Goal: Task Accomplishment & Management: Complete application form

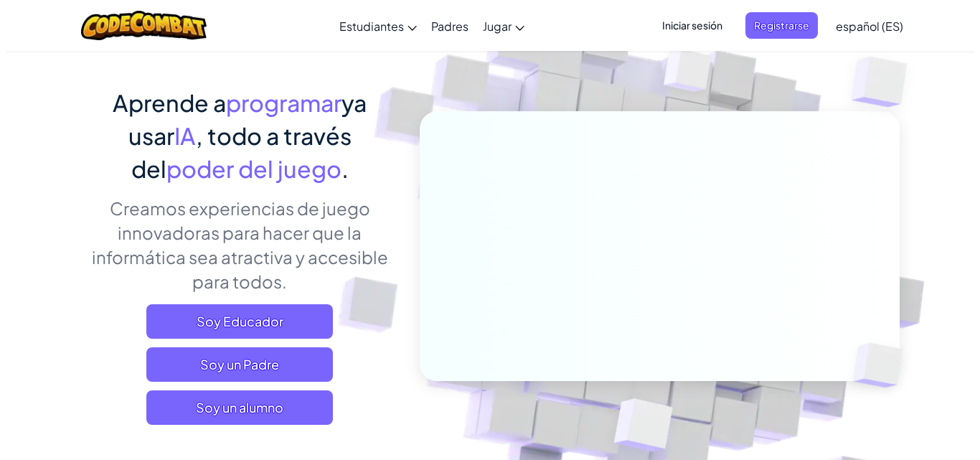
scroll to position [115, 0]
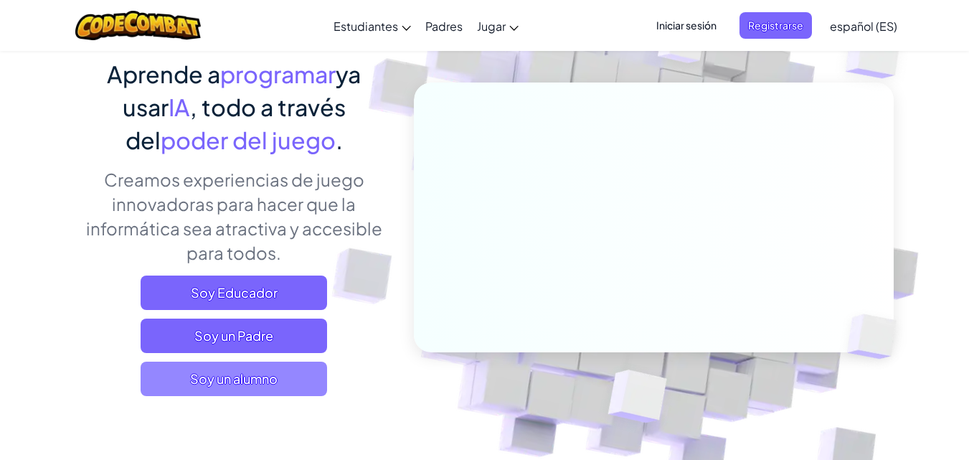
click at [256, 373] on font "Soy un alumno" at bounding box center [233, 378] width 87 height 16
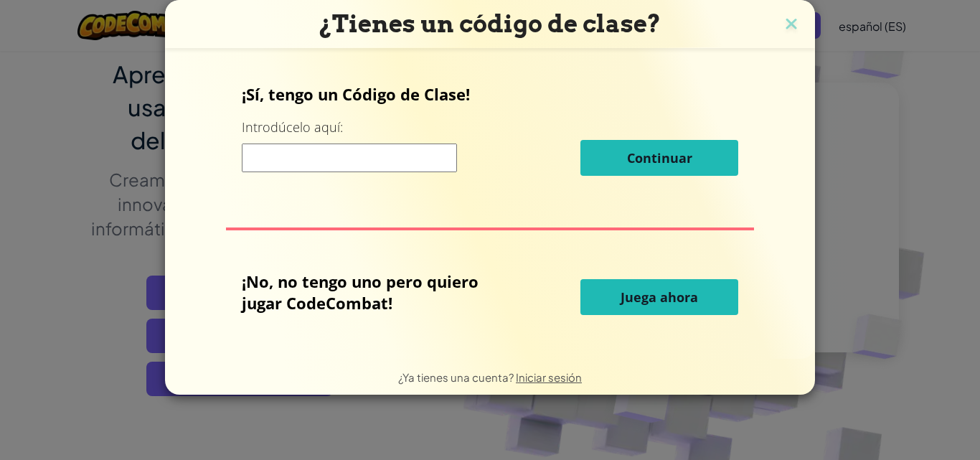
click at [340, 163] on input at bounding box center [349, 157] width 215 height 29
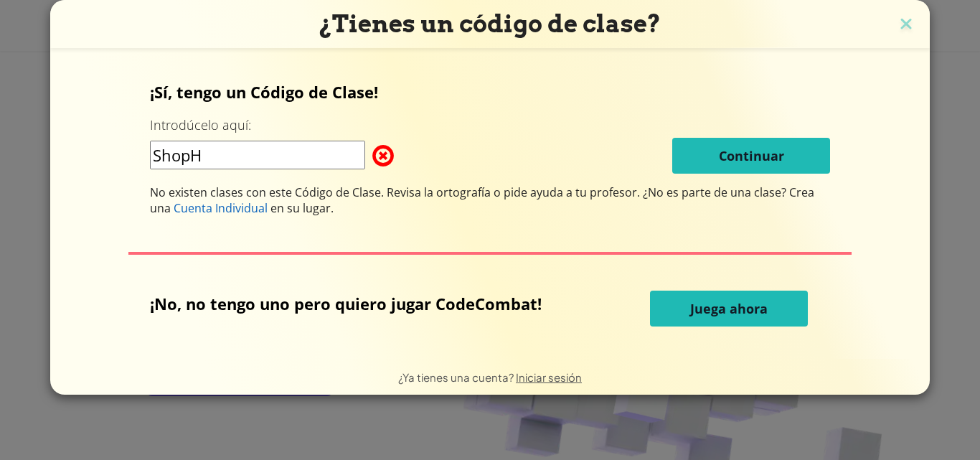
click at [340, 163] on input "ShopH" at bounding box center [257, 155] width 215 height 29
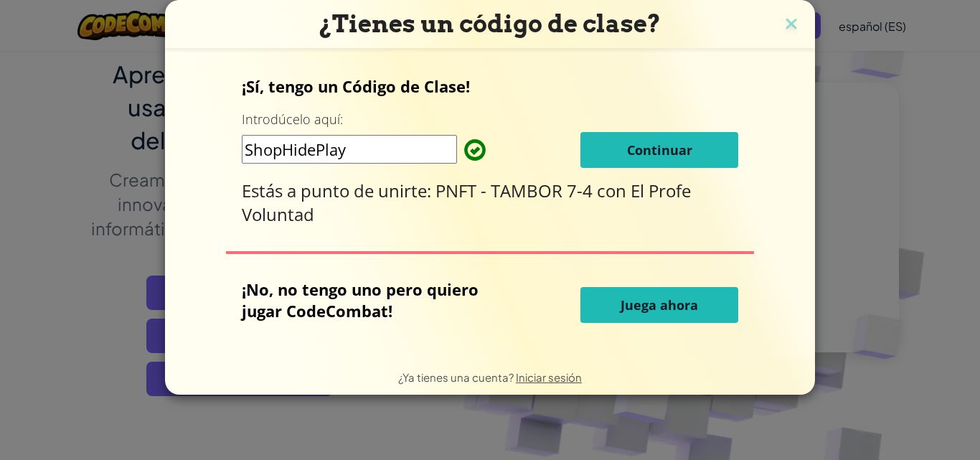
type input "ShopHidePlay"
click at [632, 141] on font "Continuar" at bounding box center [659, 149] width 65 height 17
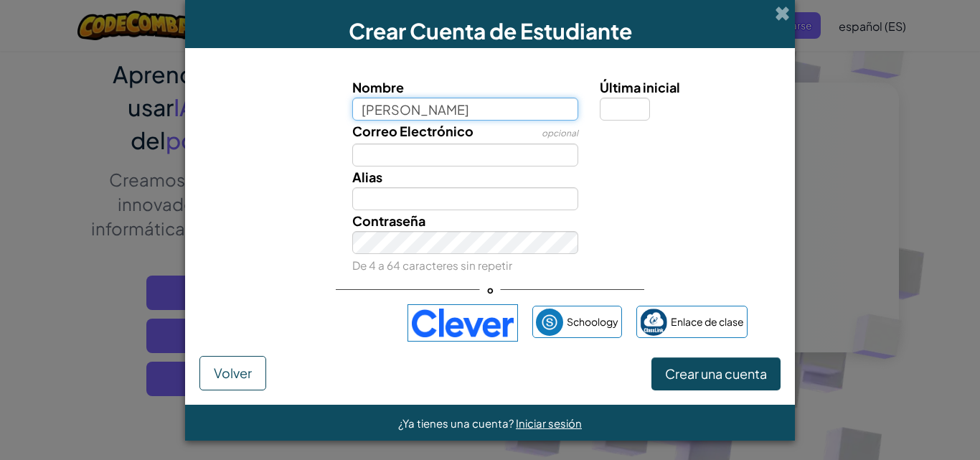
type input "Pablo Oses"
click at [651, 357] on button "Crear una cuenta" at bounding box center [715, 373] width 129 height 33
type input "Pablo Oses"
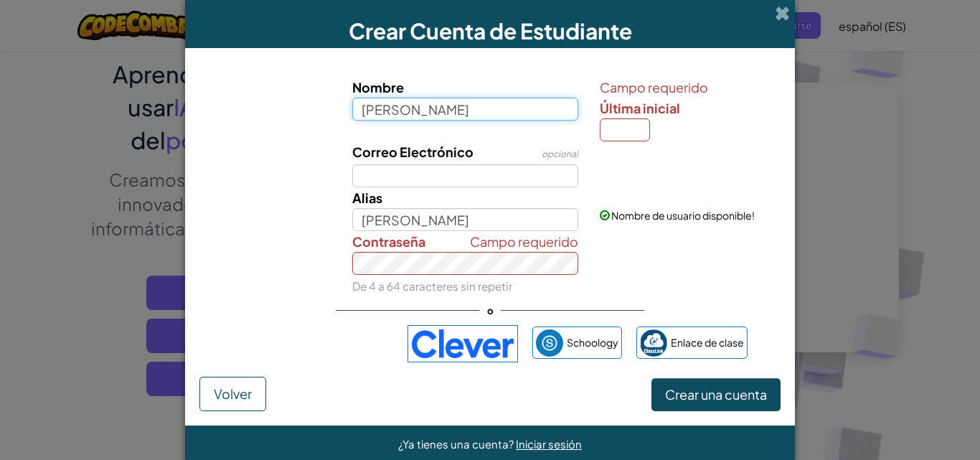
type input "Pablo Oses"
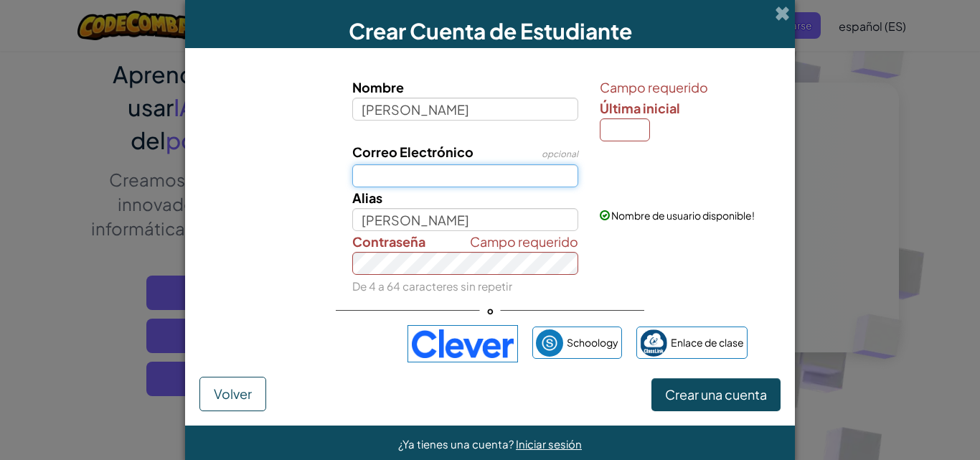
type input "Pablo Oses"
click at [445, 184] on input "Correo Electrónico" at bounding box center [465, 175] width 227 height 23
click at [623, 128] on input "Última inicial" at bounding box center [624, 129] width 50 height 23
type input "P"
type input "[PERSON_NAME]"
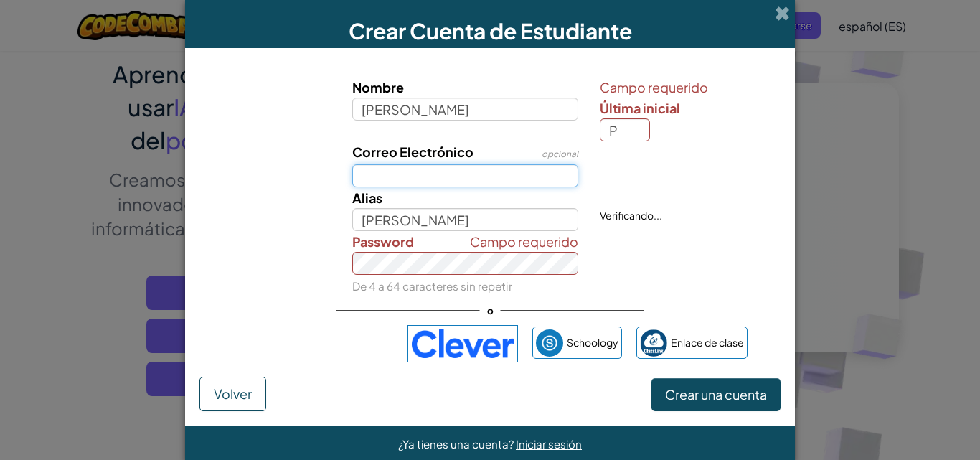
click at [525, 178] on input "Correo Electrónico" at bounding box center [465, 175] width 227 height 23
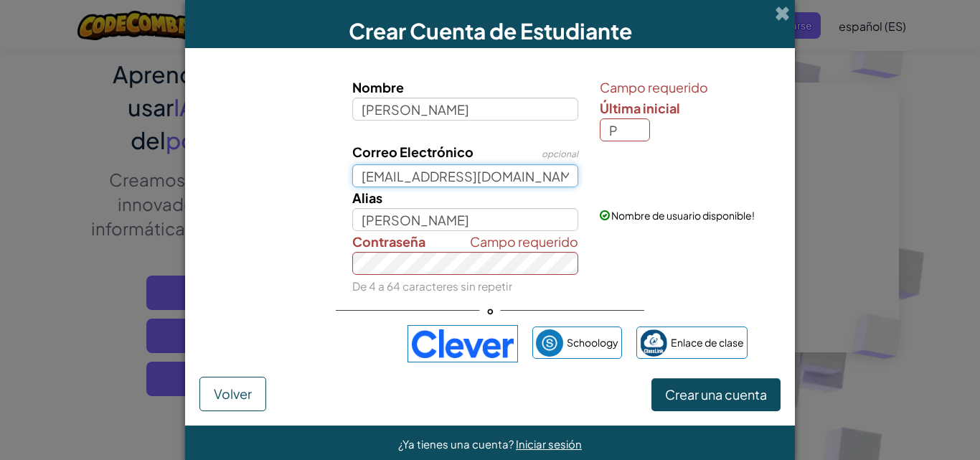
type input "209590186@est.mep.go.cr"
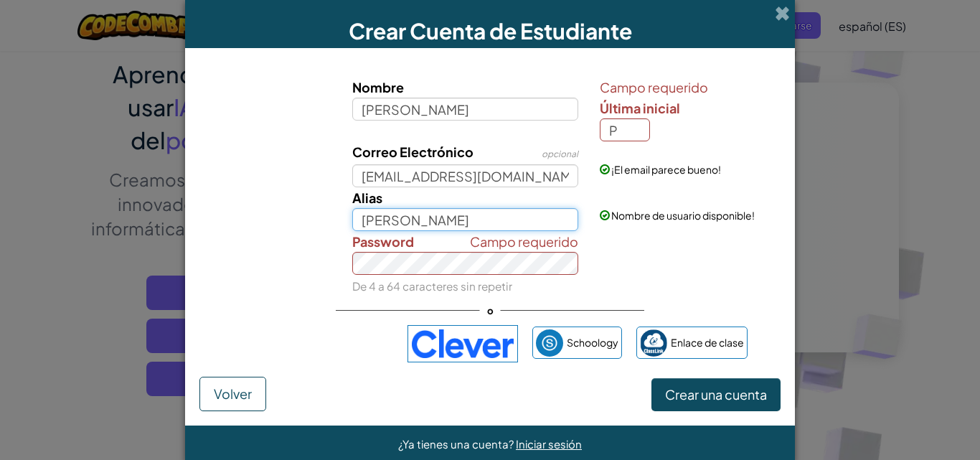
click at [541, 226] on input "[PERSON_NAME]" at bounding box center [465, 219] width 227 height 23
click at [642, 297] on div "Nombre Pablo Oses Campo requerido Última inicial P Correo Electrónico opcional …" at bounding box center [489, 219] width 581 height 314
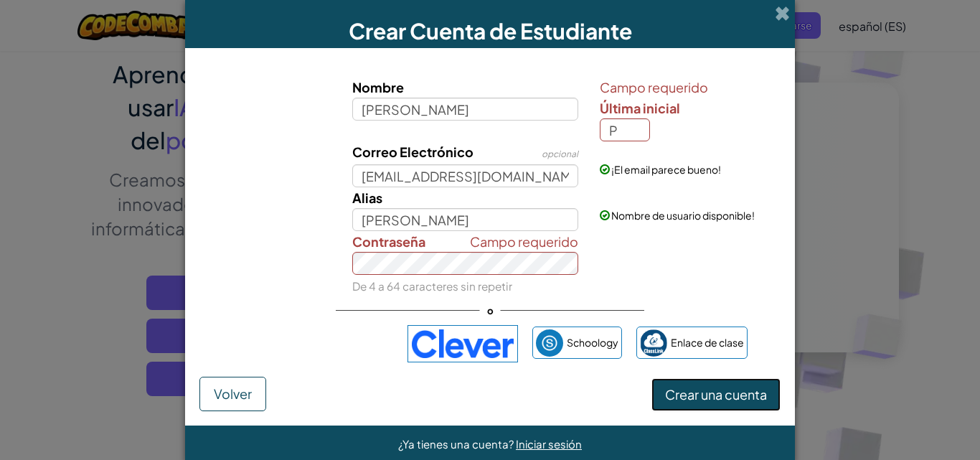
click at [728, 399] on font "Crear una cuenta" at bounding box center [716, 394] width 102 height 16
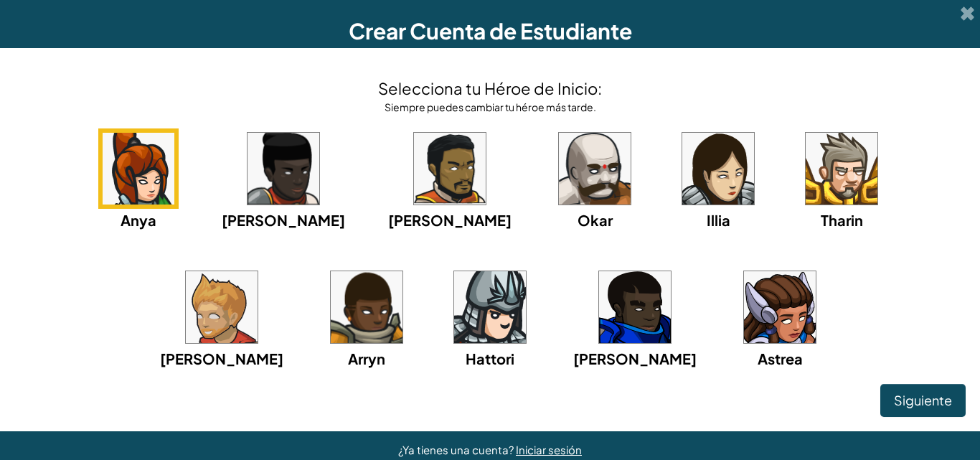
click at [805, 167] on img at bounding box center [841, 169] width 72 height 72
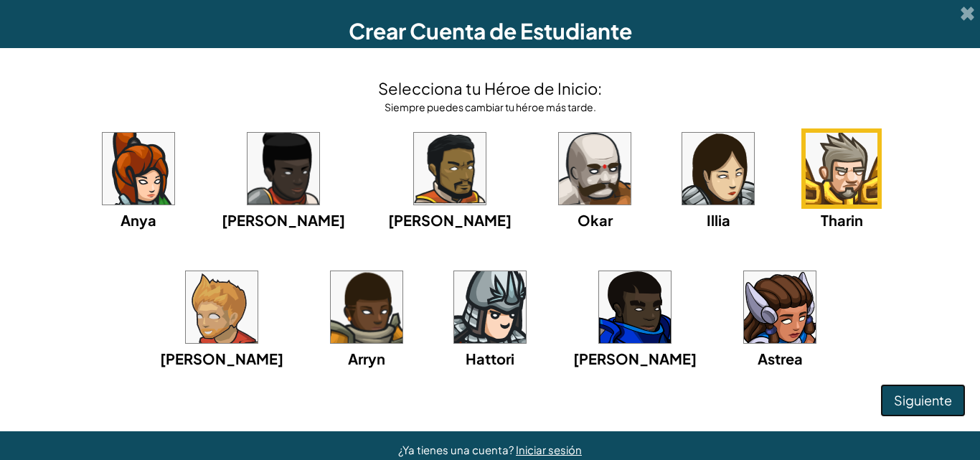
click at [924, 396] on font "Siguiente" at bounding box center [922, 400] width 58 height 16
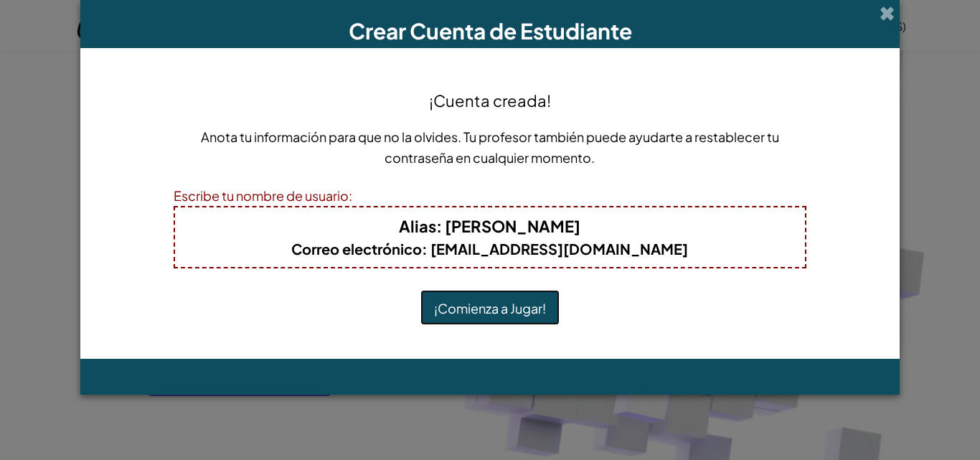
click at [493, 307] on font "¡Comienza a Jugar!" at bounding box center [490, 308] width 112 height 16
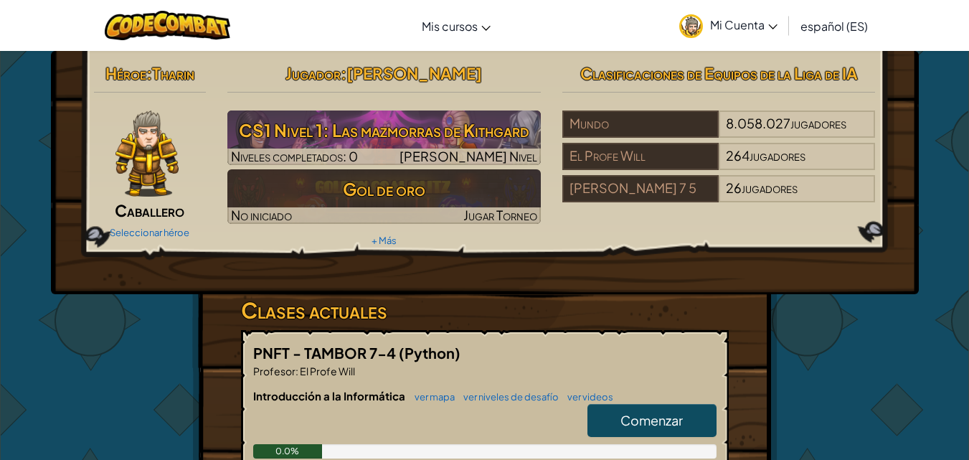
click at [696, 422] on link "Comenzar" at bounding box center [651, 420] width 129 height 33
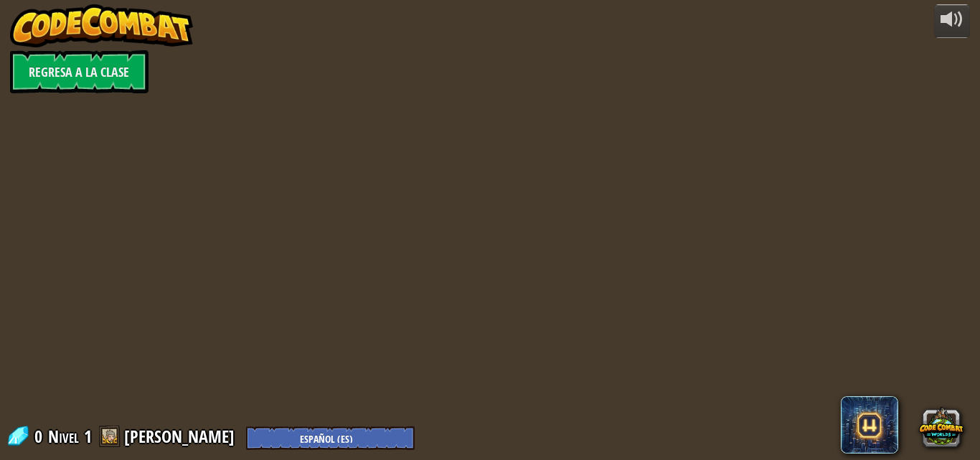
select select "es-ES"
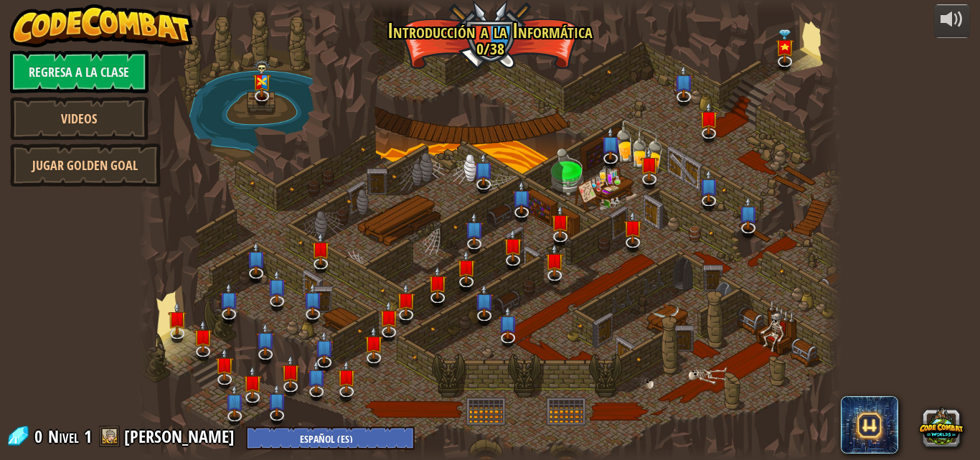
select select "es-ES"
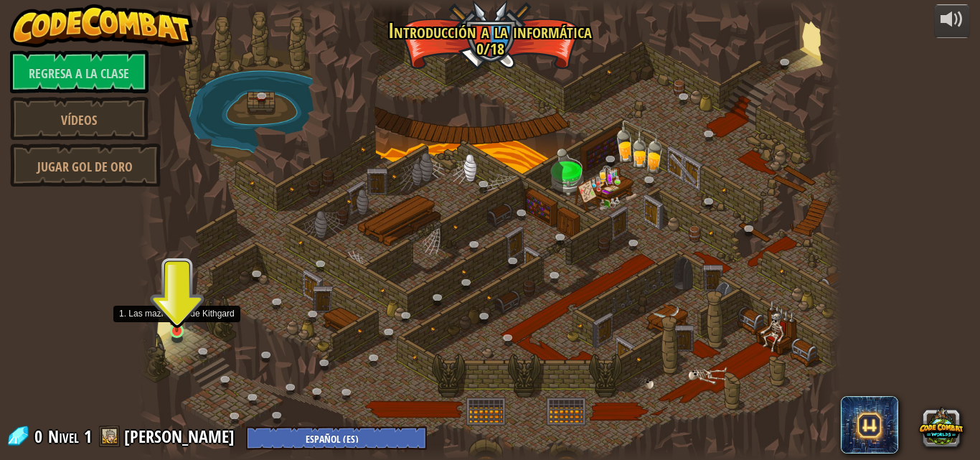
click at [172, 322] on img at bounding box center [177, 313] width 16 height 38
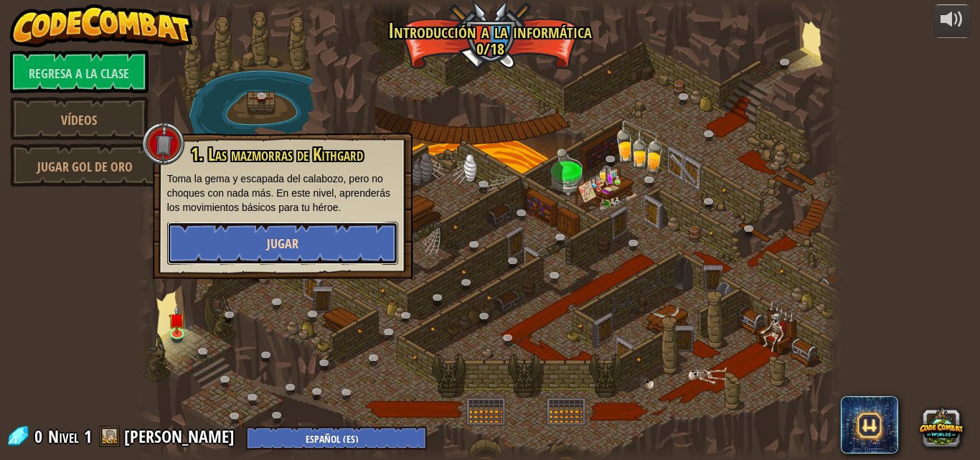
click at [308, 244] on button "Jugar" at bounding box center [282, 243] width 231 height 43
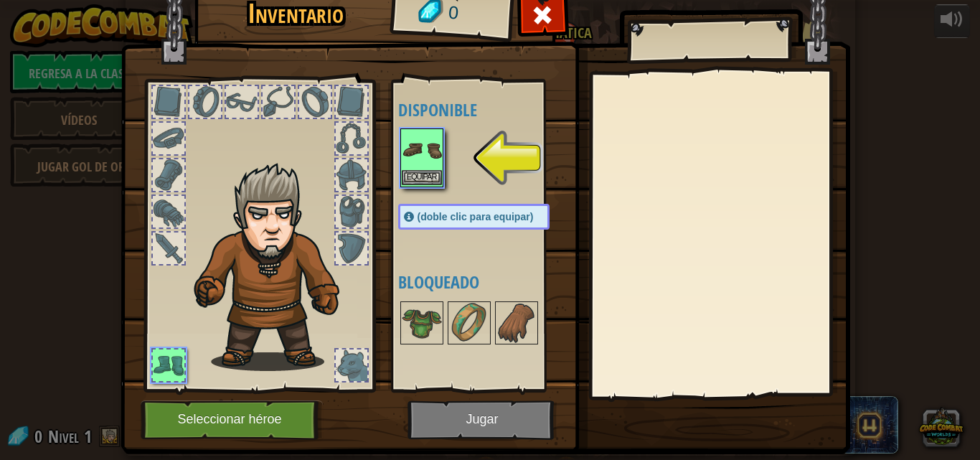
click at [411, 169] on img at bounding box center [422, 150] width 40 height 40
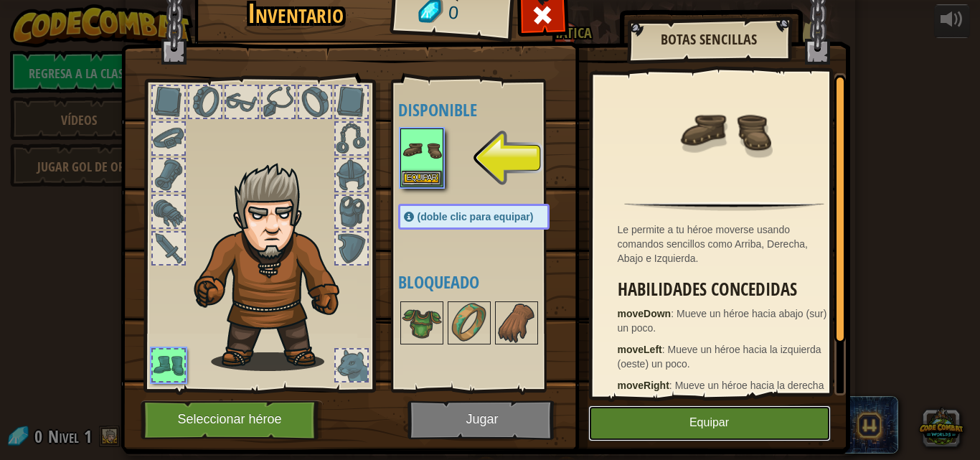
click at [777, 435] on button "Equipar" at bounding box center [709, 423] width 242 height 36
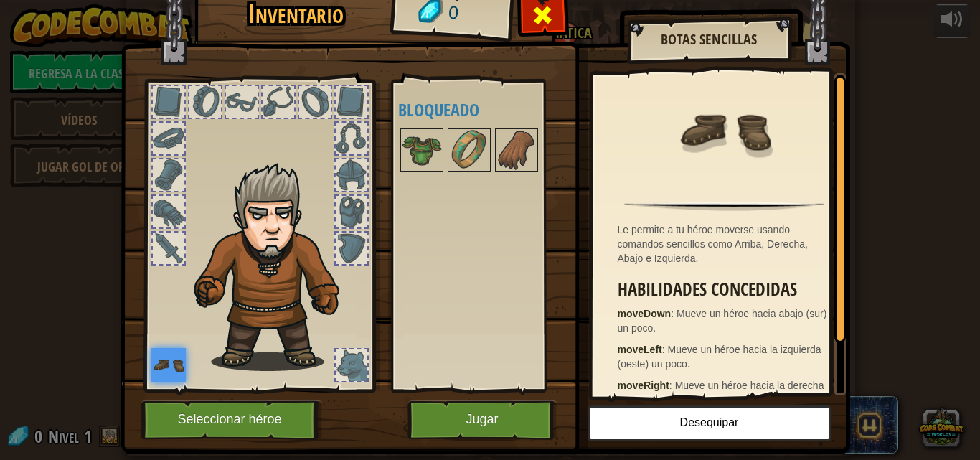
click at [533, 8] on span at bounding box center [542, 15] width 23 height 23
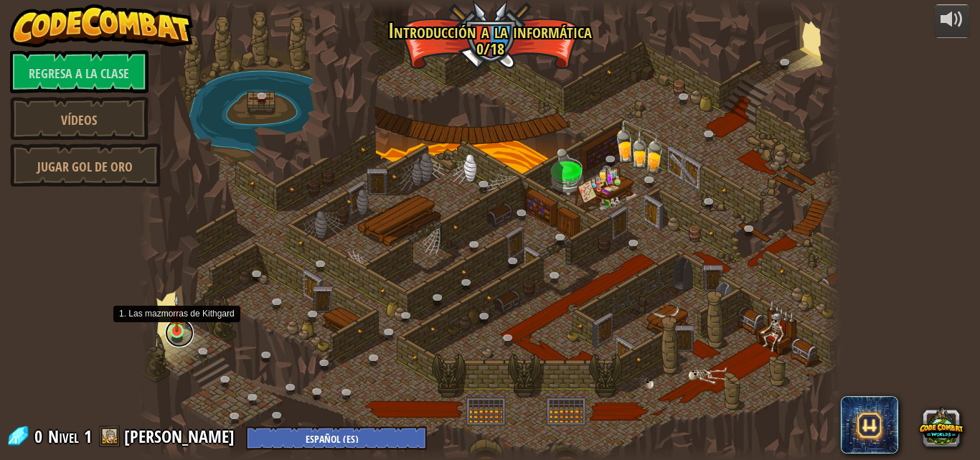
click at [178, 333] on link at bounding box center [179, 332] width 29 height 29
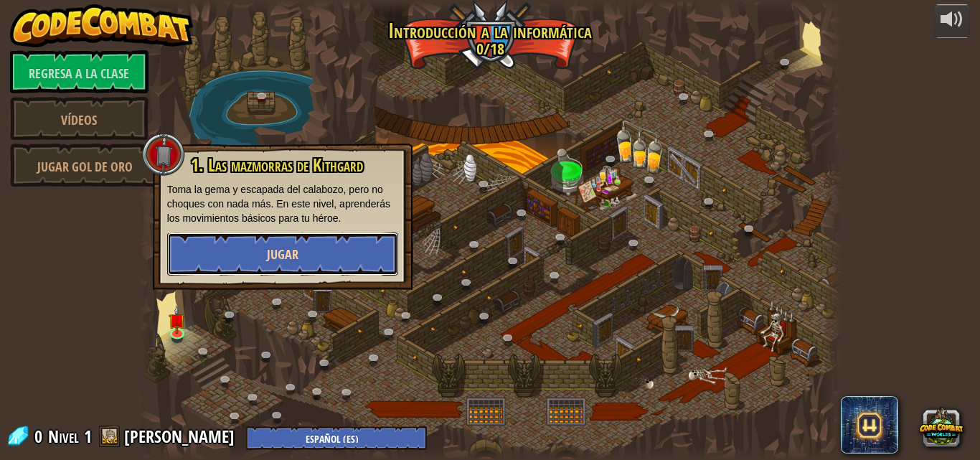
click at [241, 265] on button "Jugar" at bounding box center [282, 253] width 231 height 43
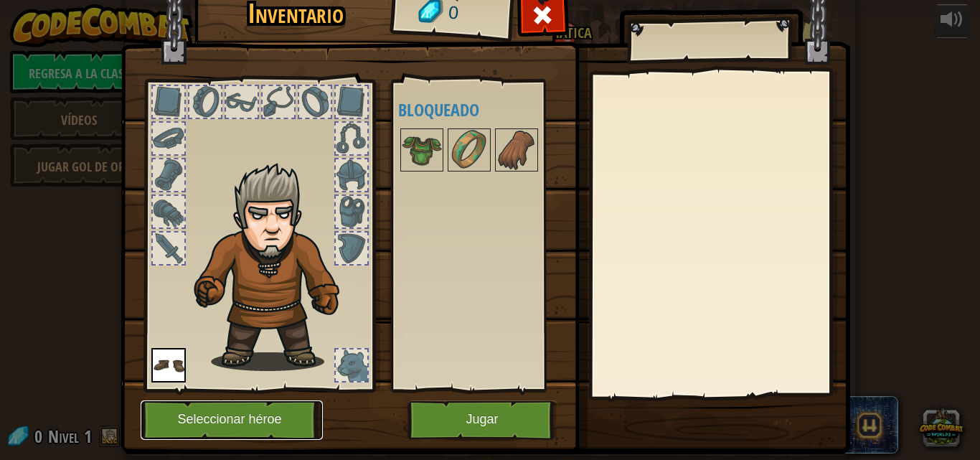
click at [281, 425] on button "Seleccionar héroe" at bounding box center [232, 419] width 182 height 39
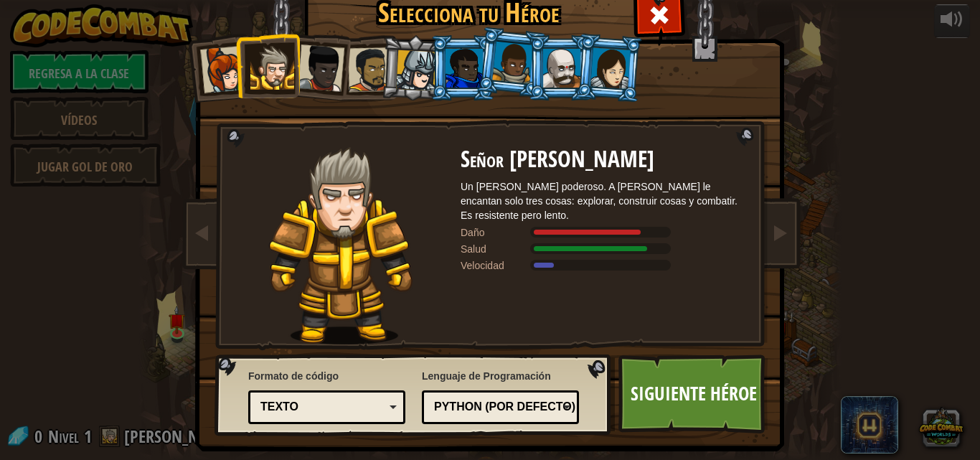
click at [561, 73] on div at bounding box center [561, 68] width 37 height 39
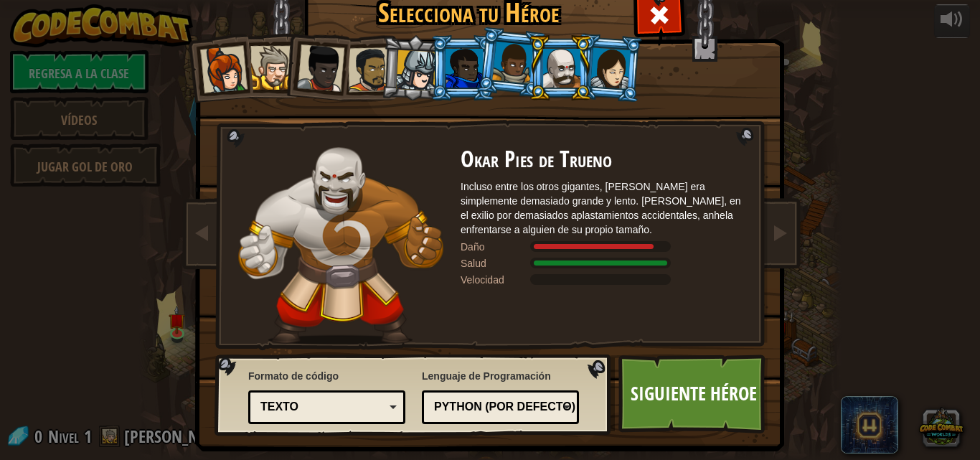
click at [275, 77] on div at bounding box center [272, 68] width 44 height 44
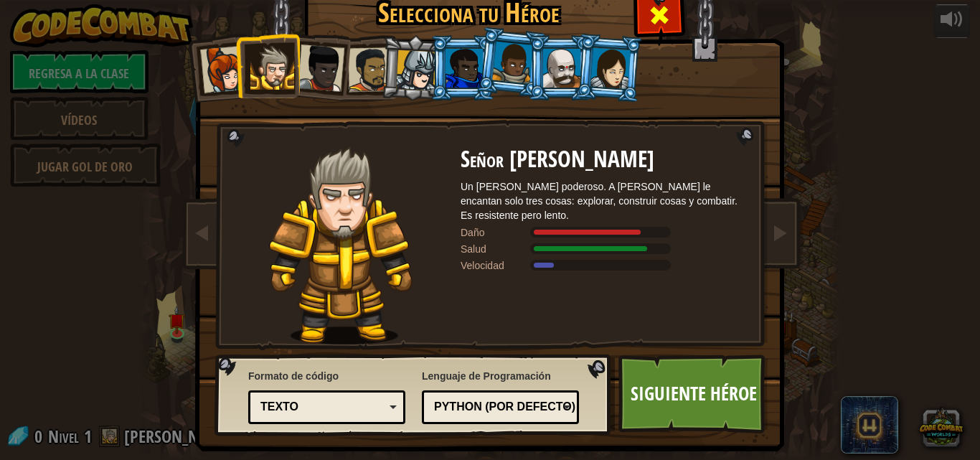
click at [667, 26] on div at bounding box center [658, 13] width 45 height 45
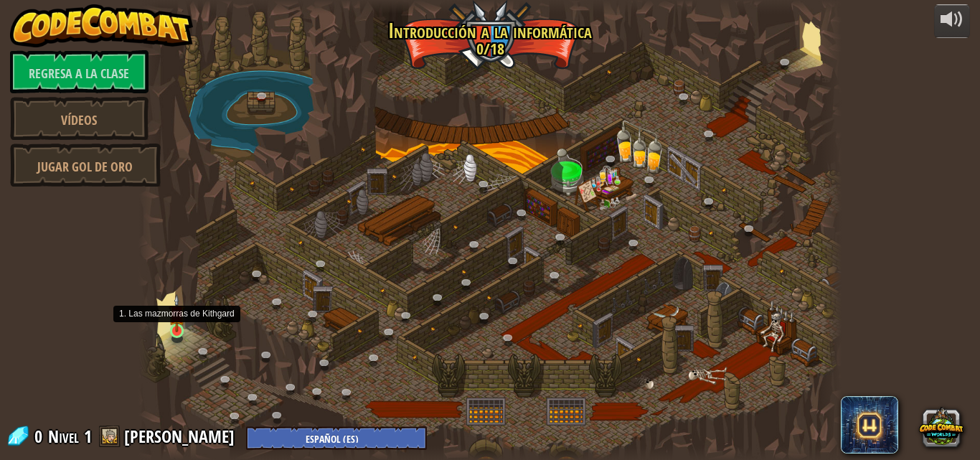
click at [175, 325] on img at bounding box center [177, 313] width 16 height 38
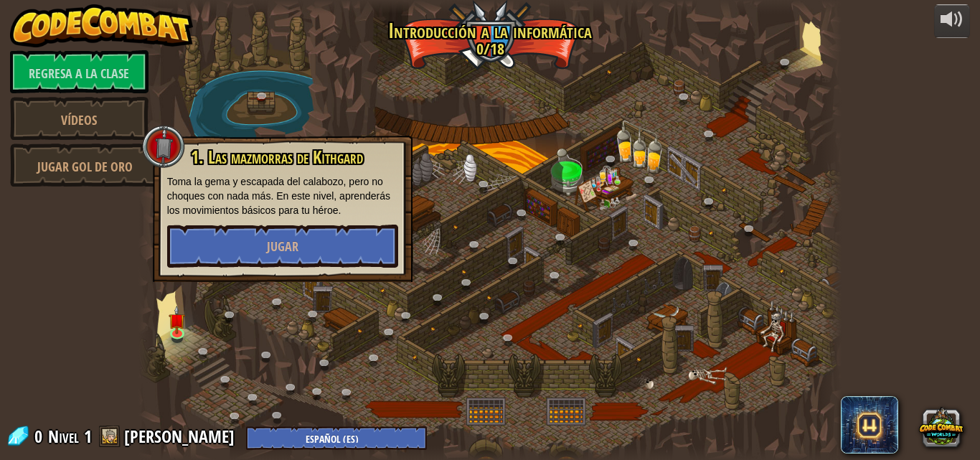
click at [250, 286] on div at bounding box center [489, 230] width 703 height 460
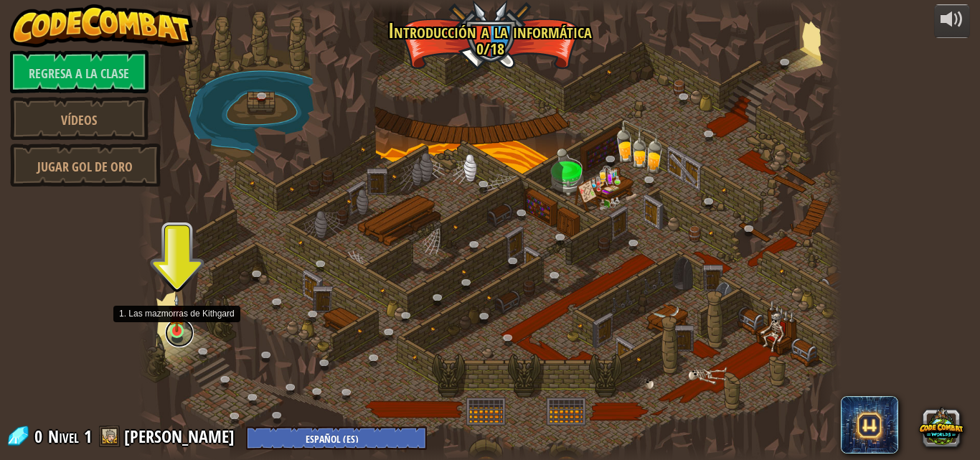
click at [177, 334] on link at bounding box center [179, 332] width 29 height 29
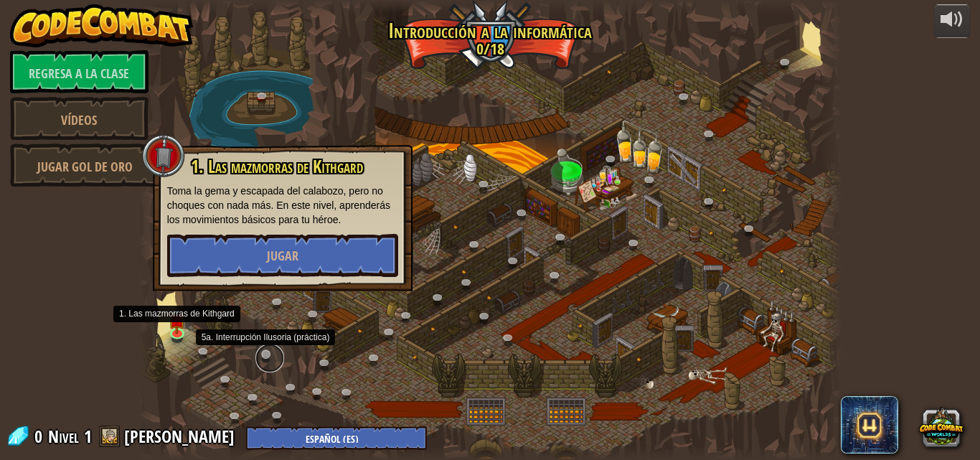
click at [260, 357] on link at bounding box center [269, 357] width 29 height 29
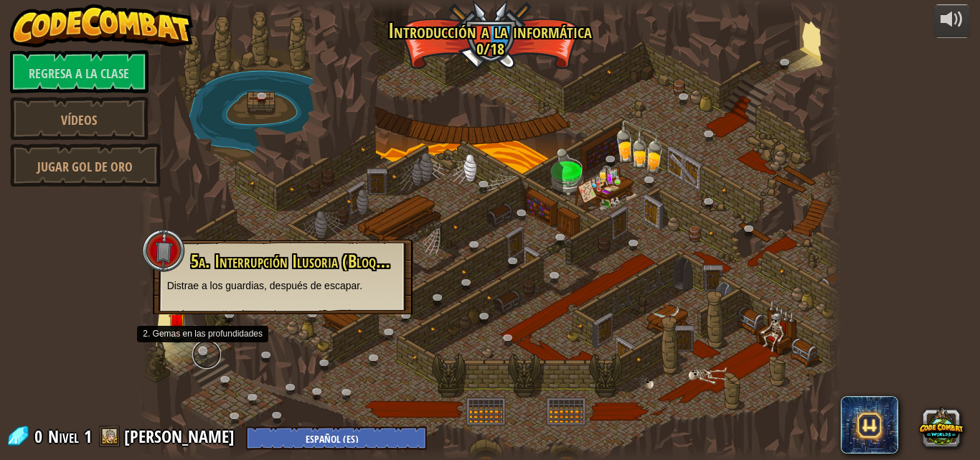
click at [195, 359] on link at bounding box center [206, 354] width 29 height 29
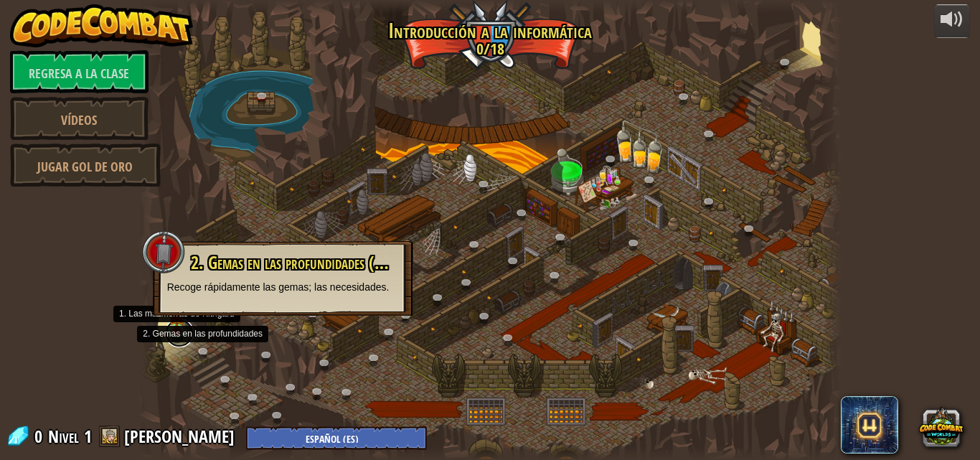
click at [178, 342] on link at bounding box center [179, 332] width 29 height 29
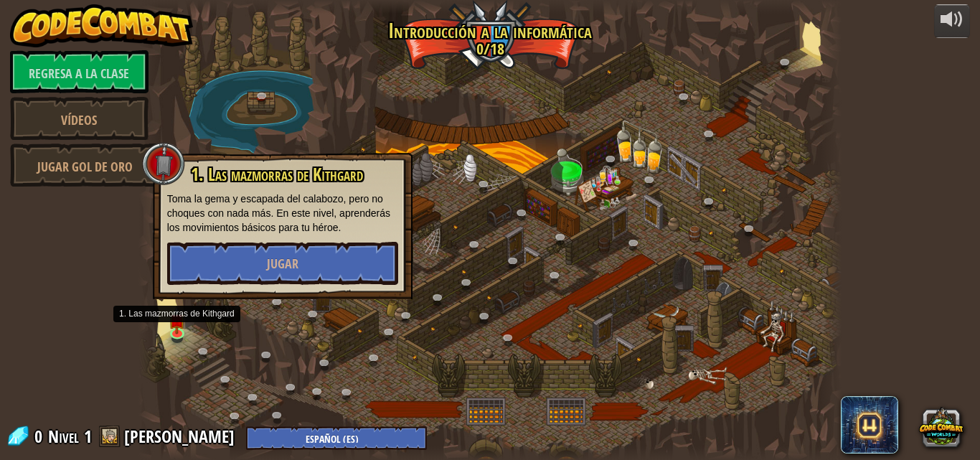
click at [178, 346] on div at bounding box center [489, 230] width 703 height 460
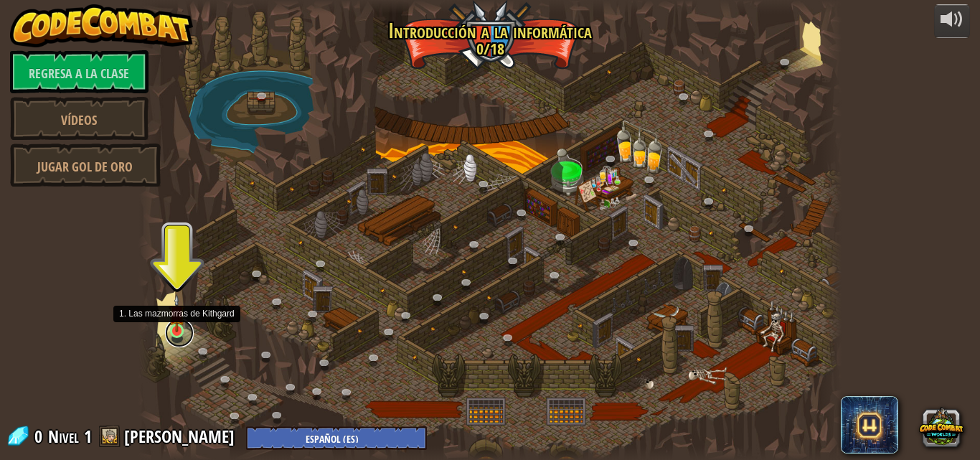
click at [171, 334] on link at bounding box center [179, 332] width 29 height 29
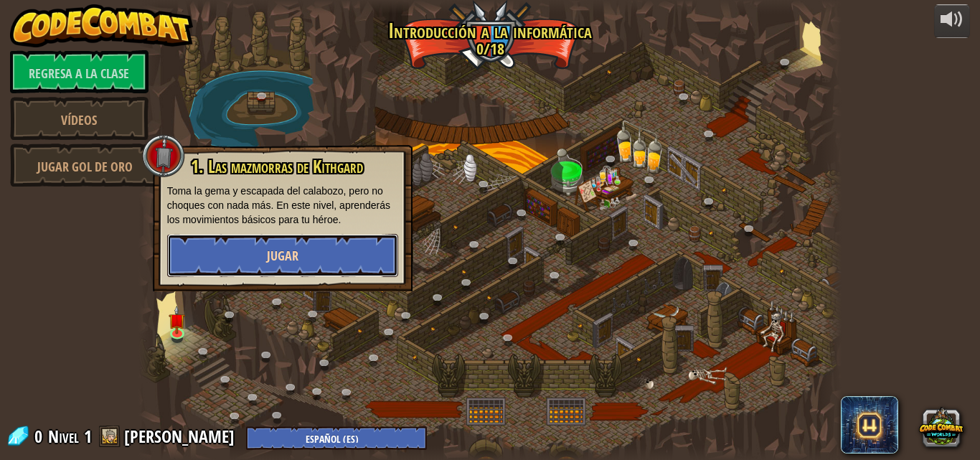
click at [283, 254] on font "Jugar" at bounding box center [283, 256] width 32 height 18
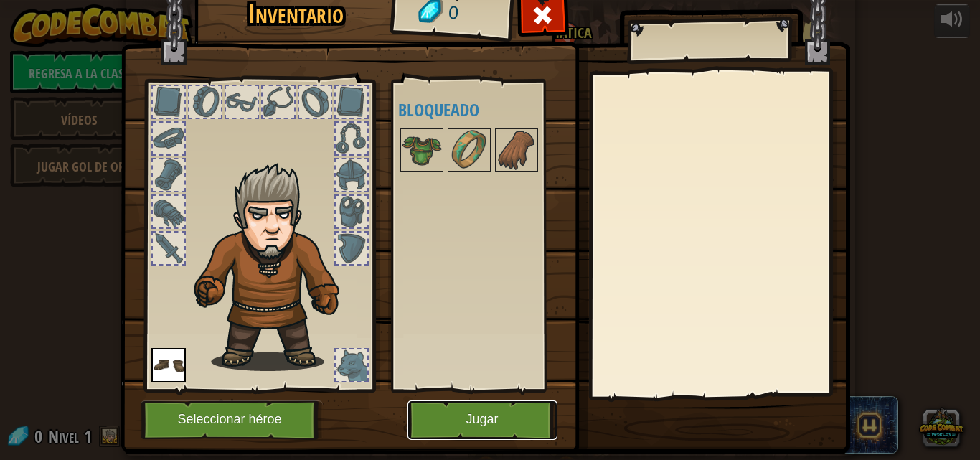
click at [456, 417] on button "Jugar" at bounding box center [482, 419] width 150 height 39
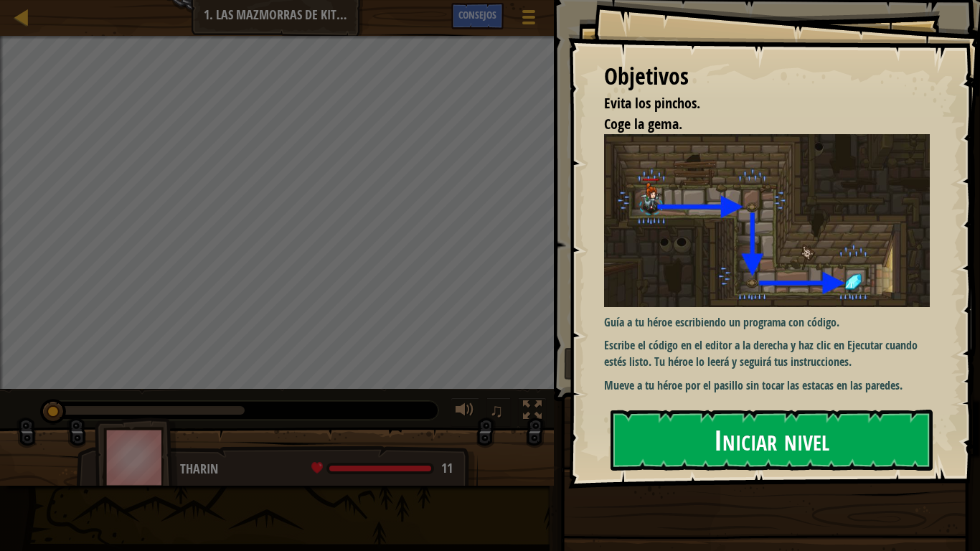
click at [653, 447] on button "Iniciar nivel" at bounding box center [771, 439] width 322 height 60
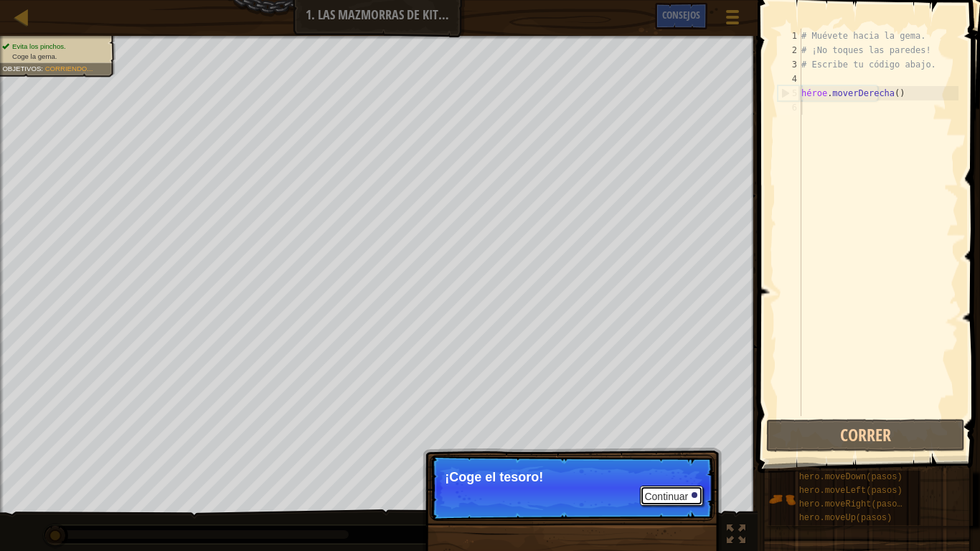
click at [679, 459] on font "Continuar" at bounding box center [666, 495] width 44 height 11
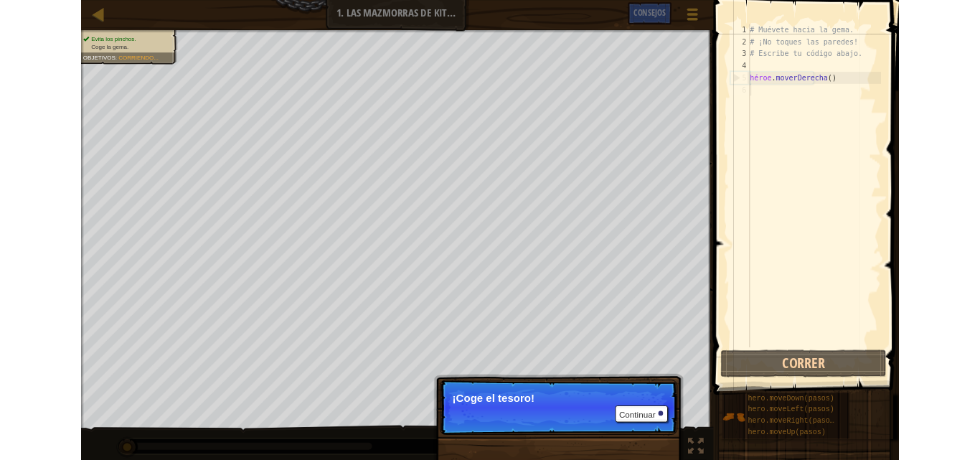
scroll to position [6, 0]
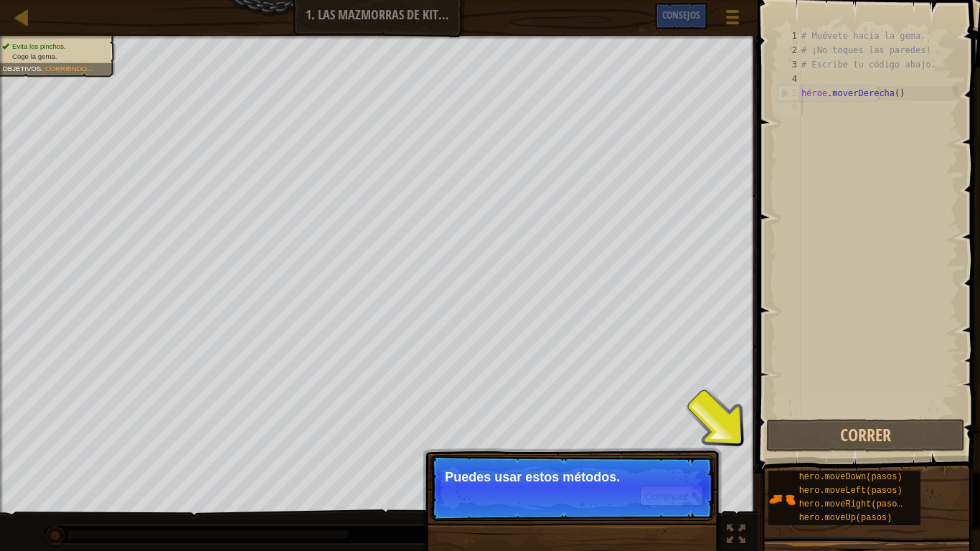
click at [635, 459] on p "Puedes usar estos métodos." at bounding box center [572, 477] width 255 height 14
click at [665, 459] on font "Continuar" at bounding box center [666, 495] width 44 height 11
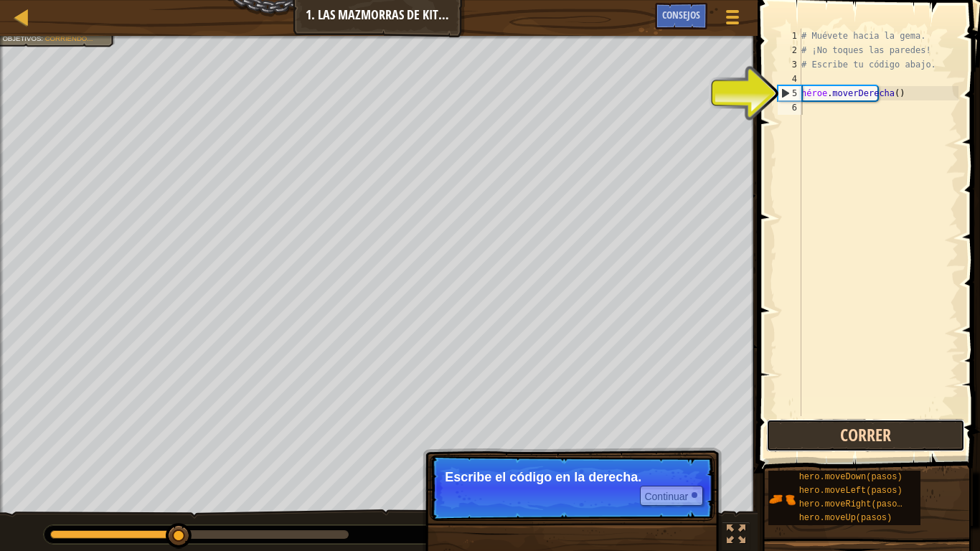
click at [827, 438] on button "Correr" at bounding box center [865, 435] width 199 height 33
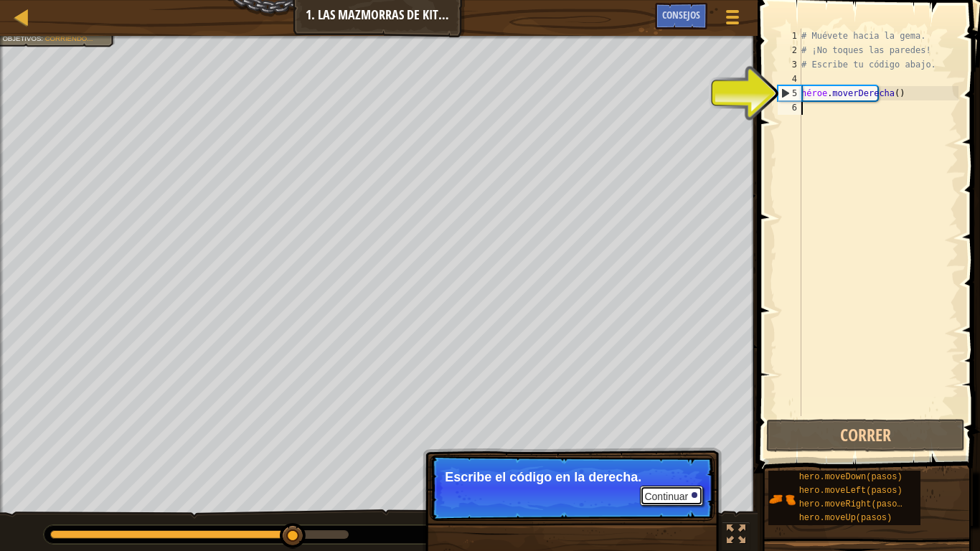
click at [672, 459] on font "Continuar" at bounding box center [666, 495] width 44 height 11
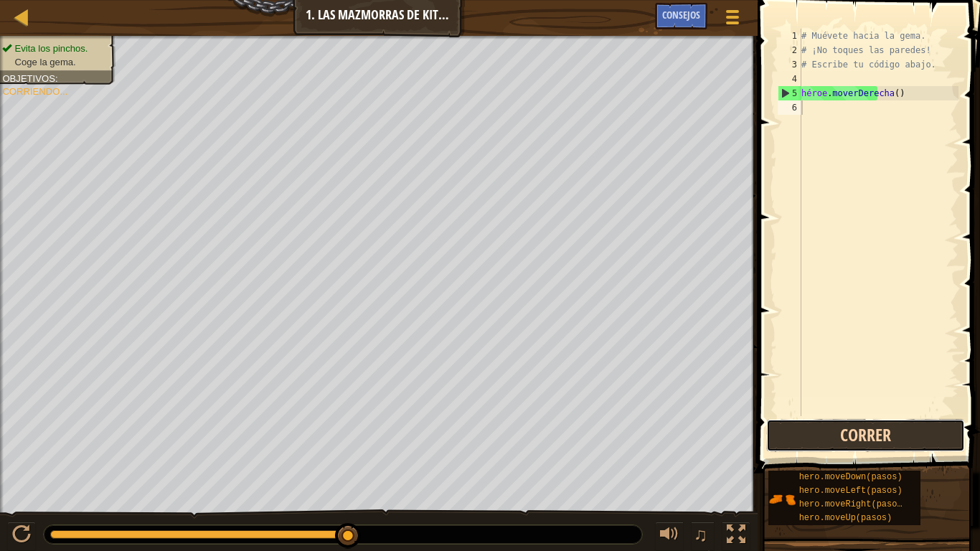
click at [820, 441] on button "Correr" at bounding box center [865, 435] width 199 height 33
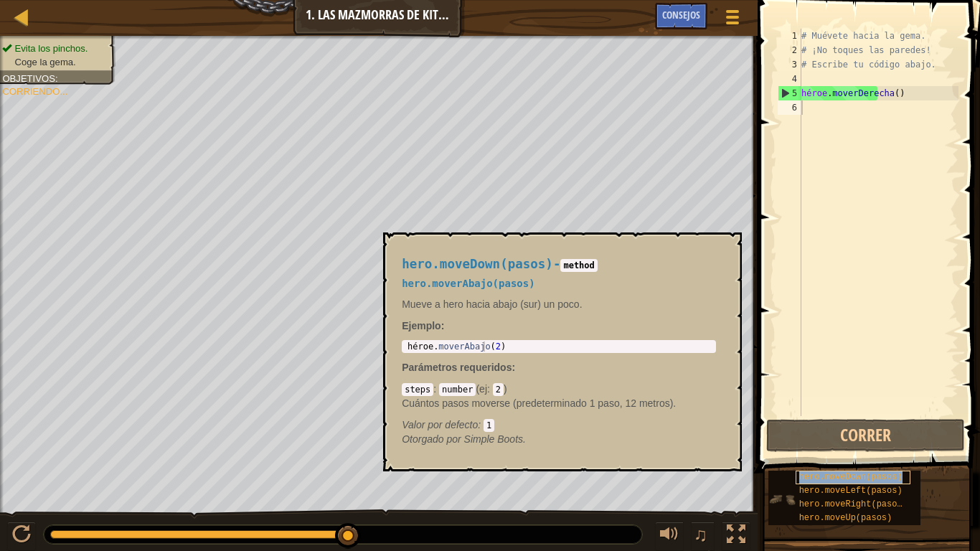
copy font "hero.moveDown(pasos)"
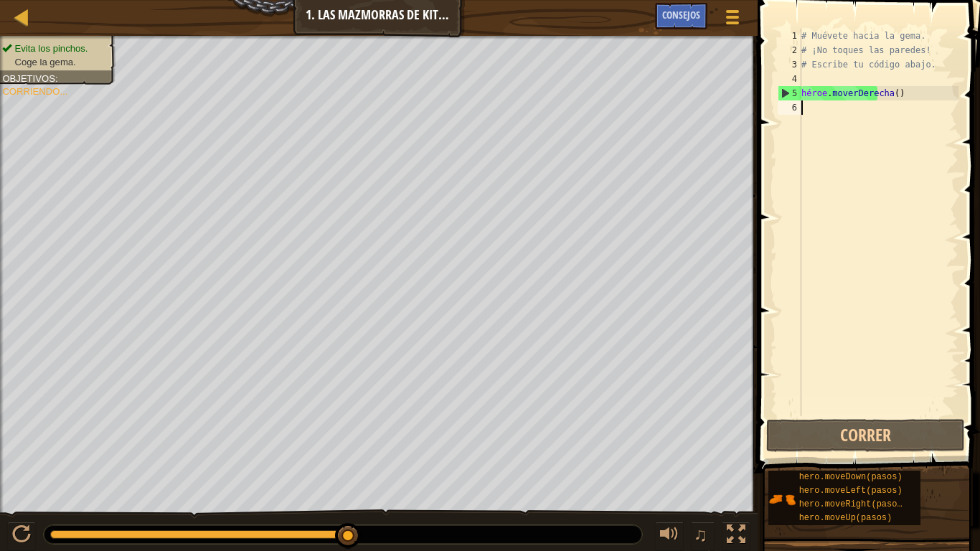
click at [857, 123] on div "# Muévete hacia la gema. # ¡No toques las paredes! # Escribe tu código abajo. h…" at bounding box center [878, 237] width 160 height 416
paste textarea "hero.moveDown(pasos)"
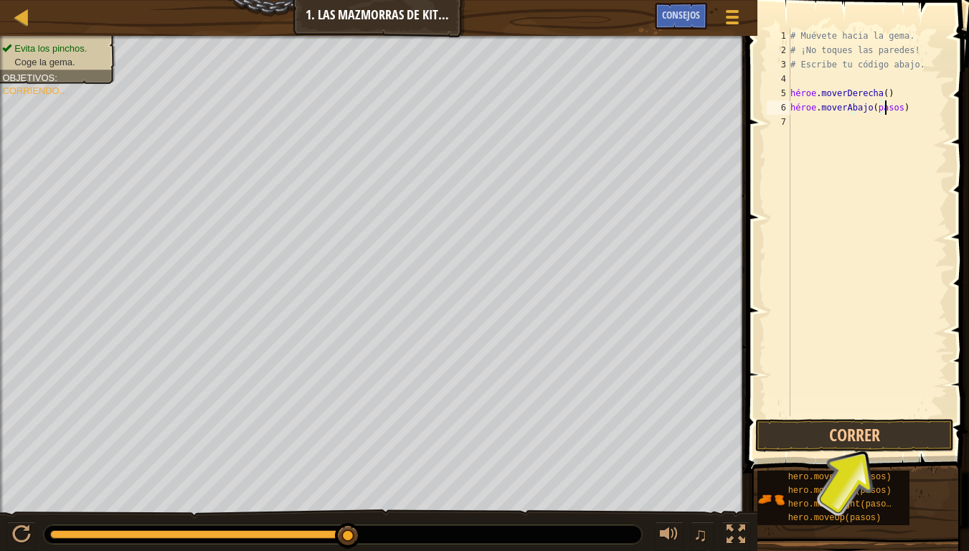
click at [917, 110] on div "# Muévete hacia la gema. # ¡No toques las paredes! # Escribe tu código abajo. h…" at bounding box center [867, 237] width 160 height 416
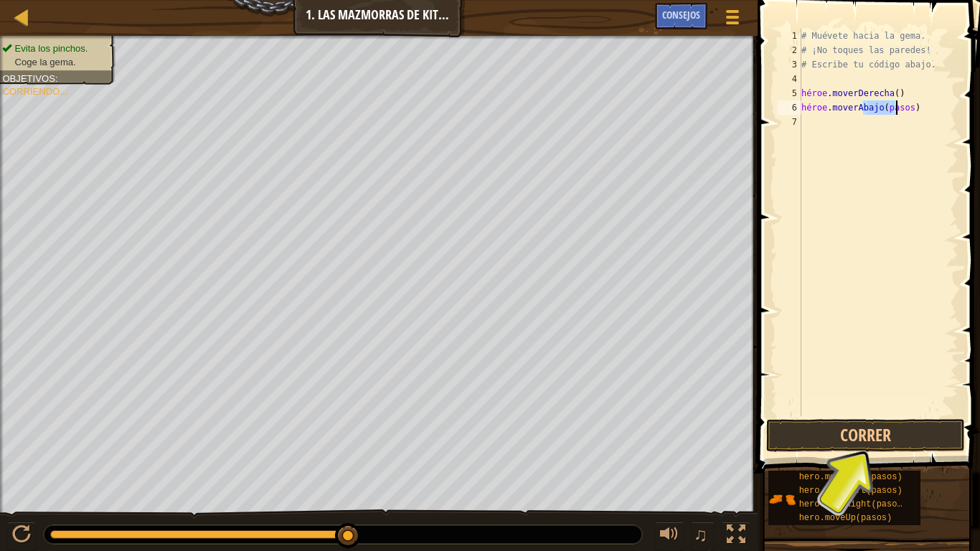
click at [917, 110] on div "# Muévete hacia la gema. # ¡No toques las paredes! # Escribe tu código abajo. h…" at bounding box center [878, 237] width 160 height 416
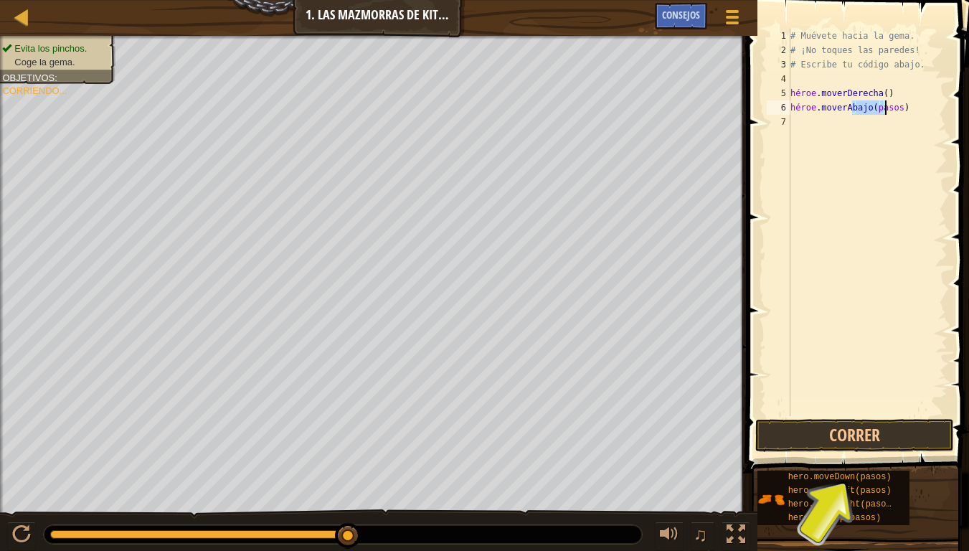
click at [917, 110] on div "# Muévete hacia la gema. # ¡No toques las paredes! # Escribe tu código abajo. h…" at bounding box center [867, 222] width 160 height 387
click at [917, 110] on div "# Muévete hacia la gema. # ¡No toques las paredes! # Escribe tu código abajo. h…" at bounding box center [867, 237] width 160 height 416
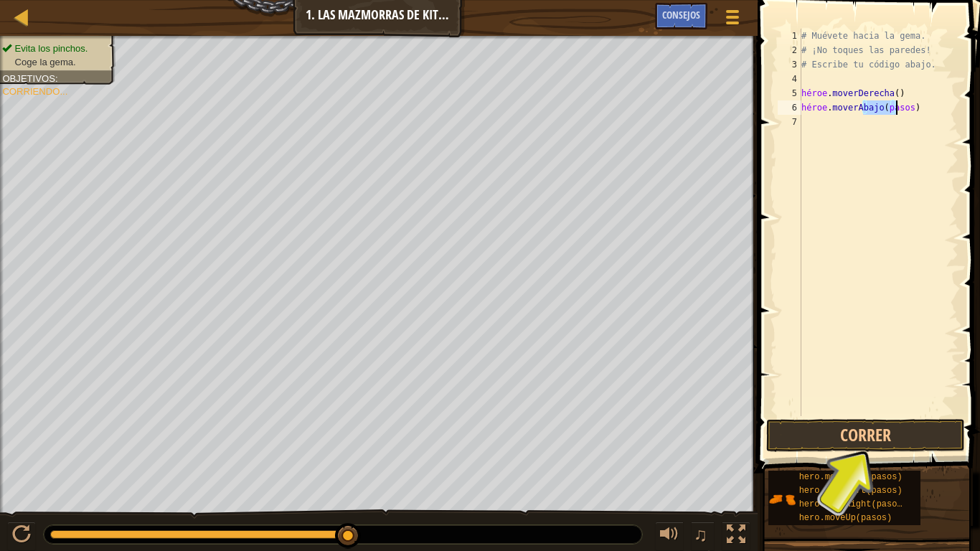
click at [917, 110] on div "# Muévete hacia la gema. # ¡No toques las paredes! # Escribe tu código abajo. h…" at bounding box center [878, 222] width 160 height 387
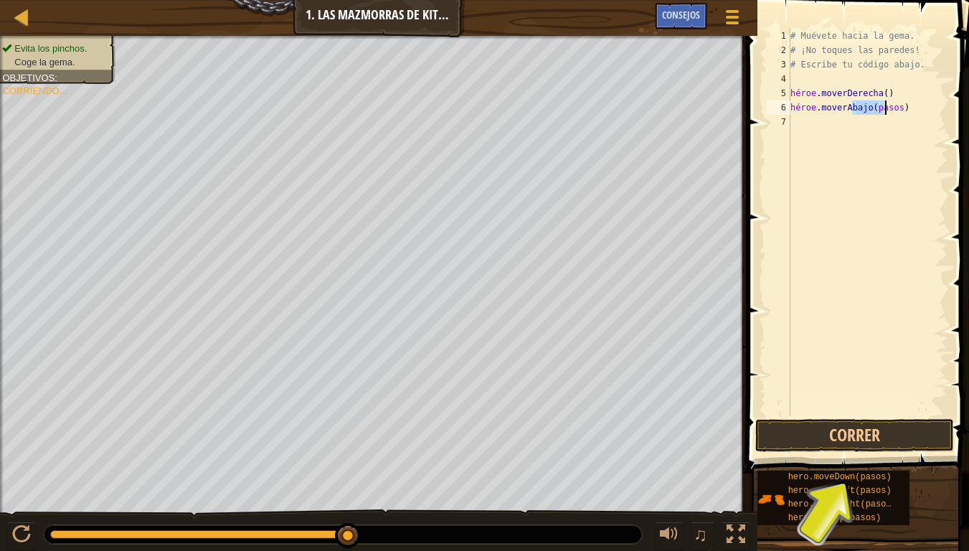
click at [917, 110] on div "# Muévete hacia la gema. # ¡No toques las paredes! # Escribe tu código abajo. h…" at bounding box center [867, 237] width 160 height 416
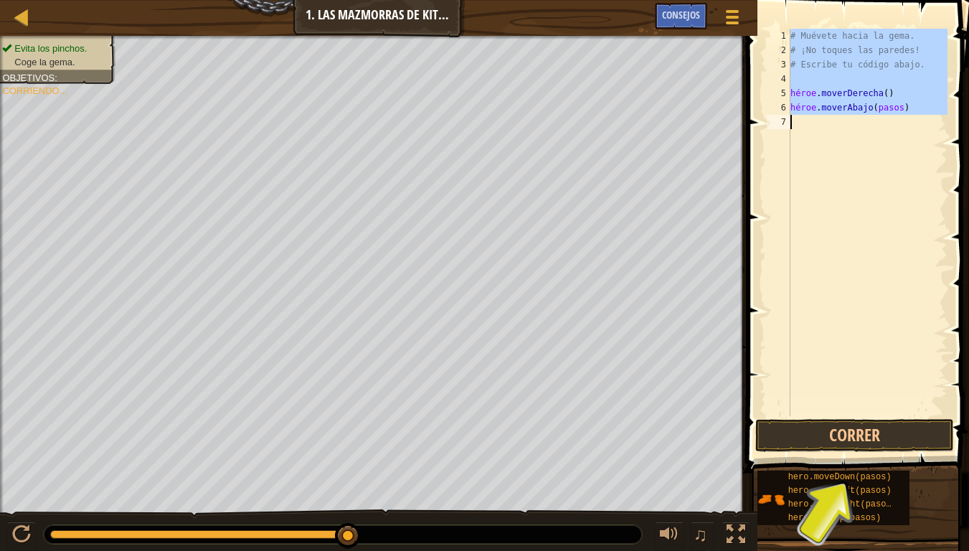
click at [917, 110] on div "# Muévete hacia la gema. # ¡No toques las paredes! # Escribe tu código abajo. h…" at bounding box center [867, 237] width 160 height 416
click at [917, 110] on div "# Muévete hacia la gema. # ¡No toques las paredes! # Escribe tu código abajo. h…" at bounding box center [867, 222] width 160 height 387
type textarea "hero.moveDown(pasos)"
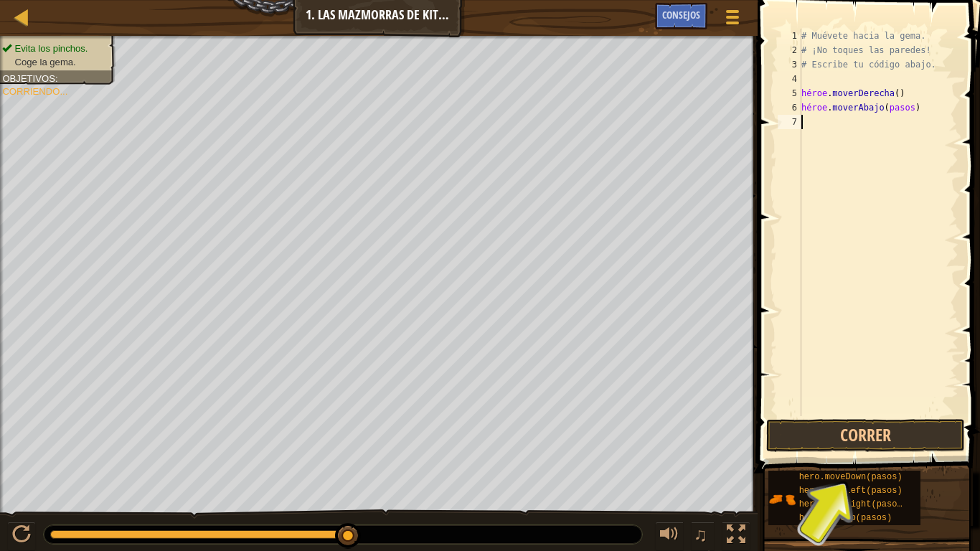
type textarea "hero.moveDown(pasos)"
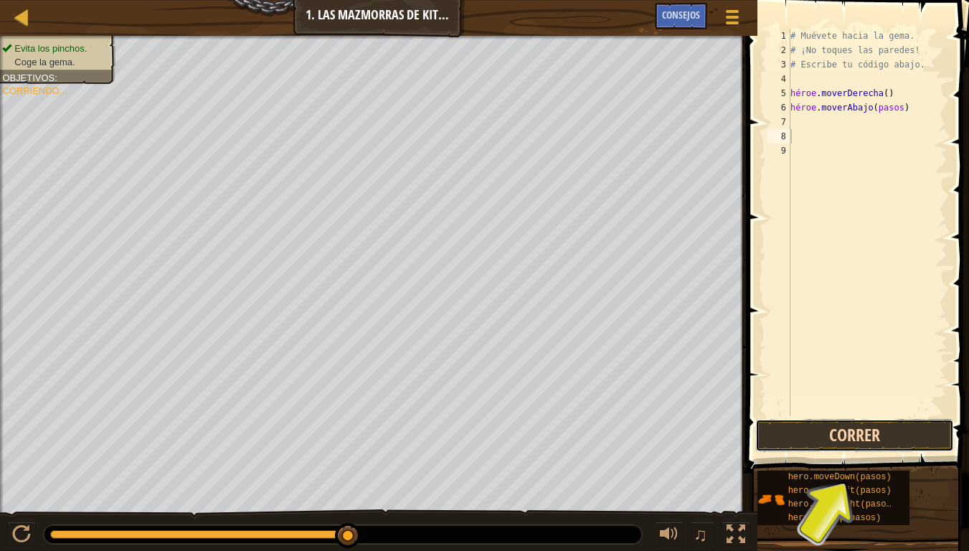
click at [893, 427] on button "Correr" at bounding box center [854, 435] width 199 height 33
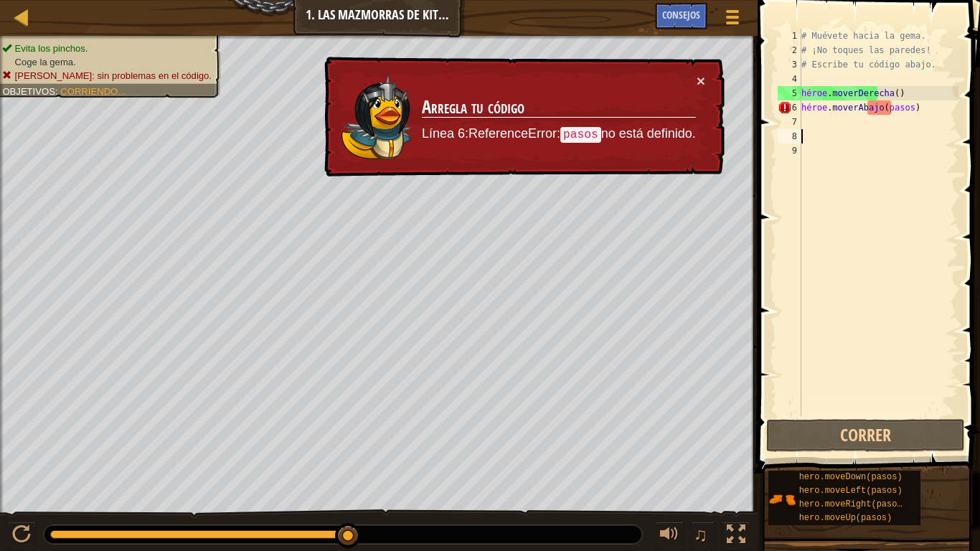
click at [921, 138] on div "# Muévete hacia la gema. # ¡No toques las paredes! # Escribe tu código abajo. h…" at bounding box center [878, 237] width 160 height 416
click at [921, 121] on div "# Muévete hacia la gema. # ¡No toques las paredes! # Escribe tu código abajo. h…" at bounding box center [878, 237] width 160 height 416
click at [944, 110] on div "# Muévete hacia la gema. # ¡No toques las paredes! # Escribe tu código abajo. h…" at bounding box center [878, 237] width 160 height 416
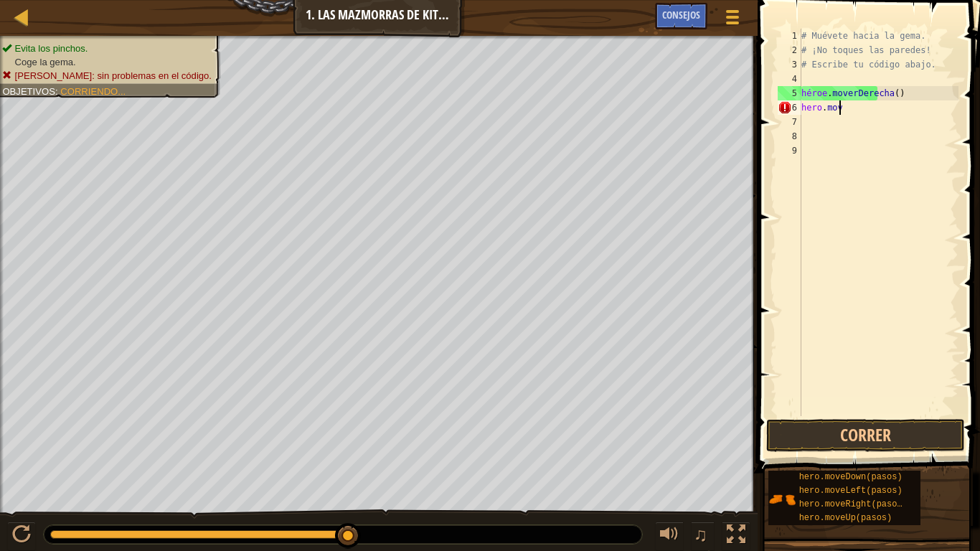
type textarea "h"
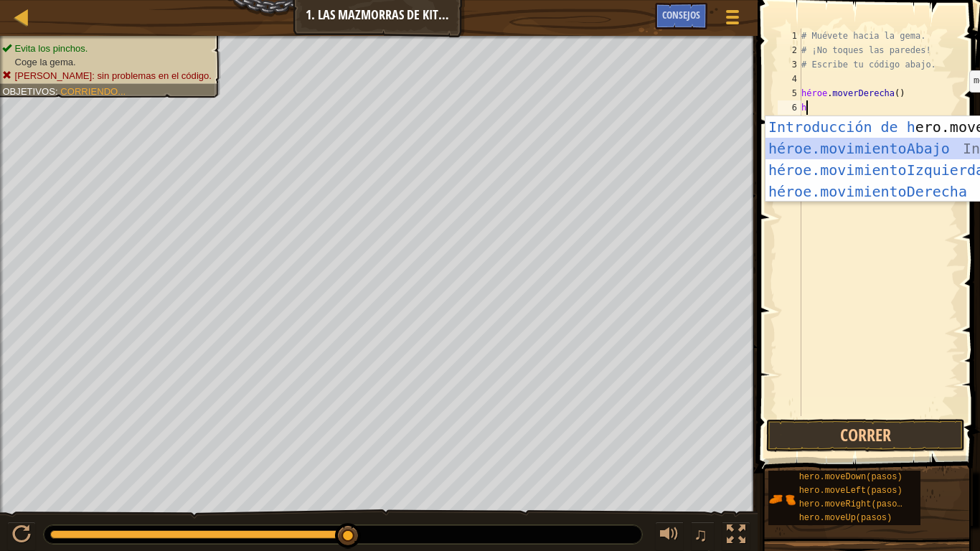
click at [957, 147] on div "Introducción de h ero.moveUp Presiona héroe.movimientoAbajo ​ Introducción a la…" at bounding box center [900, 180] width 271 height 129
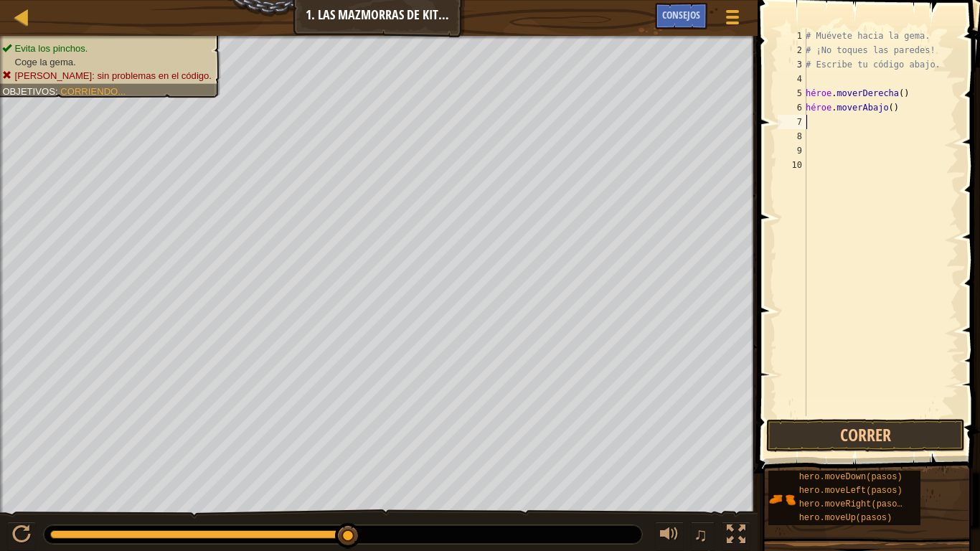
click at [863, 128] on div "# Muévete hacia la gema. # ¡No toques las paredes! # Escribe tu código abajo. h…" at bounding box center [880, 237] width 156 height 416
click at [857, 125] on div "# Muévete hacia la gema. # ¡No toques las paredes! # Escribe tu código abajo. h…" at bounding box center [880, 237] width 156 height 416
click at [855, 125] on div "# Muévete hacia la gema. # ¡No toques las paredes! # Escribe tu código abajo. h…" at bounding box center [880, 237] width 156 height 416
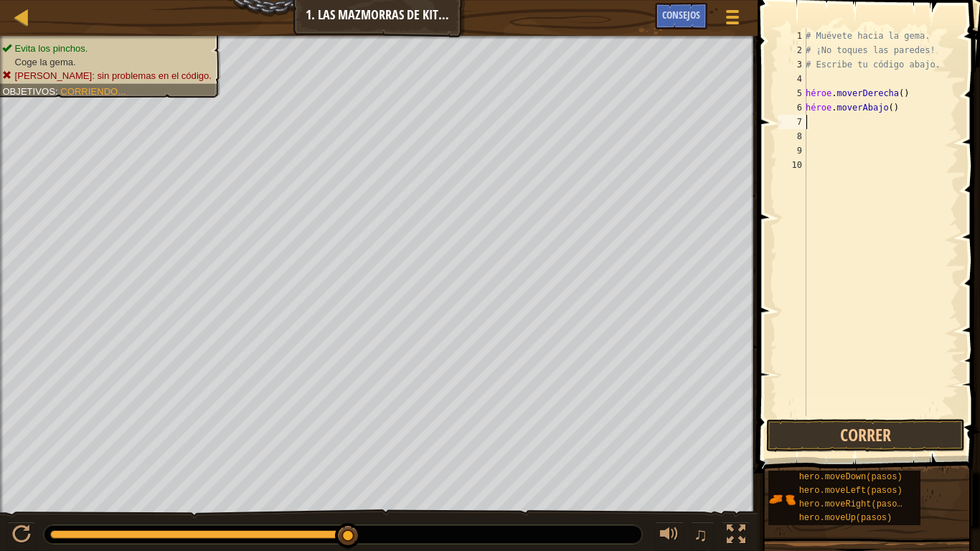
type textarea "h"
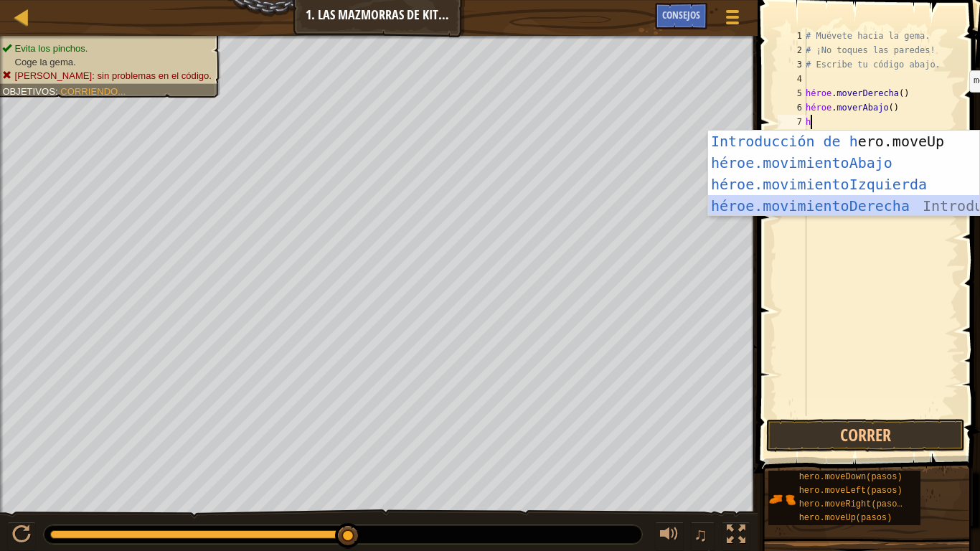
click at [858, 207] on div "Introducción de h ero.moveUp Presiona héroe.movimientoAbajo ​ Introducción a la…" at bounding box center [843, 195] width 271 height 129
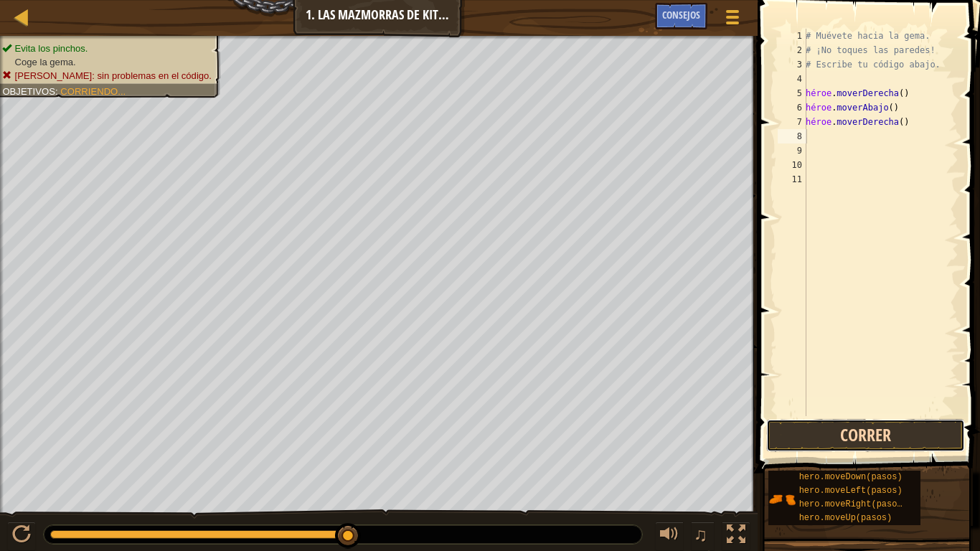
click at [879, 444] on button "Correr" at bounding box center [865, 435] width 199 height 33
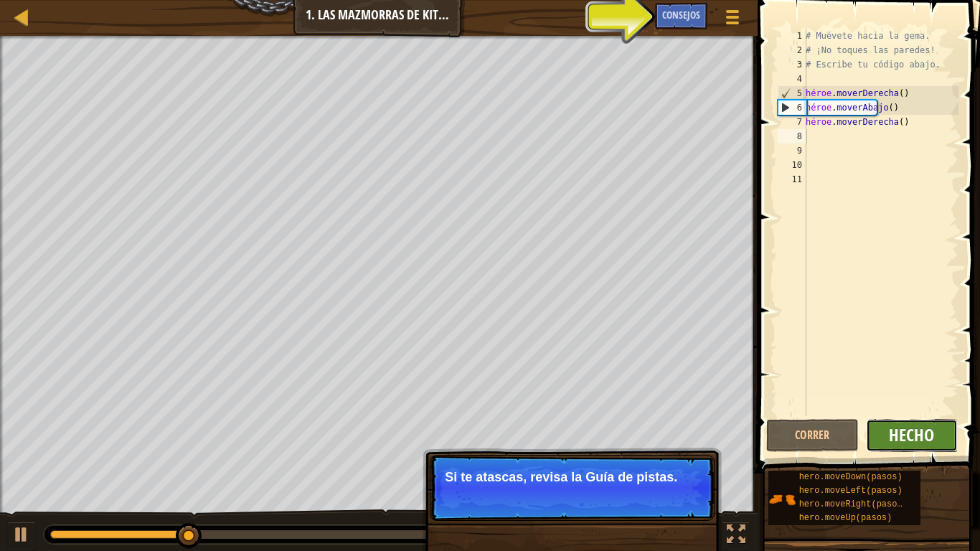
click at [888, 441] on button "Hecho" at bounding box center [912, 435] width 93 height 33
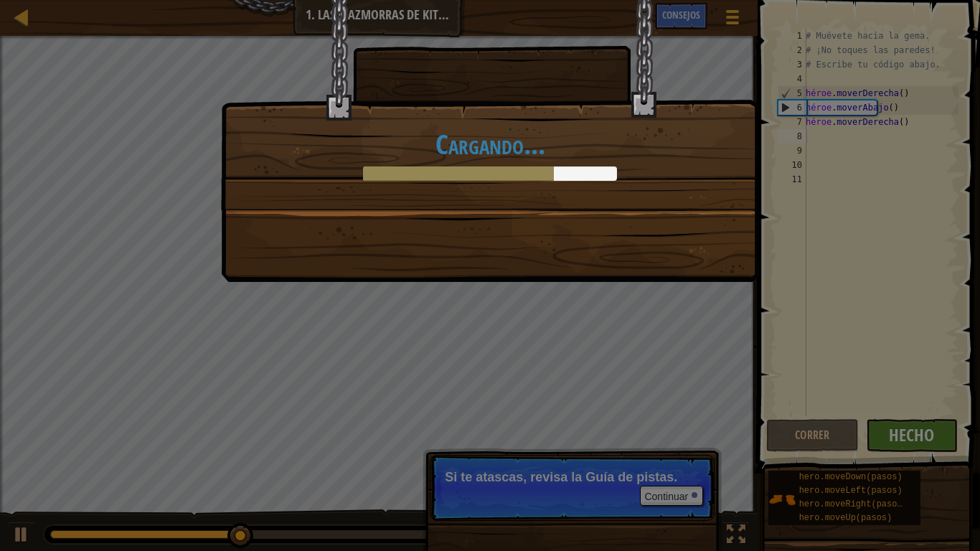
click at [888, 441] on div "Cargando..." at bounding box center [490, 275] width 980 height 551
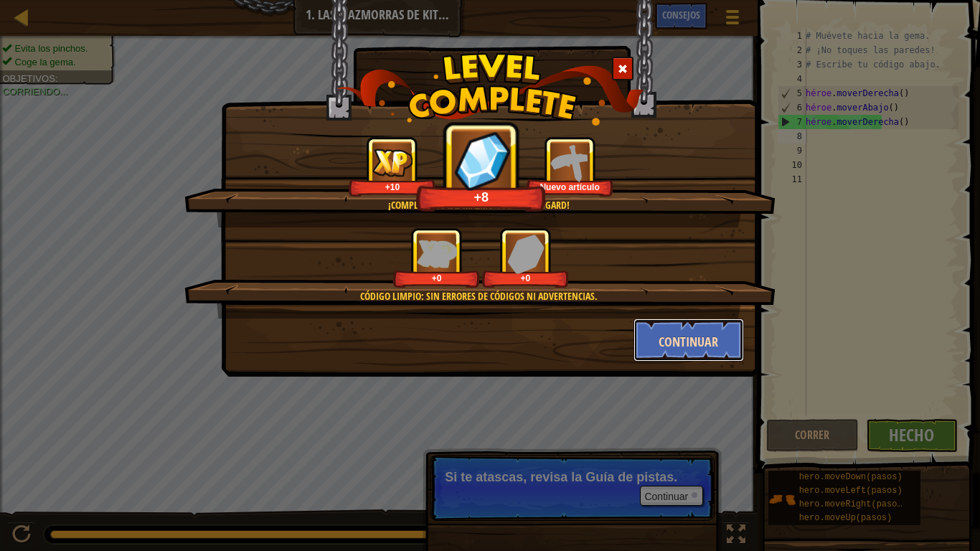
click at [663, 337] on font "Continuar" at bounding box center [688, 342] width 60 height 18
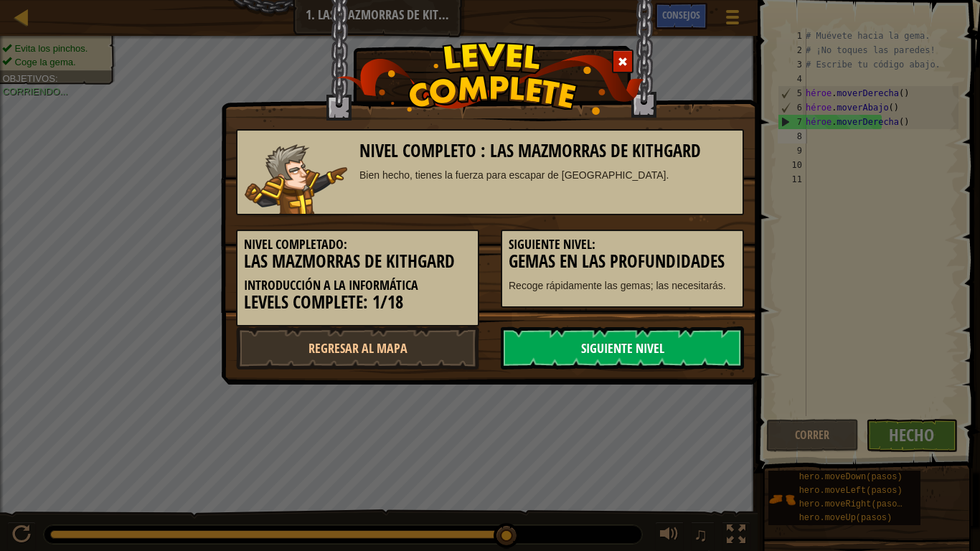
click at [651, 348] on link "Siguiente nivel" at bounding box center [622, 347] width 243 height 43
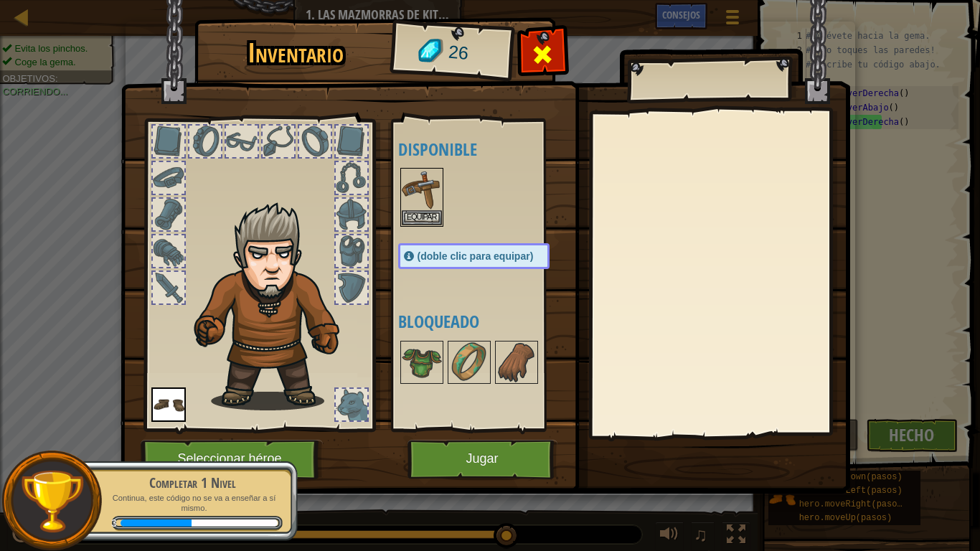
click at [538, 54] on span at bounding box center [542, 54] width 23 height 23
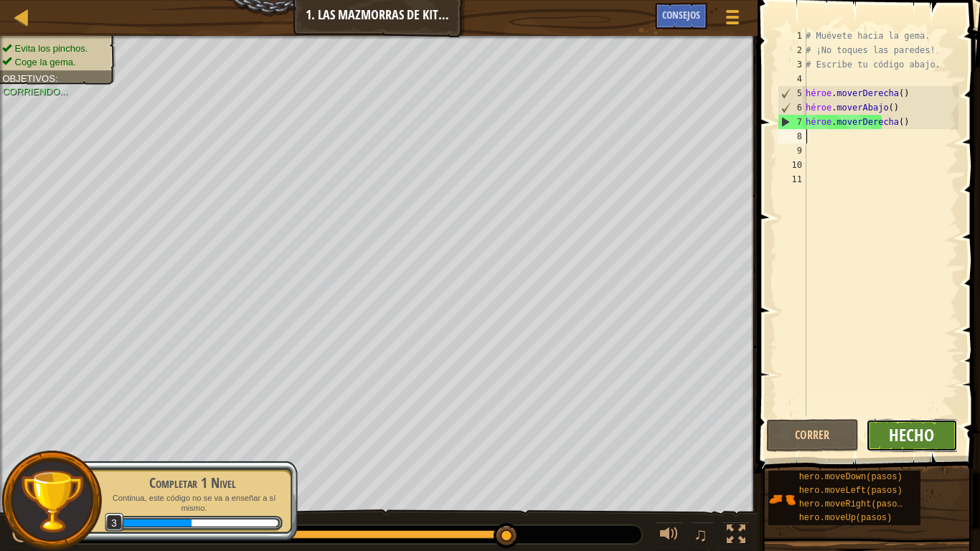
click at [921, 441] on font "Hecho" at bounding box center [910, 434] width 45 height 23
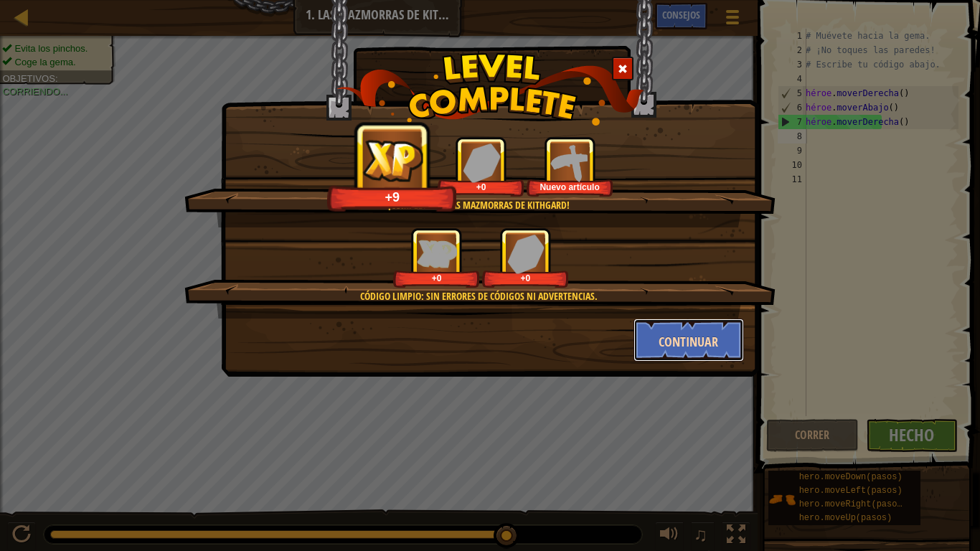
click at [688, 340] on font "Continuar" at bounding box center [688, 342] width 60 height 18
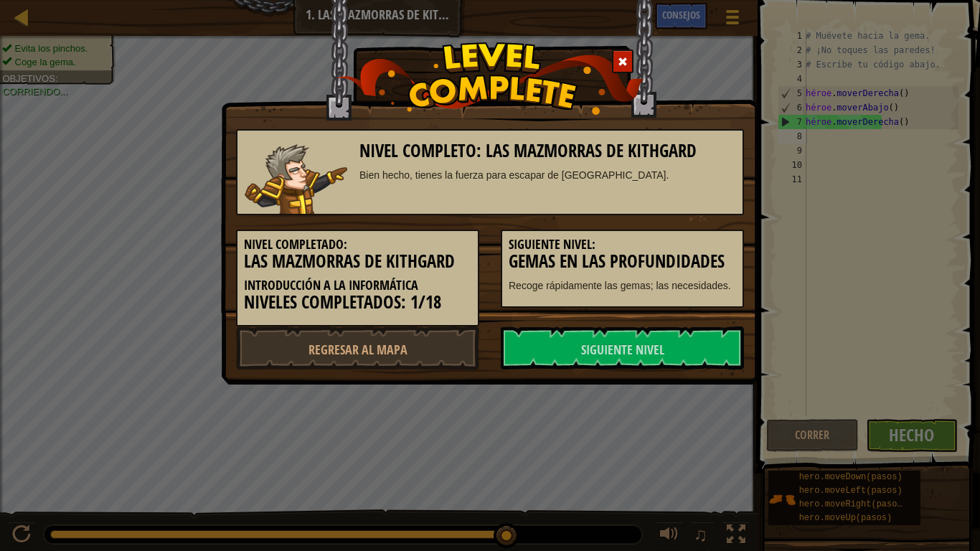
click at [688, 340] on link "Siguiente nivel" at bounding box center [622, 347] width 243 height 43
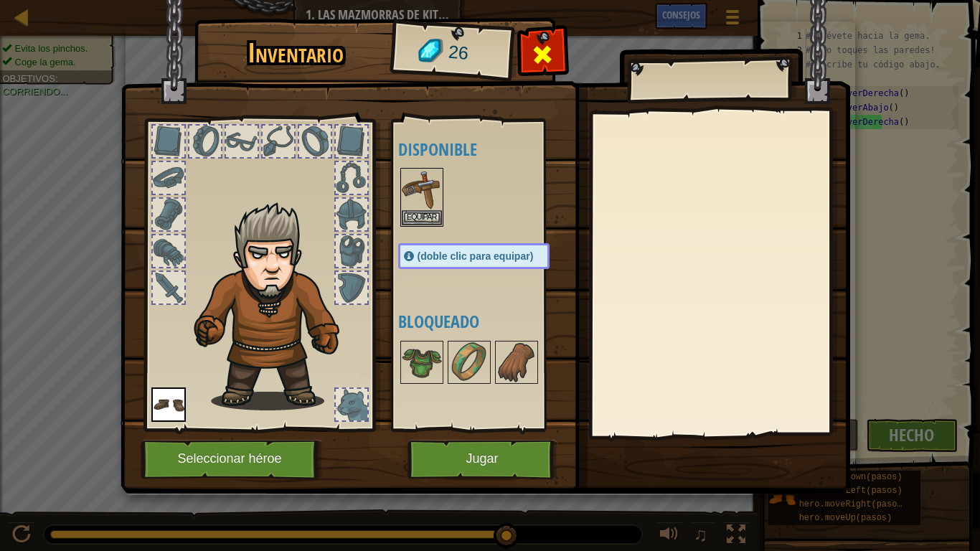
click at [522, 49] on div at bounding box center [542, 58] width 45 height 45
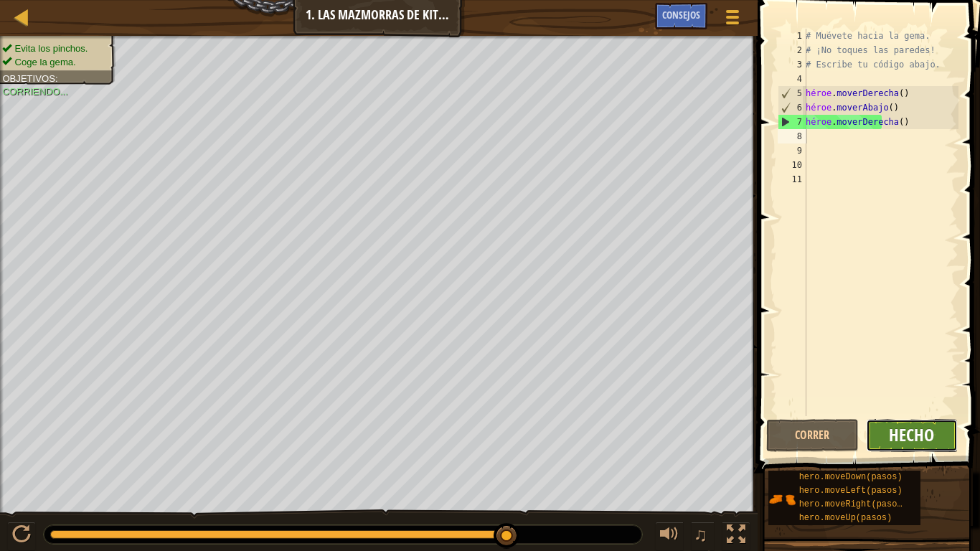
click at [891, 429] on font "Hecho" at bounding box center [910, 434] width 45 height 23
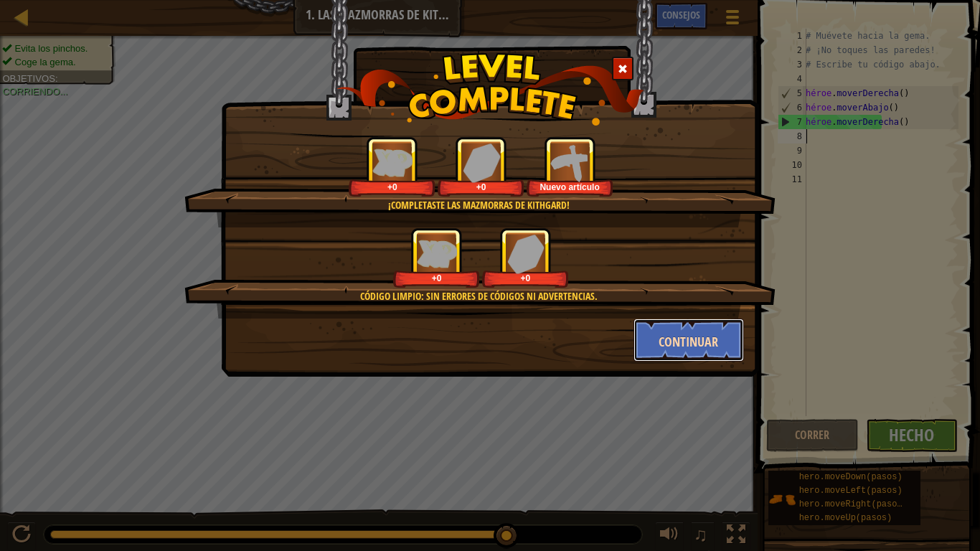
click at [716, 346] on font "Continuar" at bounding box center [688, 342] width 60 height 18
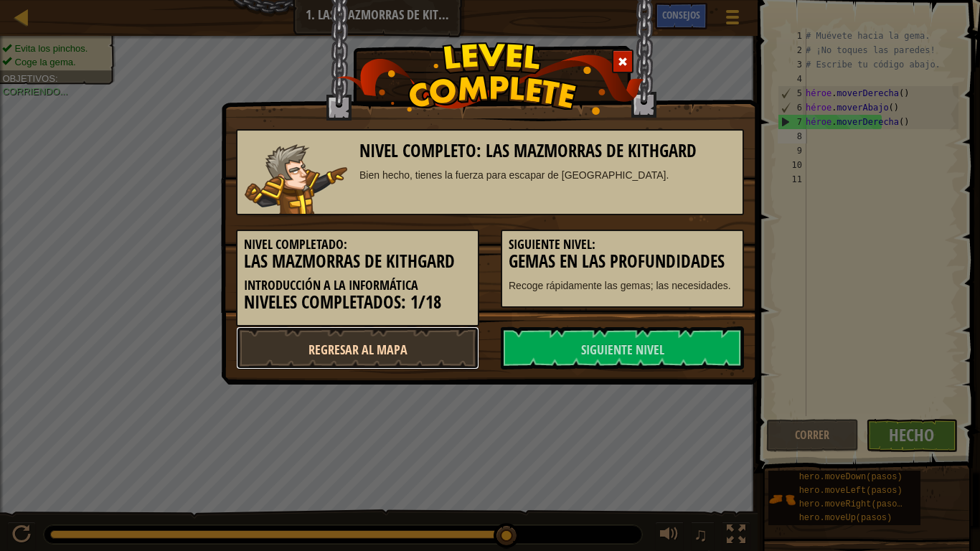
click at [442, 359] on link "Regresar al mapa" at bounding box center [357, 347] width 243 height 43
select select "es-ES"
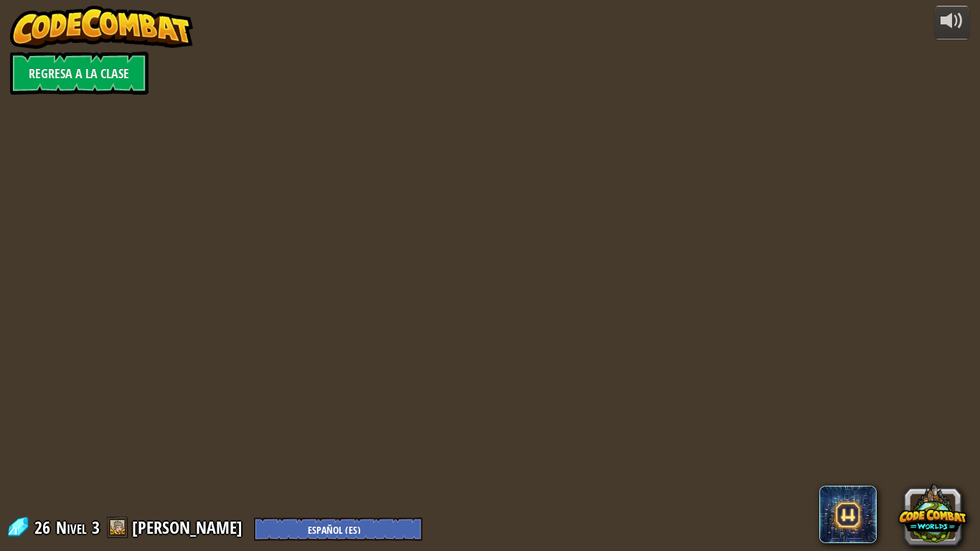
select select "es-ES"
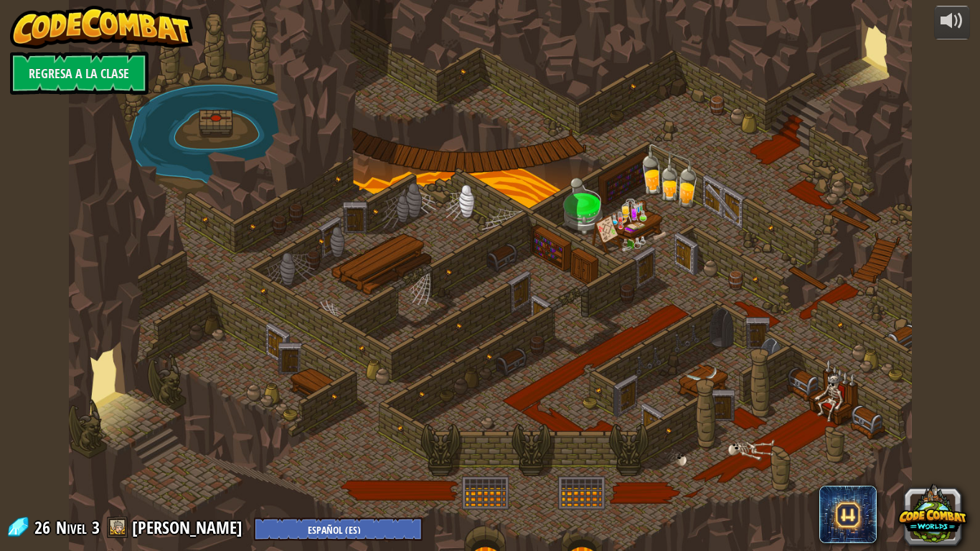
select select "es-ES"
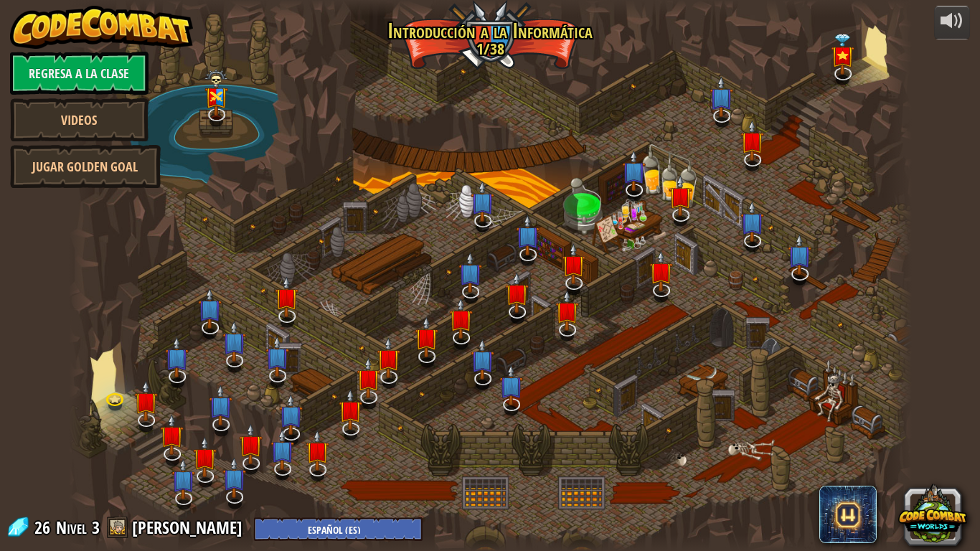
select select "es-ES"
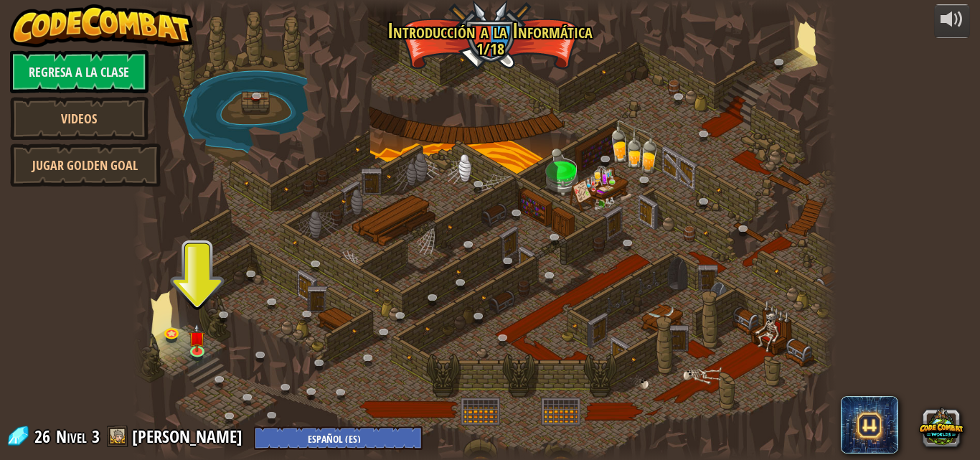
click at [624, 189] on div at bounding box center [484, 230] width 703 height 460
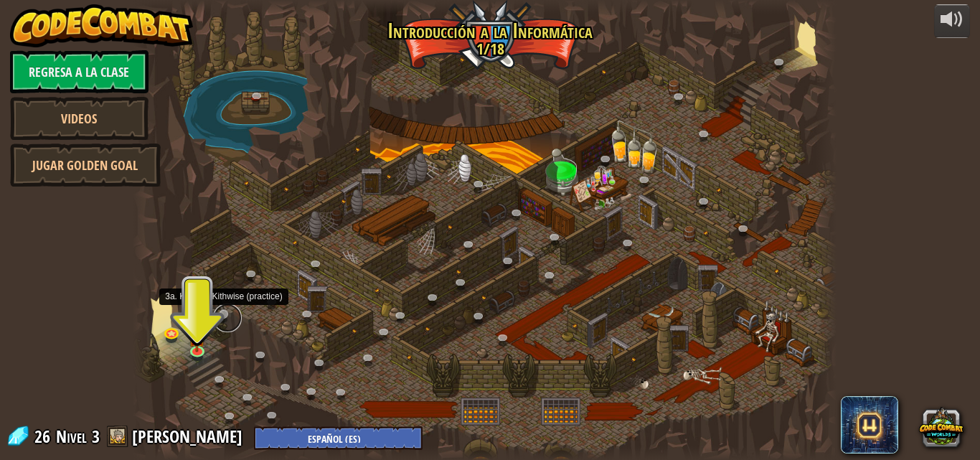
click at [217, 310] on link at bounding box center [227, 317] width 29 height 29
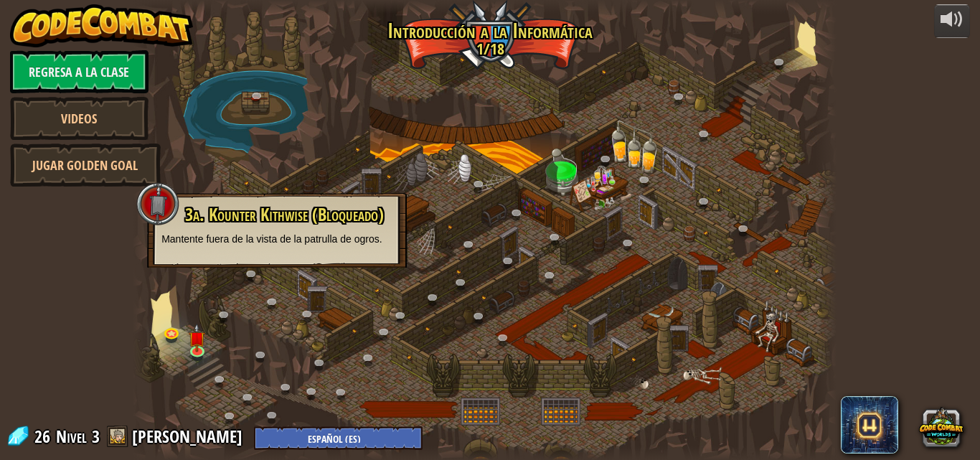
click at [192, 306] on div at bounding box center [484, 230] width 703 height 460
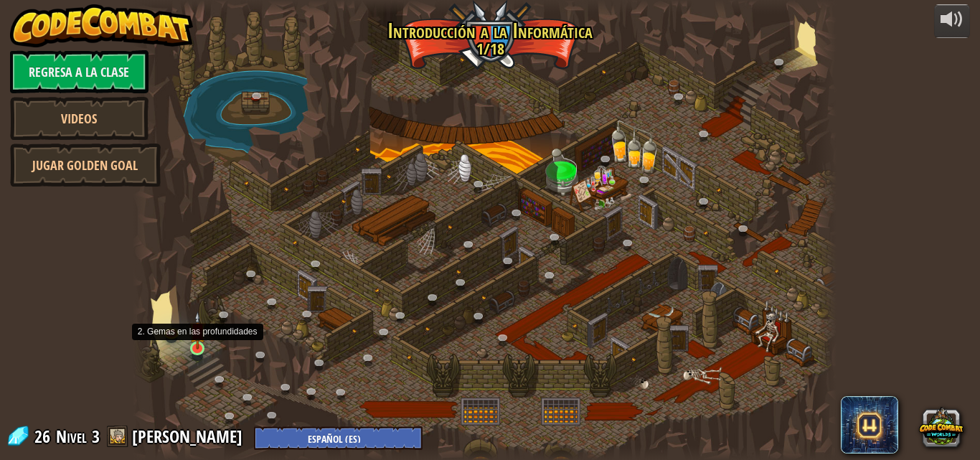
click at [196, 348] on img at bounding box center [197, 330] width 16 height 38
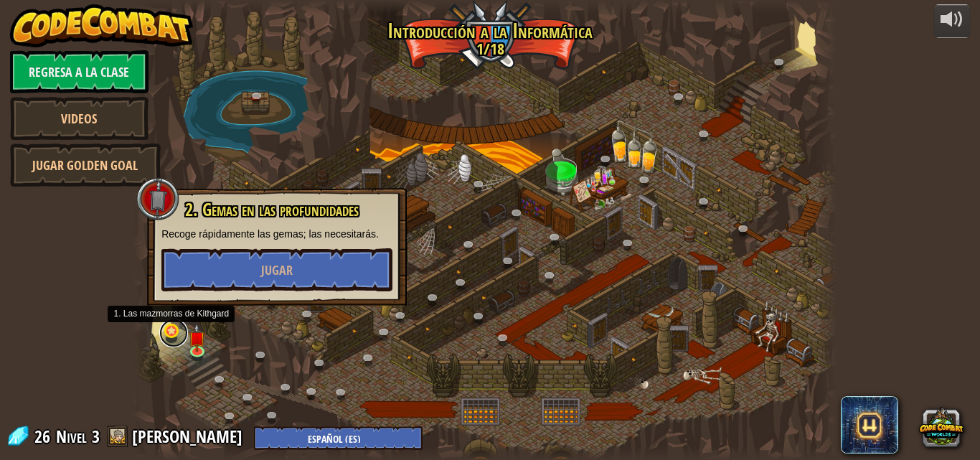
click at [184, 333] on link at bounding box center [173, 332] width 29 height 29
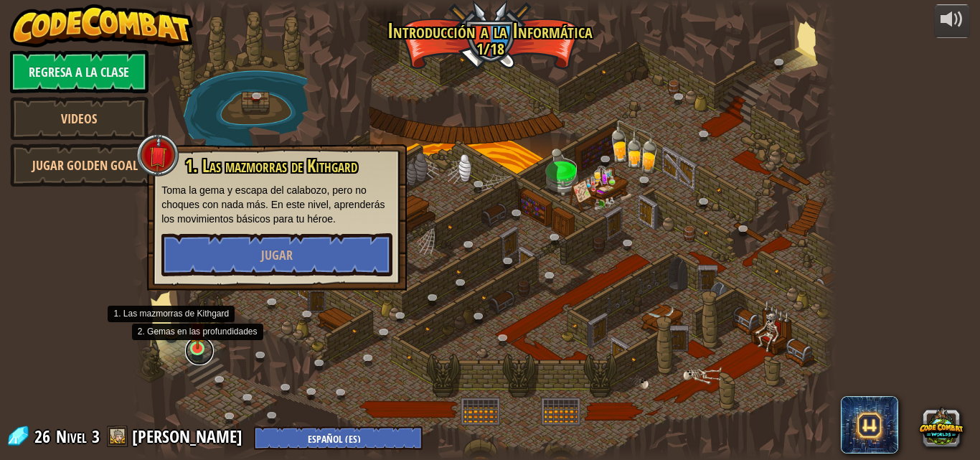
click at [207, 348] on link at bounding box center [199, 350] width 29 height 29
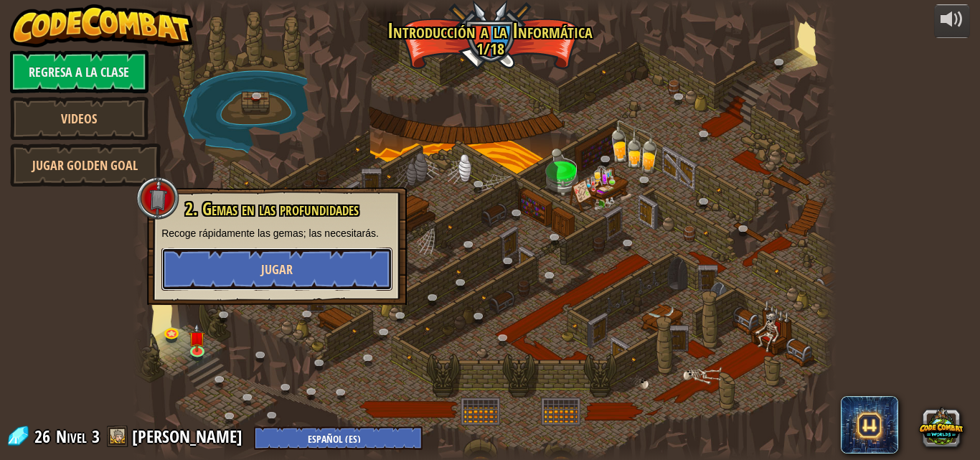
click at [260, 272] on button "Jugar" at bounding box center [276, 268] width 231 height 43
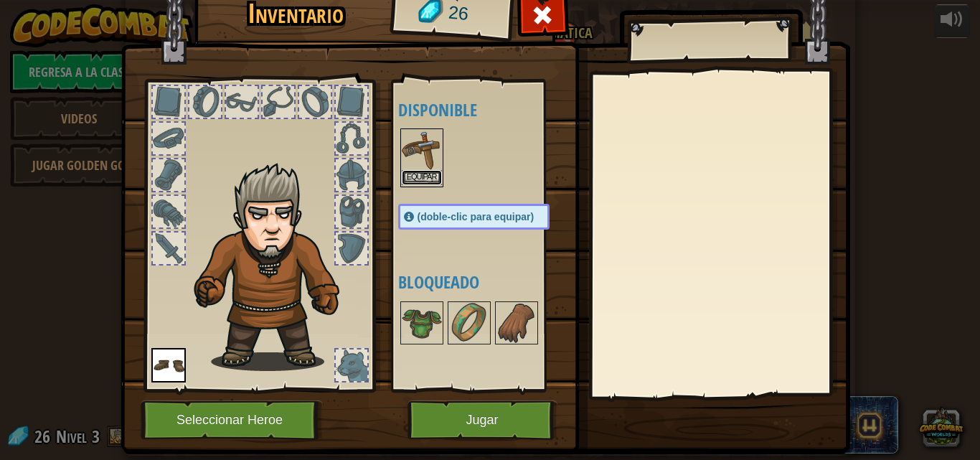
click at [417, 173] on button "Equipar" at bounding box center [422, 177] width 40 height 15
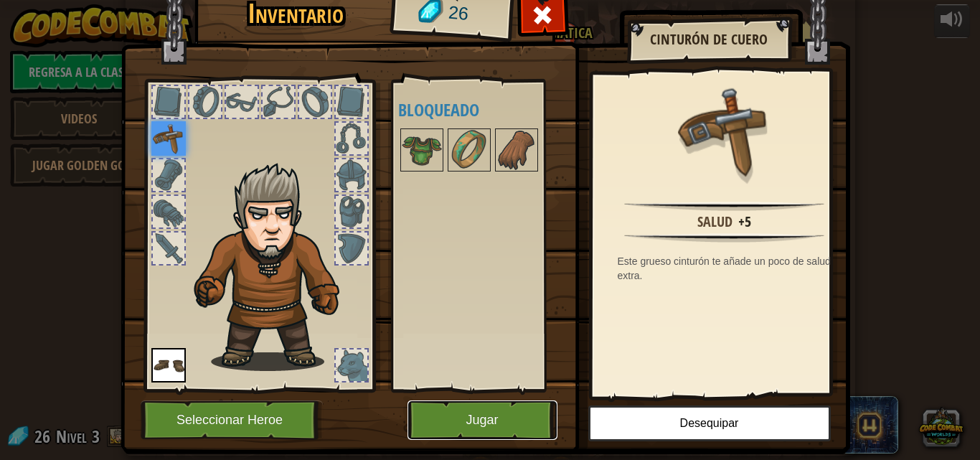
click at [470, 426] on button "Jugar" at bounding box center [482, 419] width 150 height 39
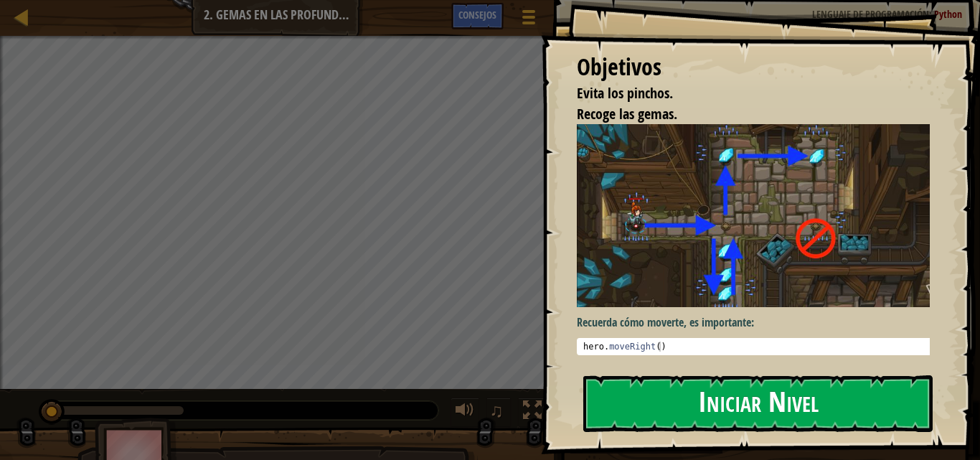
click at [656, 402] on button "Iniciar Nivel" at bounding box center [757, 403] width 349 height 57
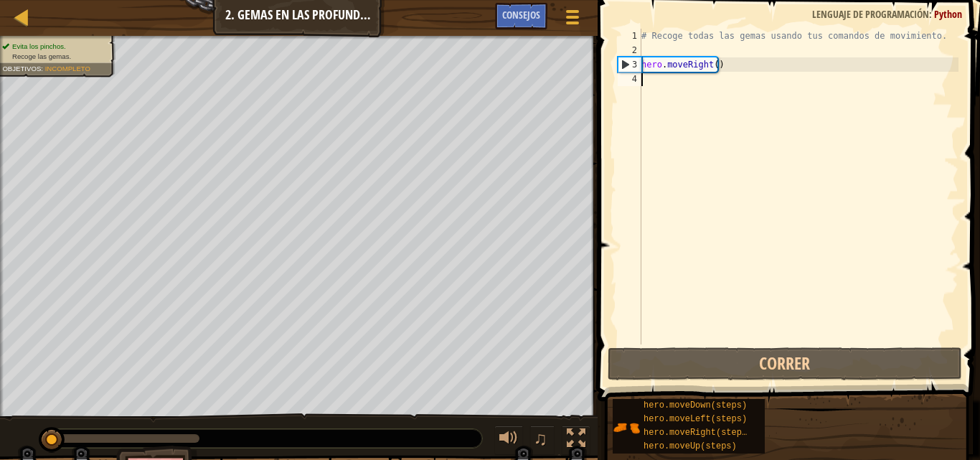
type textarea "h"
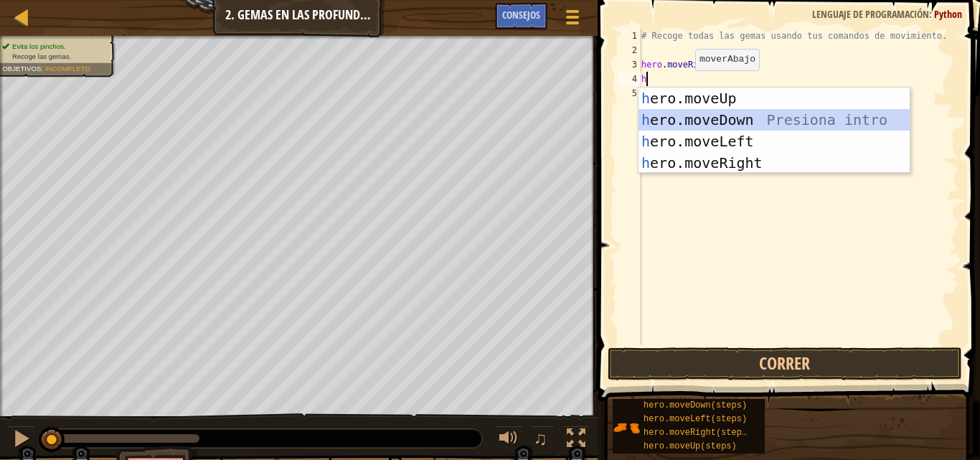
click at [765, 120] on div "h ero.moveUp Presiona intro h ero.moveDown Presiona intro h ero.moveLeft Presio…" at bounding box center [773, 151] width 271 height 129
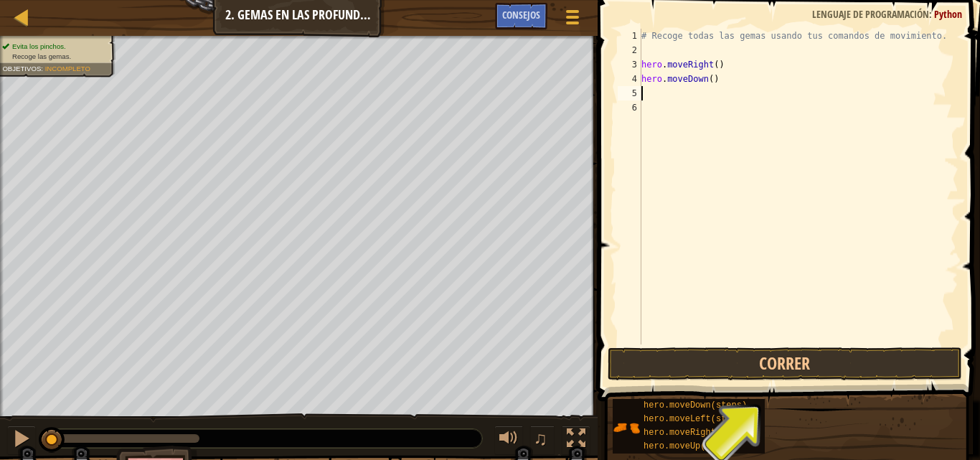
type textarea "h"
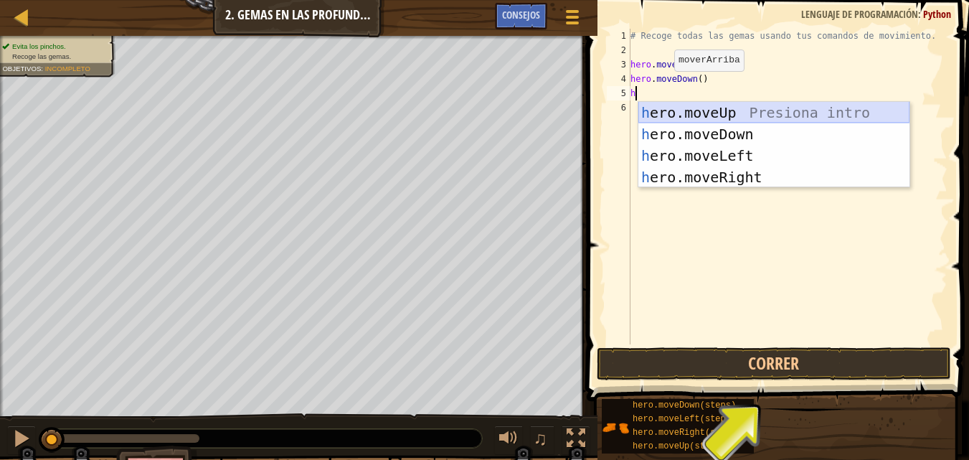
click at [716, 109] on div "h ero.moveUp Presiona intro h ero.moveDown Presiona intro h ero.moveLeft Presio…" at bounding box center [773, 166] width 271 height 129
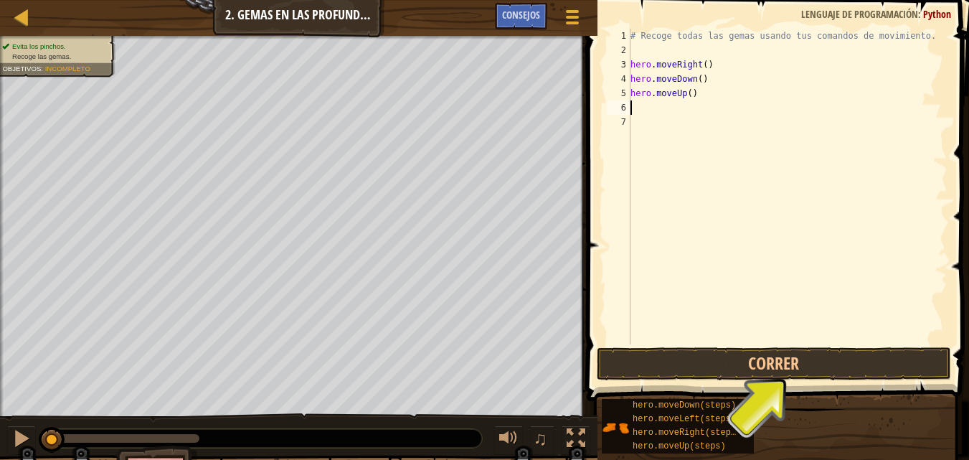
type textarea "h"
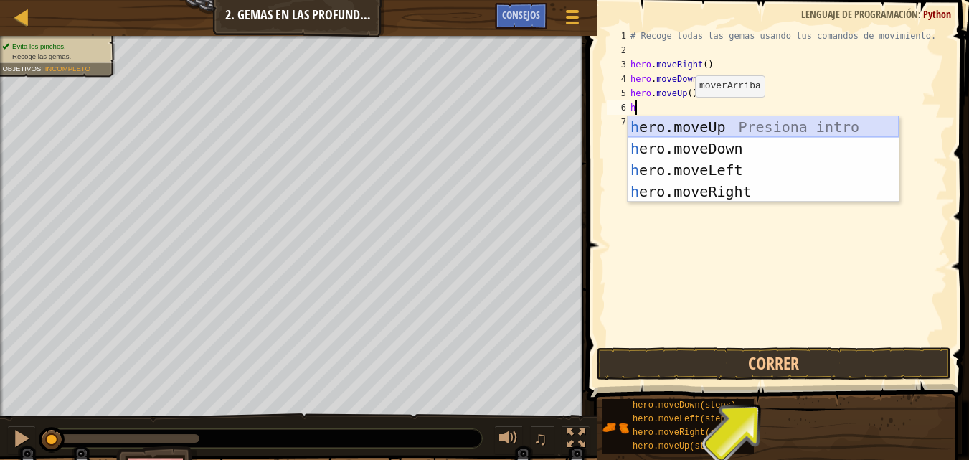
click at [696, 132] on div "h ero.moveUp Presiona intro h ero.moveDown Presiona intro h ero.moveLeft Presio…" at bounding box center [762, 180] width 271 height 129
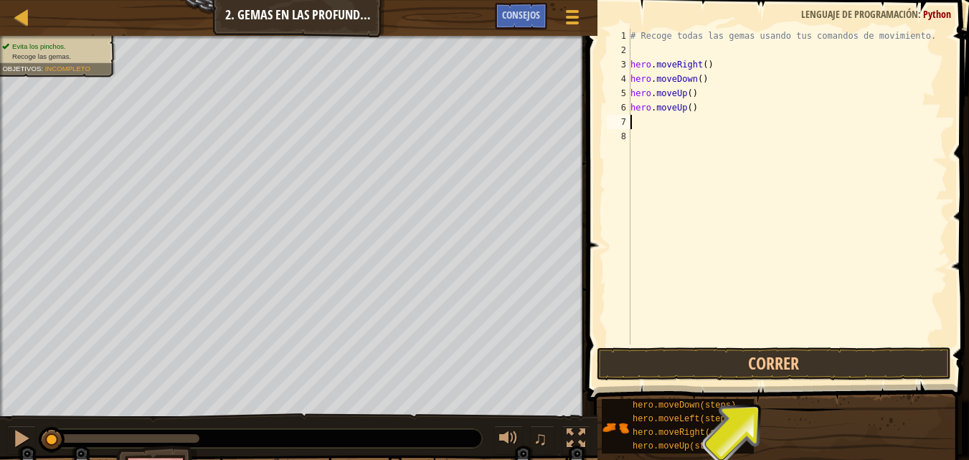
type textarea "h"
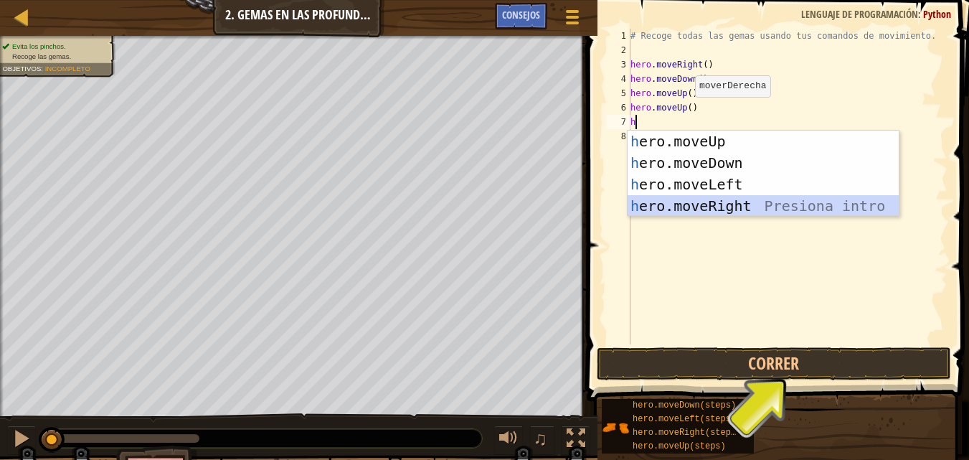
click at [707, 207] on div "h ero.moveUp Presiona intro h ero.moveDown Presiona intro h ero.moveLeft Presio…" at bounding box center [762, 195] width 271 height 129
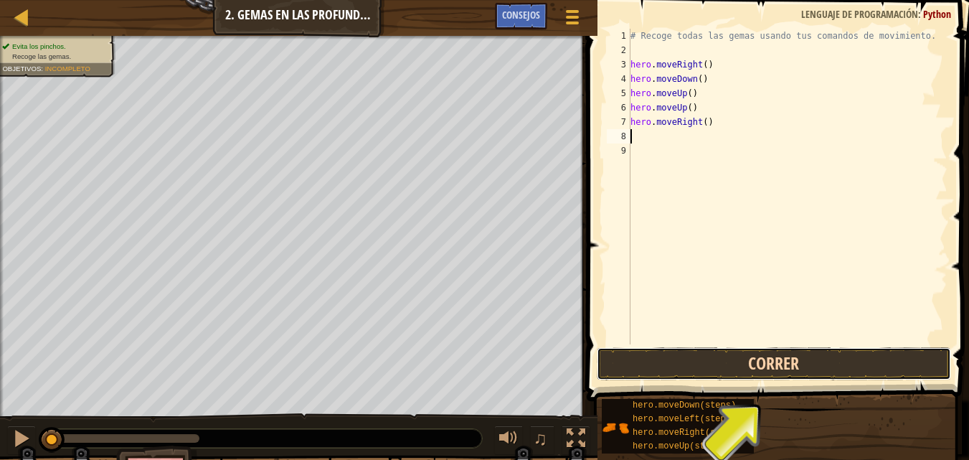
click at [730, 368] on button "Correr" at bounding box center [774, 363] width 354 height 33
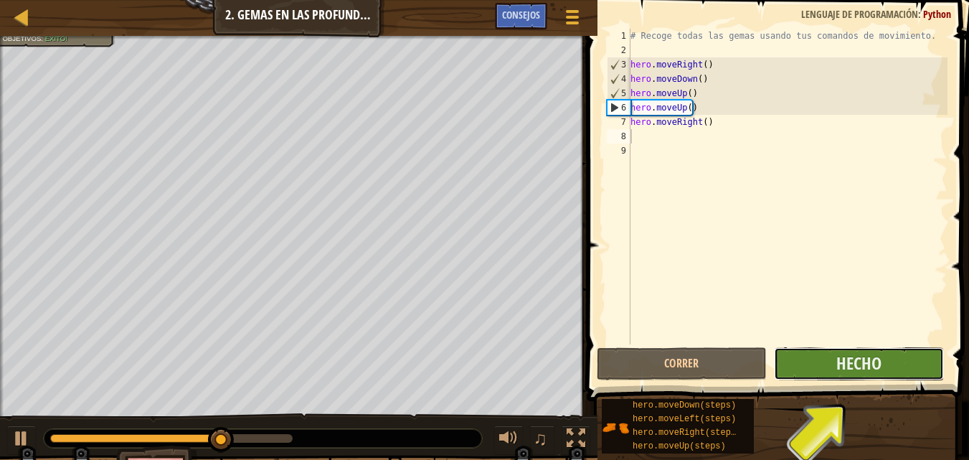
click at [817, 359] on button "Hecho" at bounding box center [859, 363] width 170 height 33
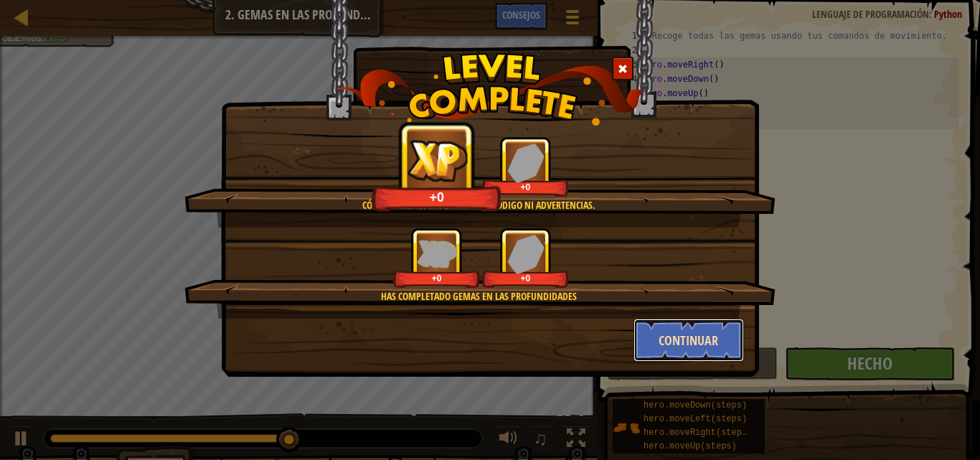
click at [675, 348] on button "Continuar" at bounding box center [688, 339] width 111 height 43
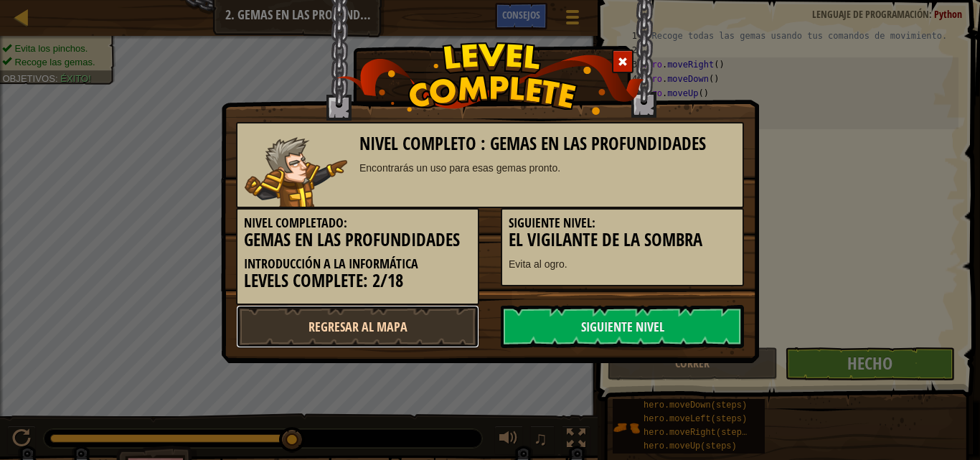
click at [431, 330] on link "Regresar al mapa" at bounding box center [357, 326] width 243 height 43
select select "es-ES"
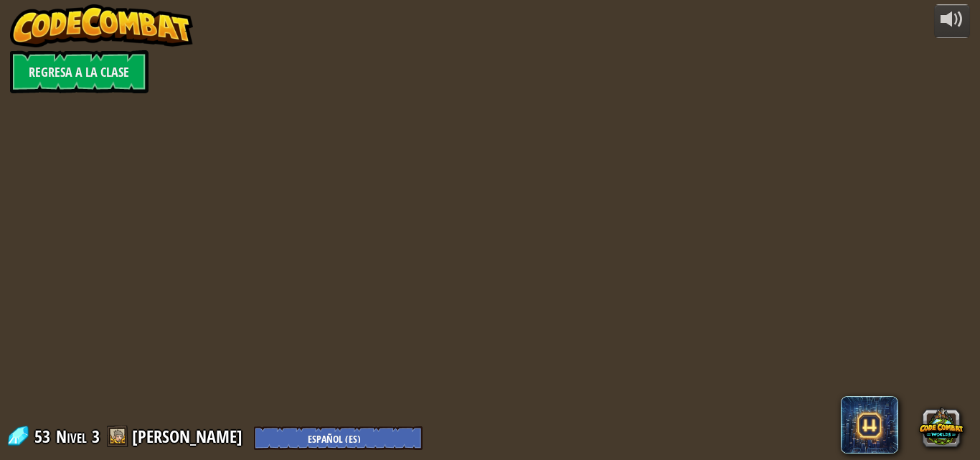
select select "es-ES"
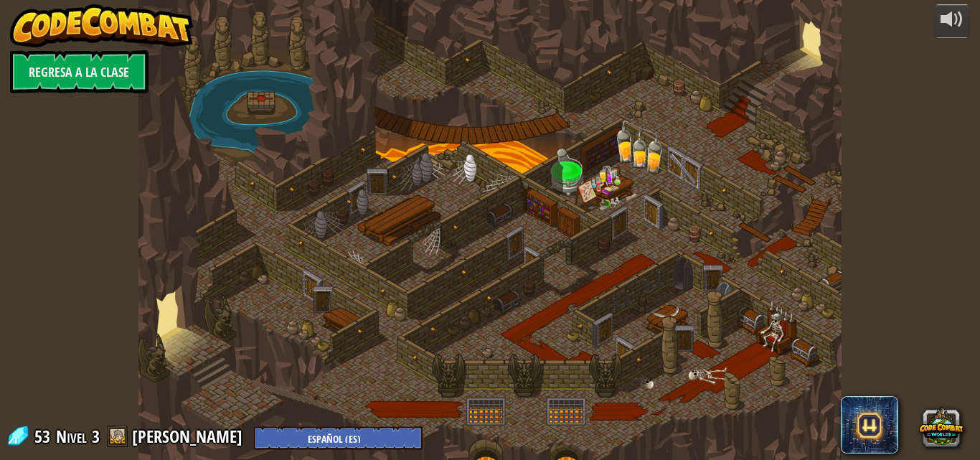
select select "es-ES"
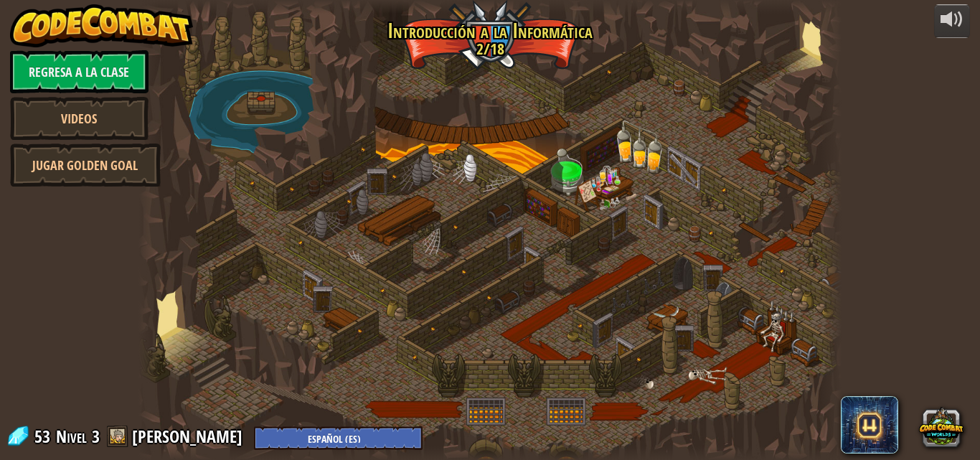
select select "es-ES"
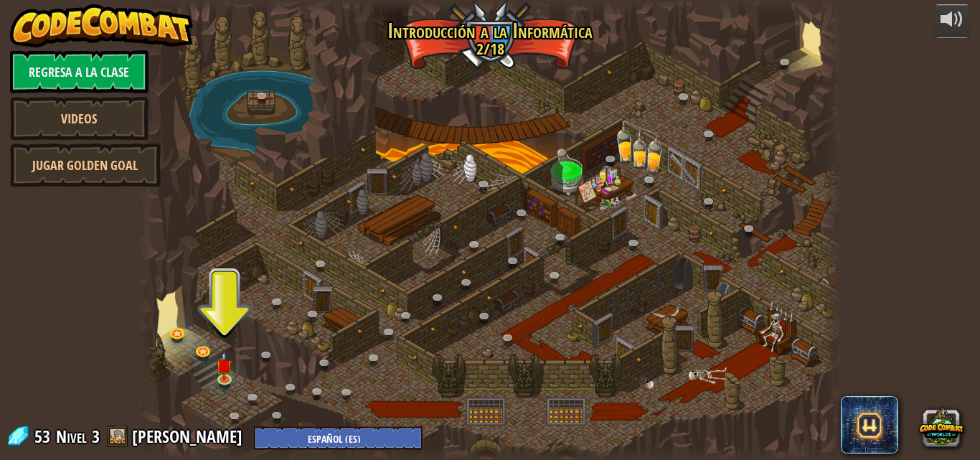
click at [241, 293] on div at bounding box center [489, 230] width 703 height 460
click at [211, 379] on div at bounding box center [489, 230] width 703 height 460
click at [252, 325] on div at bounding box center [489, 230] width 703 height 460
click at [240, 317] on div at bounding box center [489, 230] width 703 height 460
click at [276, 299] on link at bounding box center [280, 304] width 29 height 29
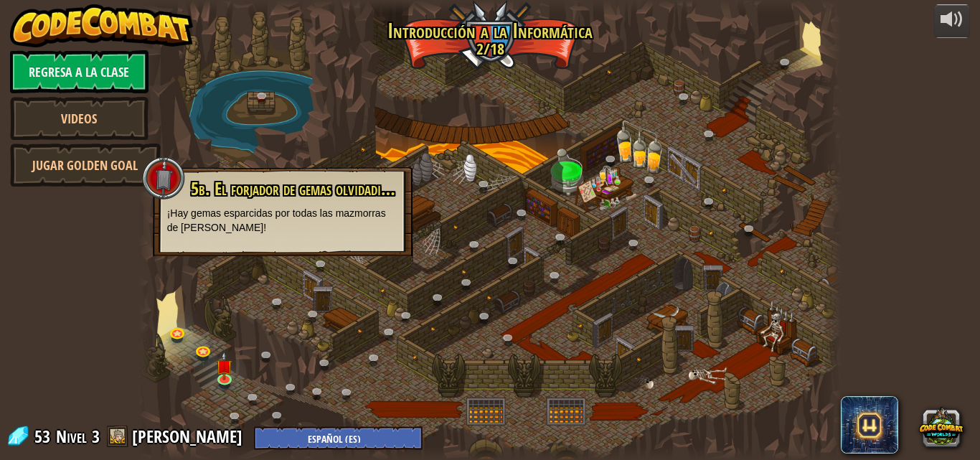
click at [240, 330] on div at bounding box center [489, 230] width 703 height 460
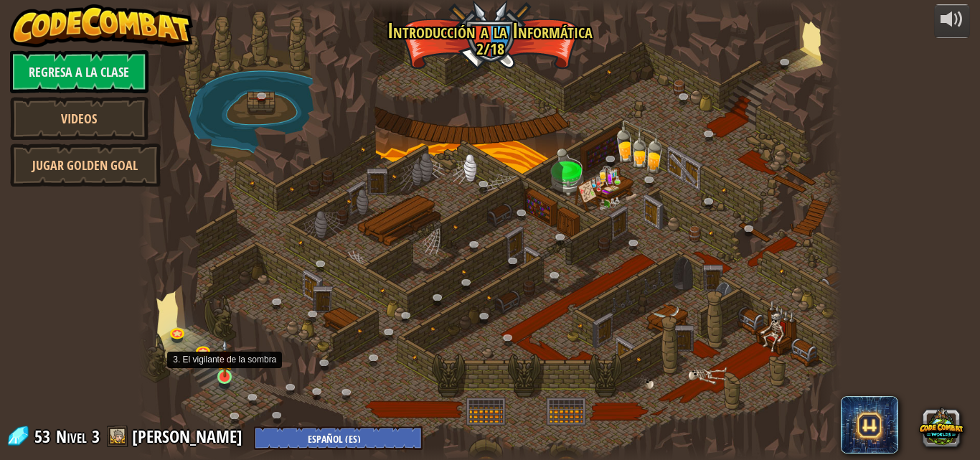
click at [226, 376] on img at bounding box center [225, 358] width 16 height 38
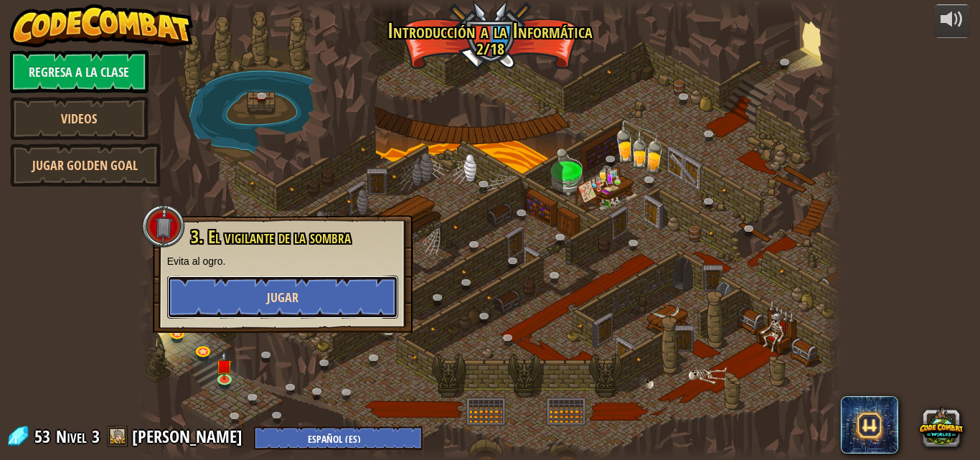
click at [252, 313] on button "Jugar" at bounding box center [282, 296] width 231 height 43
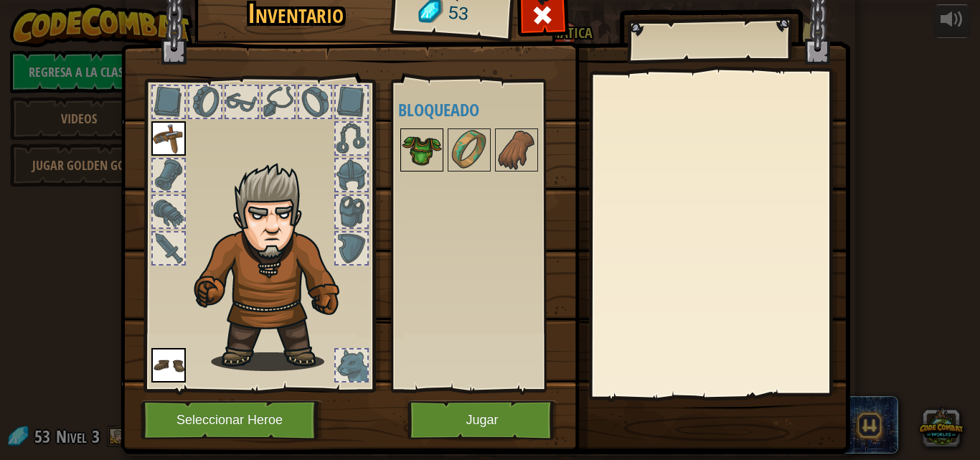
click at [402, 150] on img at bounding box center [422, 150] width 40 height 40
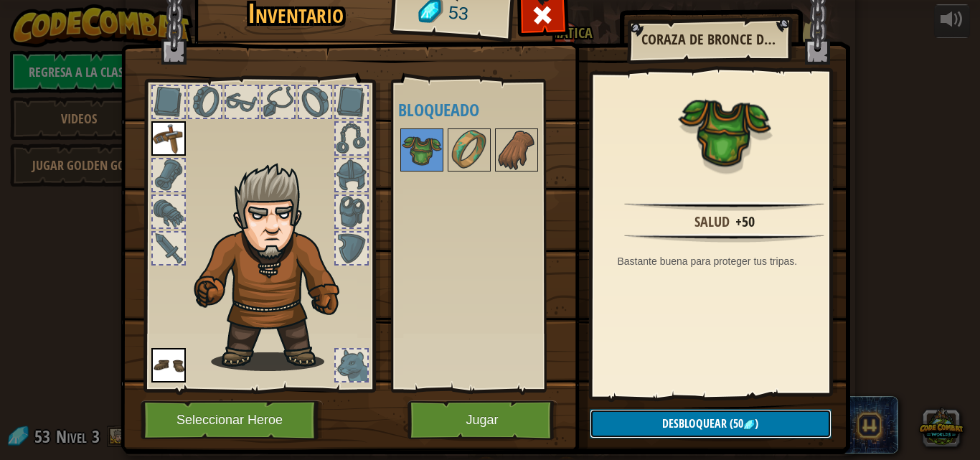
click at [669, 417] on span "Desbloquear" at bounding box center [694, 423] width 65 height 16
click at [669, 417] on button "Confirmar" at bounding box center [710, 423] width 242 height 29
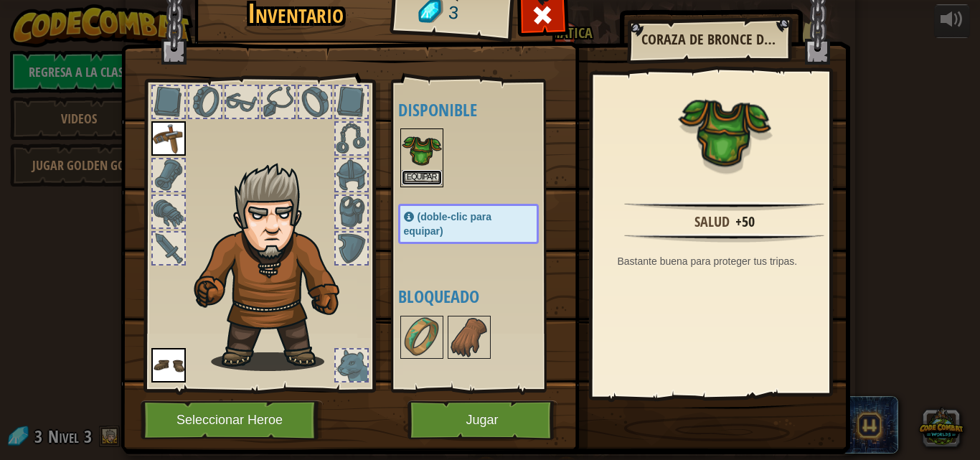
click at [419, 177] on button "Equipar" at bounding box center [422, 177] width 40 height 15
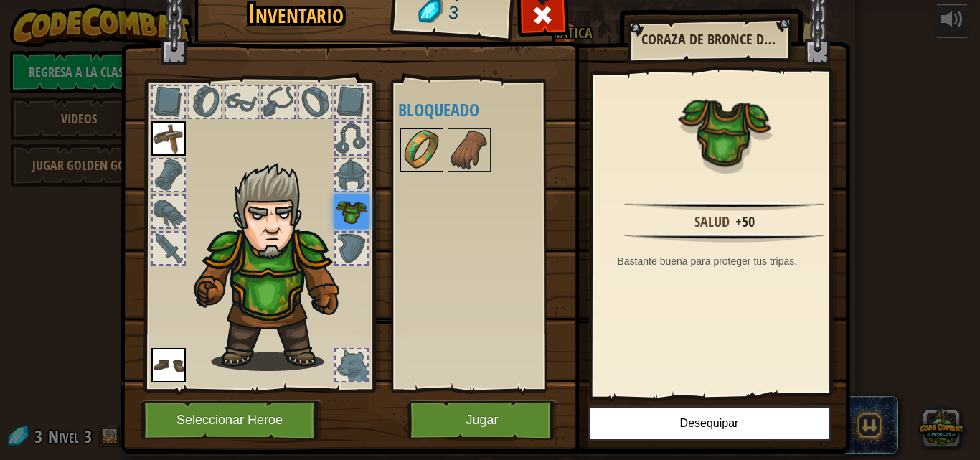
click at [412, 160] on img at bounding box center [422, 150] width 40 height 40
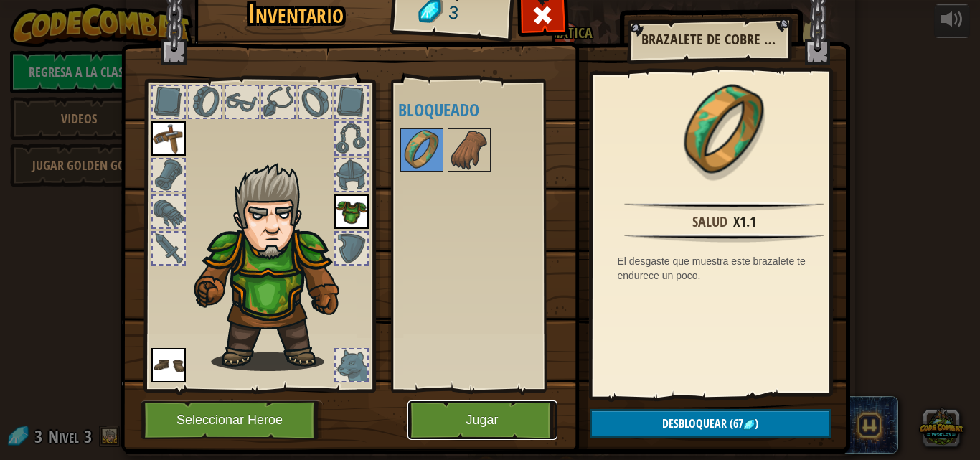
click at [430, 430] on button "Jugar" at bounding box center [482, 419] width 150 height 39
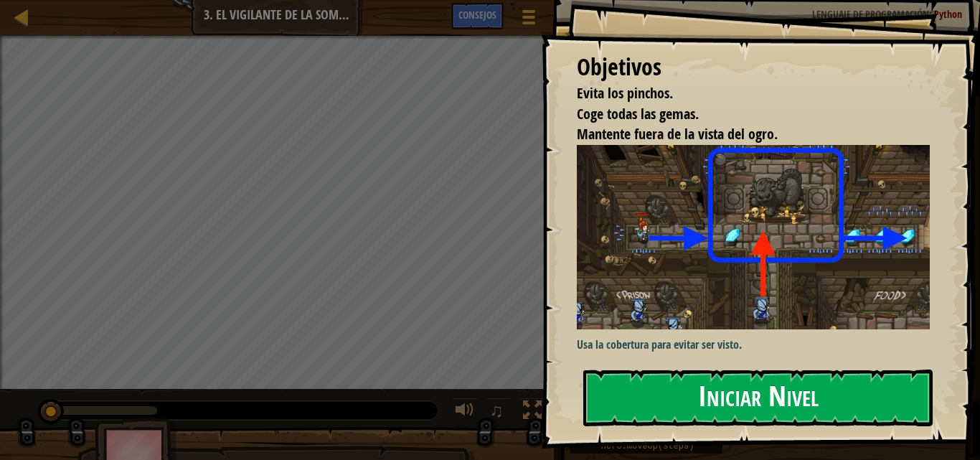
drag, startPoint x: 658, startPoint y: 394, endPoint x: 678, endPoint y: 398, distance: 19.7
click at [678, 398] on button "Iniciar Nivel" at bounding box center [757, 397] width 349 height 57
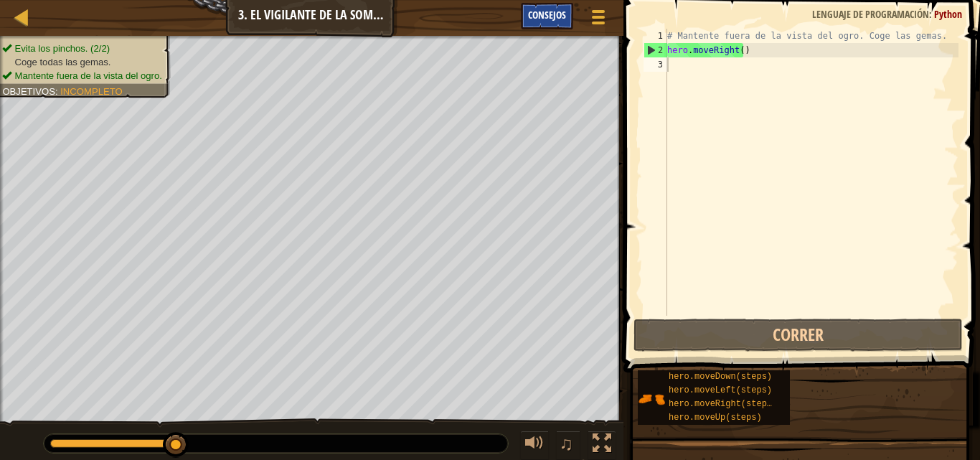
click at [556, 13] on span "Consejos" at bounding box center [547, 15] width 38 height 14
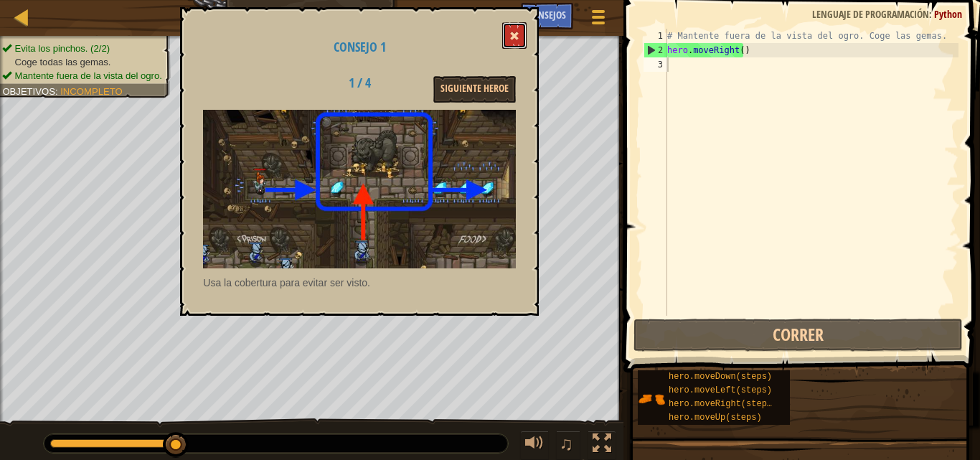
click at [524, 30] on button at bounding box center [514, 35] width 24 height 27
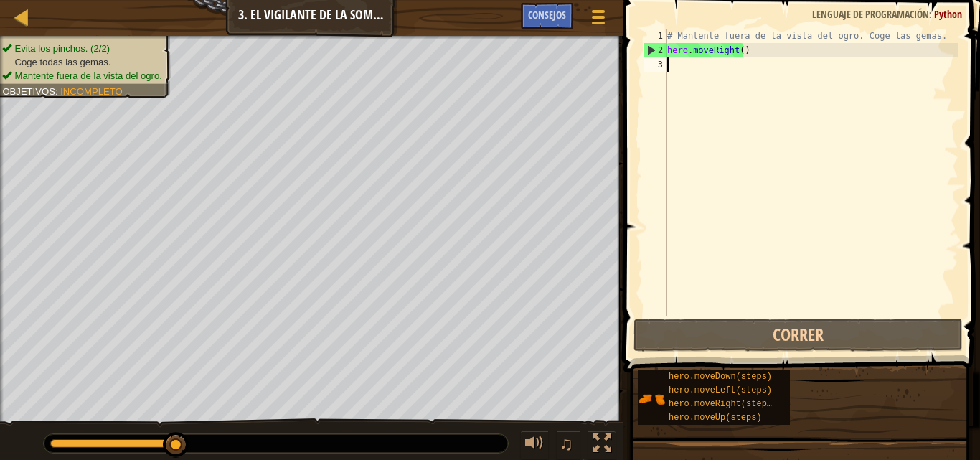
click at [726, 66] on div "# Mantente fuera de la vista del ogro. Coge las gemas. hero . moveRight ( )" at bounding box center [811, 187] width 294 height 316
drag, startPoint x: 726, startPoint y: 66, endPoint x: 686, endPoint y: 65, distance: 40.2
click at [686, 65] on div "# Mantente fuera de la vista del ogro. Coge las gemas. hero . moveRight ( )" at bounding box center [811, 187] width 294 height 316
type textarea "h"
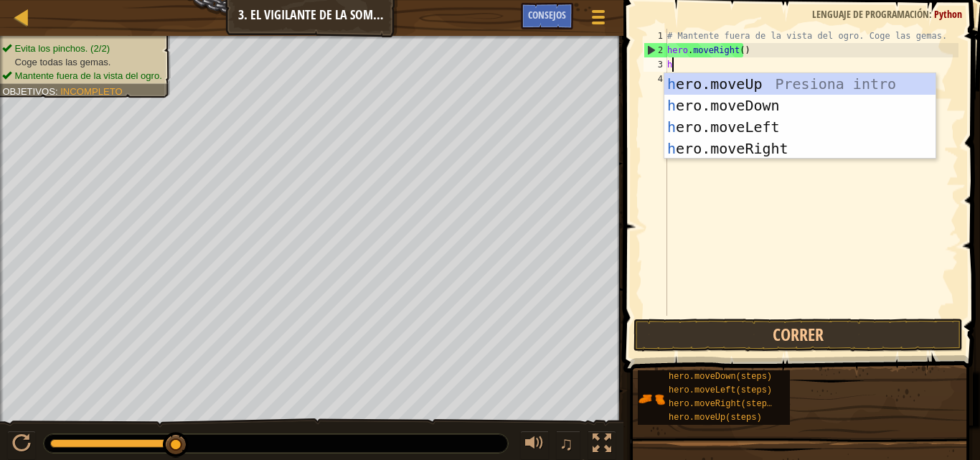
scroll to position [6, 0]
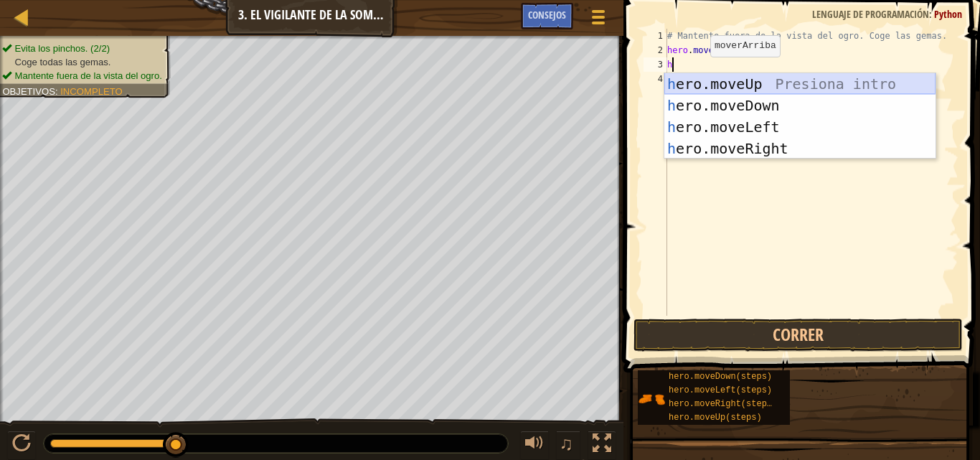
drag, startPoint x: 715, startPoint y: 86, endPoint x: 722, endPoint y: 87, distance: 7.3
click at [722, 87] on div "h ero.moveUp Presiona intro h ero.moveDown Presiona intro h ero.moveLeft Presio…" at bounding box center [799, 137] width 271 height 129
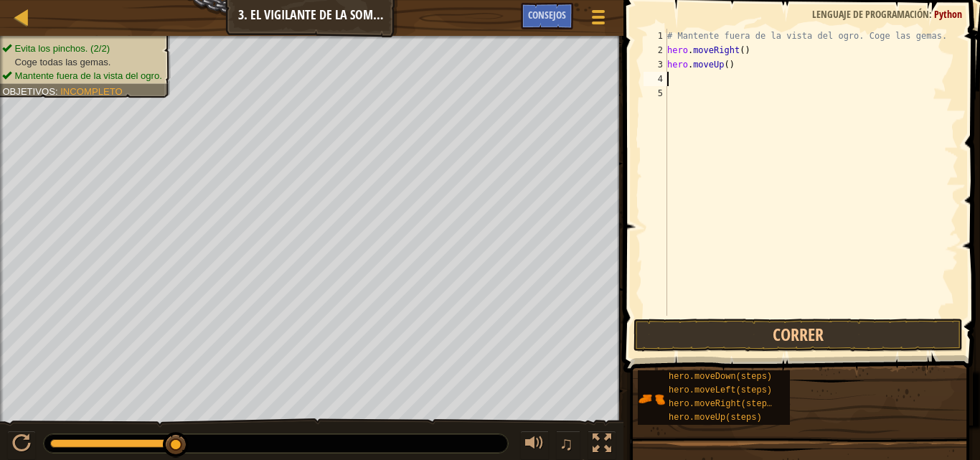
type textarea "h"
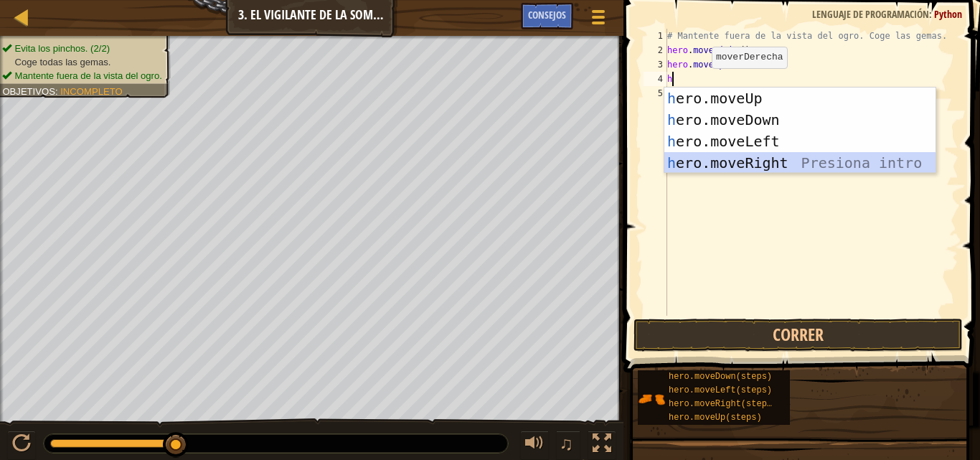
click at [743, 161] on div "h ero.moveUp Presiona intro h ero.moveDown Presiona intro h ero.moveLeft Presio…" at bounding box center [799, 151] width 271 height 129
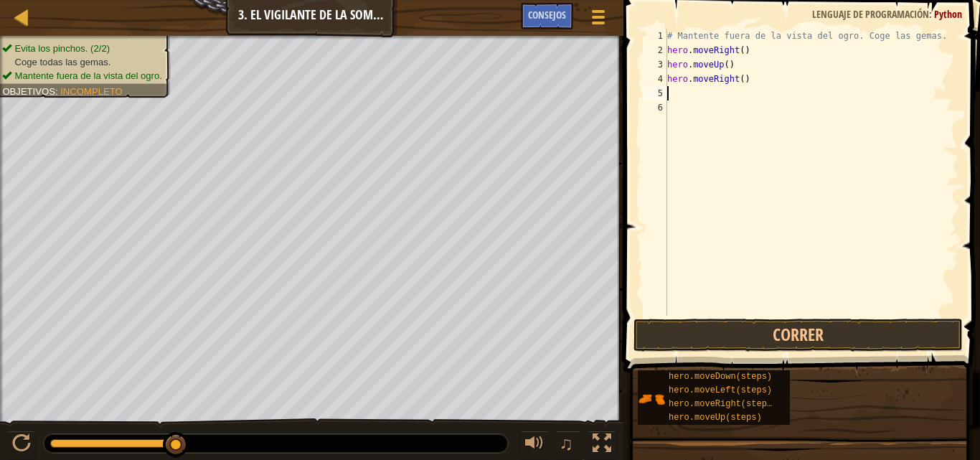
type textarea "k"
type textarea "h"
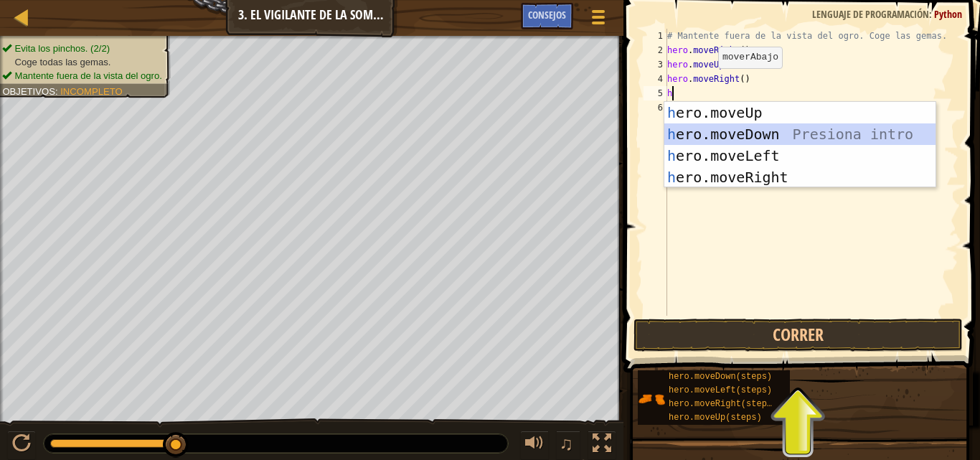
click at [721, 133] on div "h ero.moveUp Presiona intro h ero.moveDown Presiona intro h ero.moveLeft Presio…" at bounding box center [799, 166] width 271 height 129
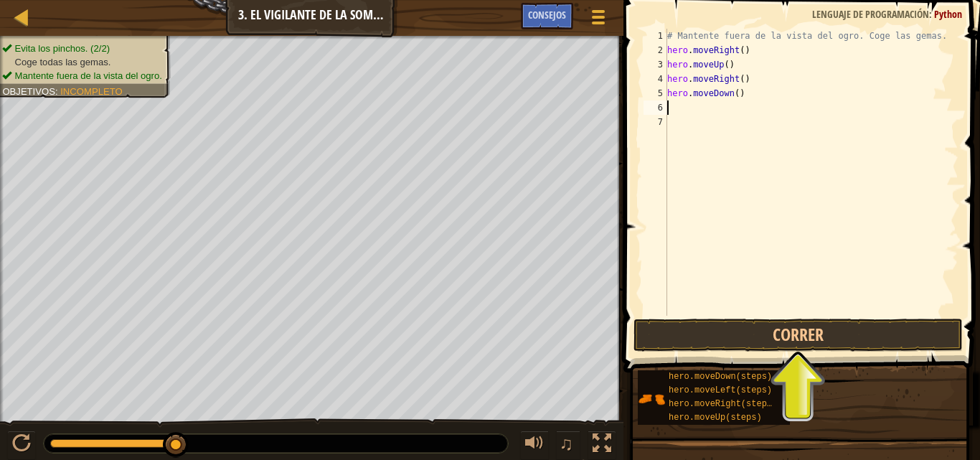
type textarea "h"
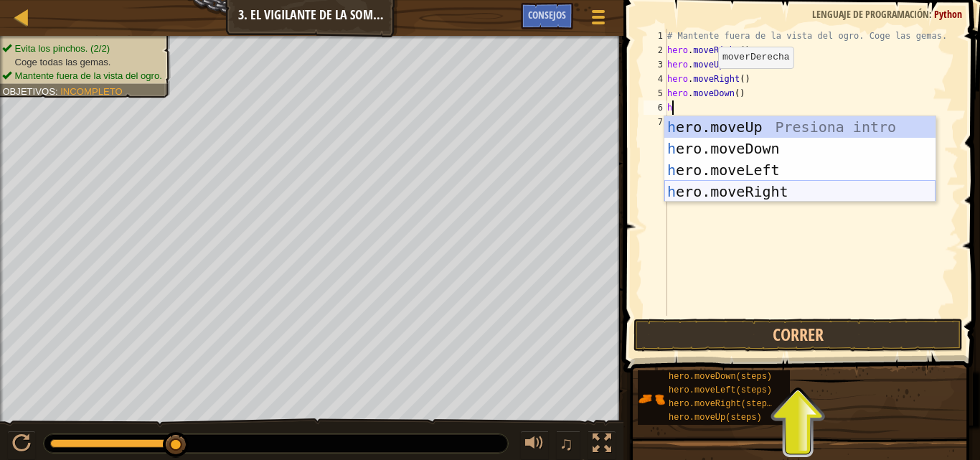
click at [724, 185] on div "h ero.moveUp Presiona intro h ero.moveDown Presiona intro h ero.moveLeft Presio…" at bounding box center [799, 180] width 271 height 129
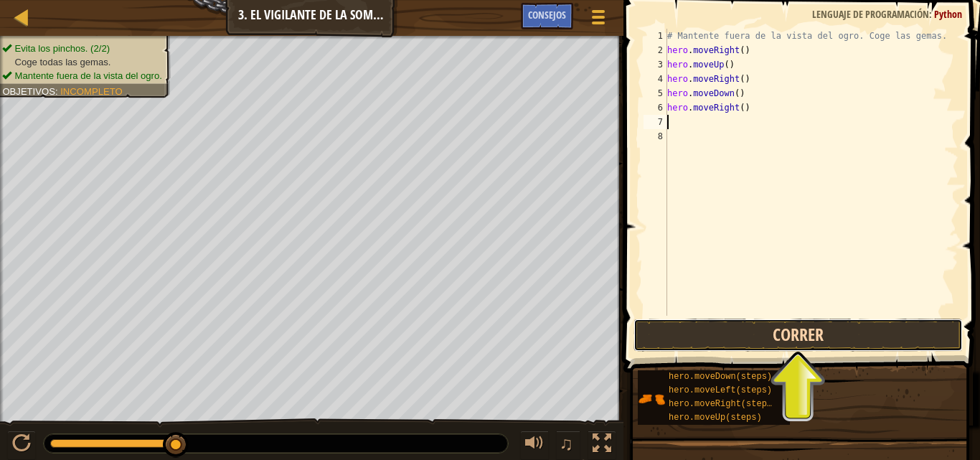
click at [744, 337] on button "Correr" at bounding box center [797, 334] width 329 height 33
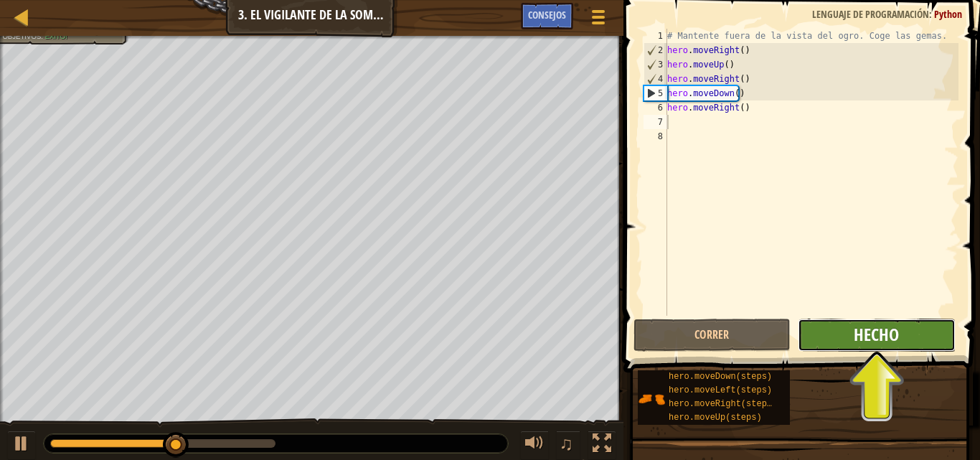
click at [886, 331] on span "Hecho" at bounding box center [875, 334] width 45 height 23
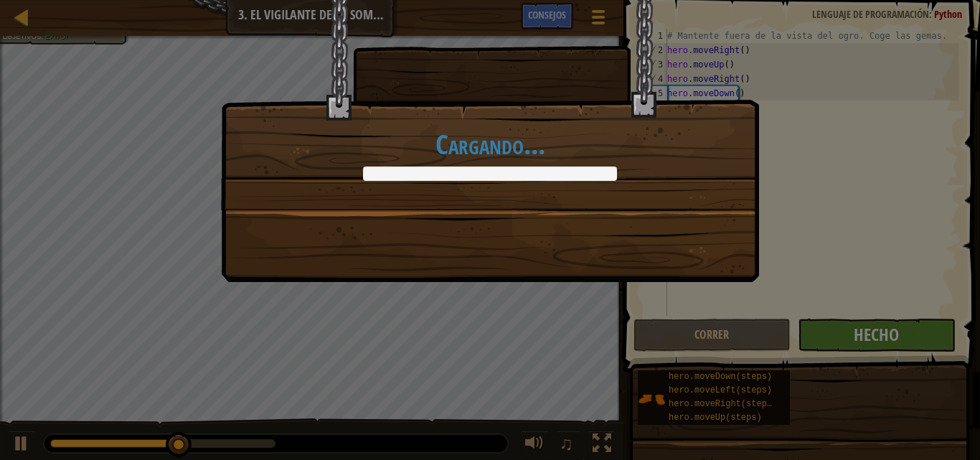
click at [886, 1] on body "Mapa Introducción a la Informática 3. El vigilante de la sombra Menú del Juego …" at bounding box center [490, 0] width 980 height 1
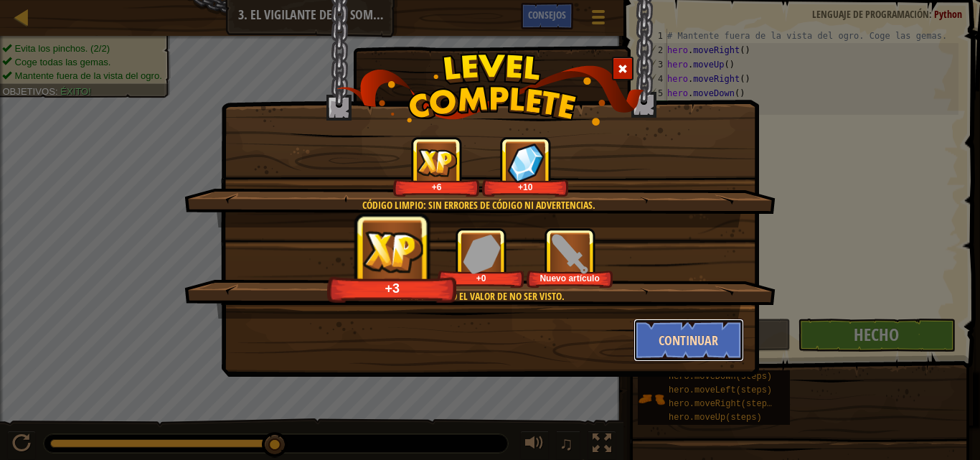
click at [716, 346] on button "Continuar" at bounding box center [688, 339] width 111 height 43
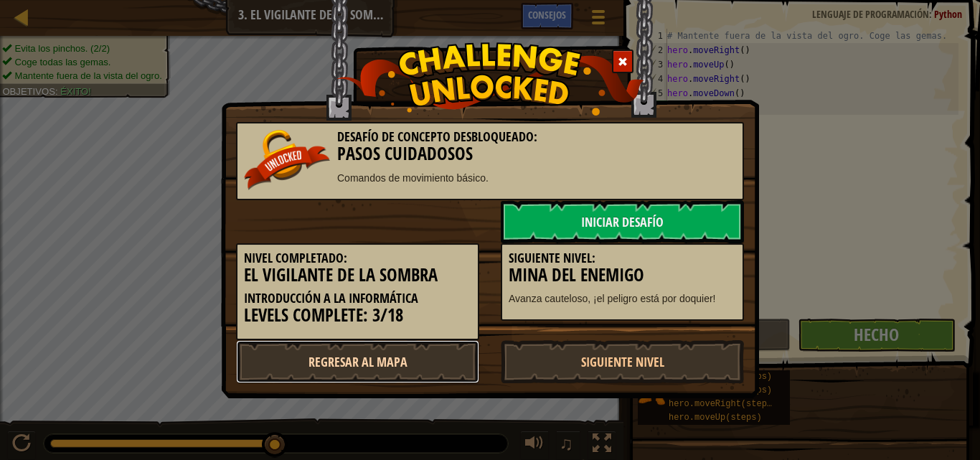
click at [418, 358] on link "Regresar al mapa" at bounding box center [357, 361] width 243 height 43
select select "es-ES"
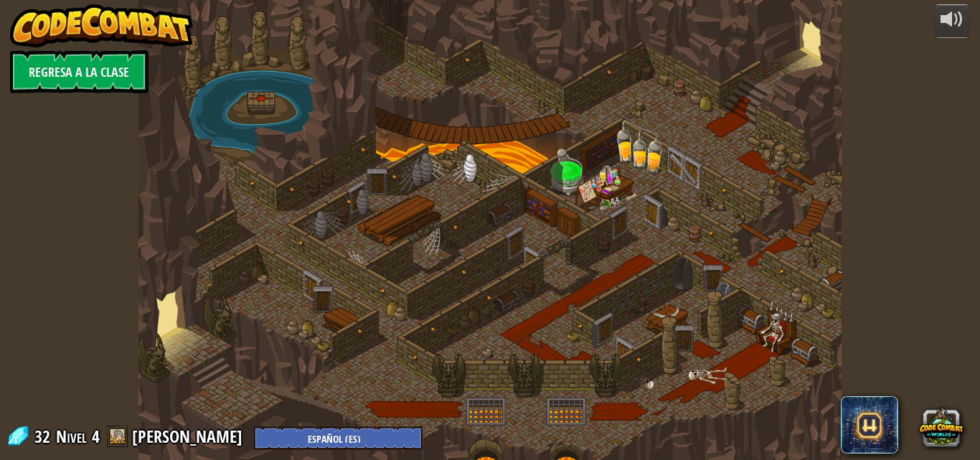
select select "es-ES"
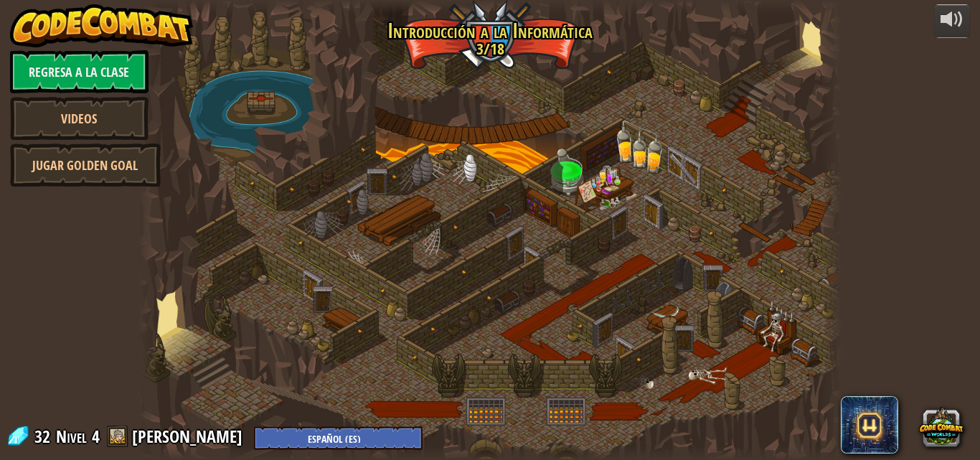
select select "es-ES"
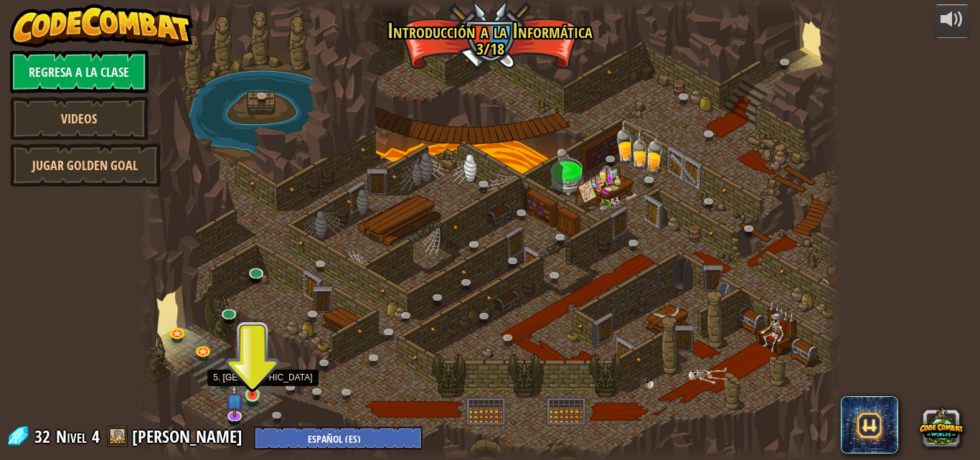
click at [257, 392] on img at bounding box center [252, 377] width 16 height 38
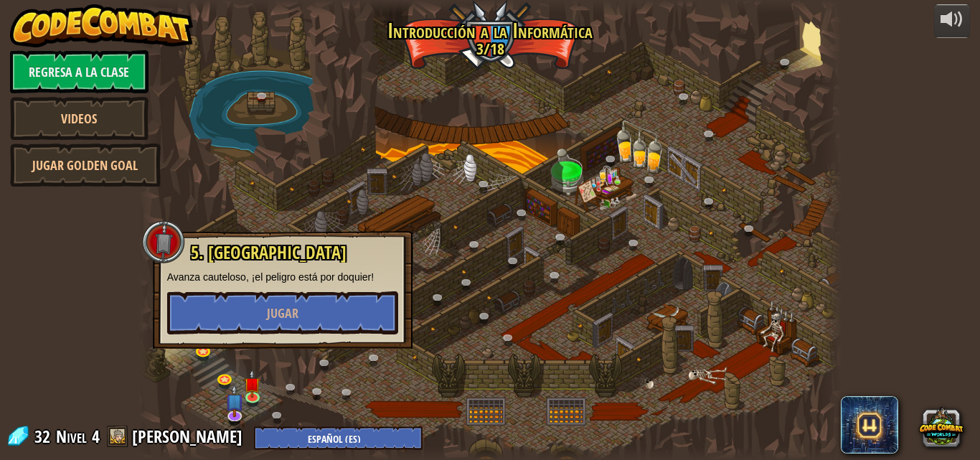
click at [175, 381] on div at bounding box center [489, 230] width 703 height 460
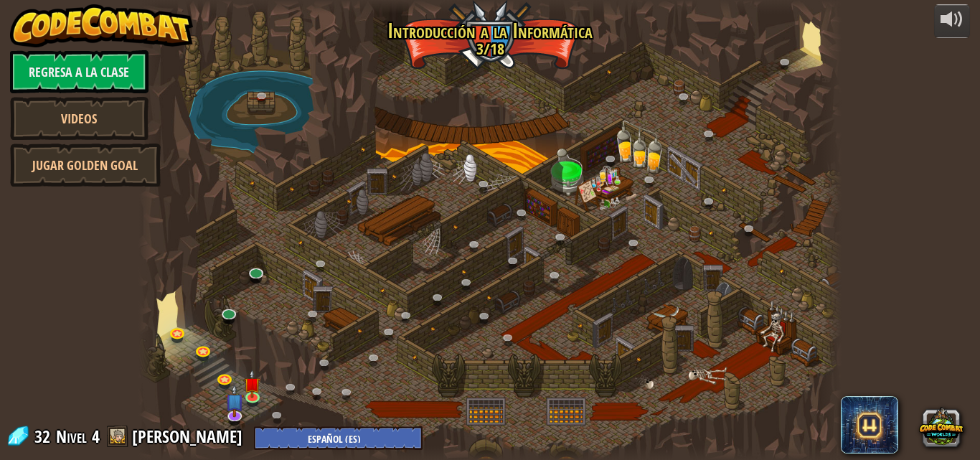
click at [143, 409] on div at bounding box center [148, 230] width 21 height 460
click at [230, 313] on link at bounding box center [230, 313] width 29 height 29
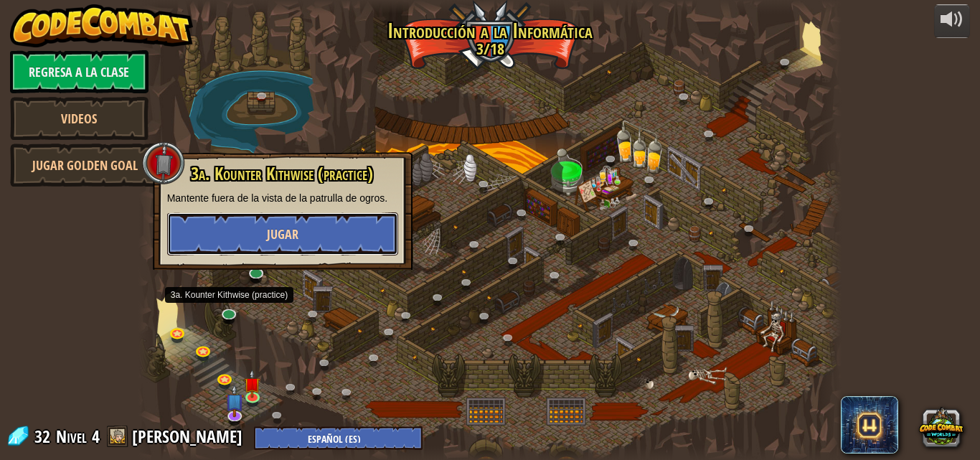
click at [273, 241] on span "Jugar" at bounding box center [283, 234] width 32 height 18
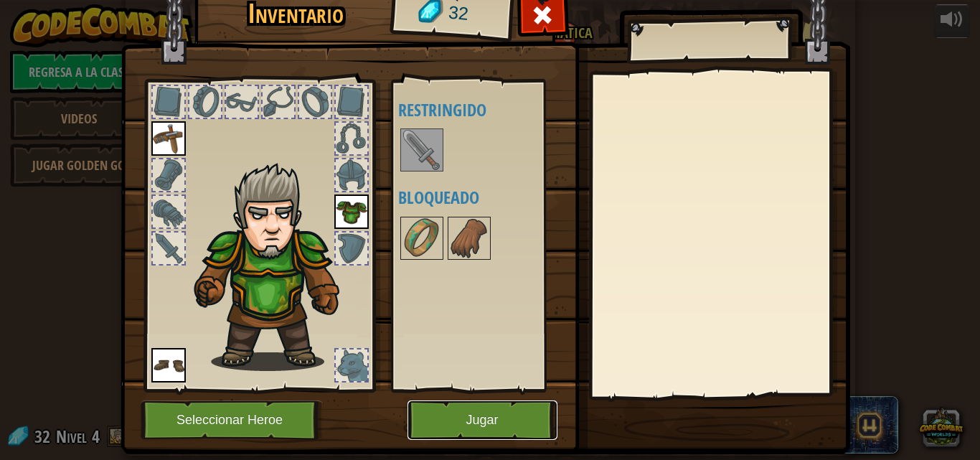
click at [473, 431] on button "Jugar" at bounding box center [482, 419] width 150 height 39
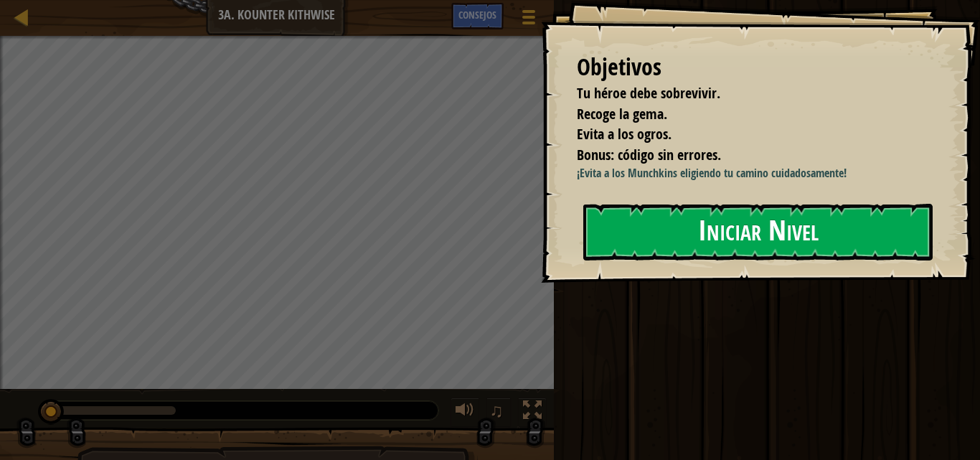
click at [774, 224] on button "Iniciar Nivel" at bounding box center [757, 232] width 349 height 57
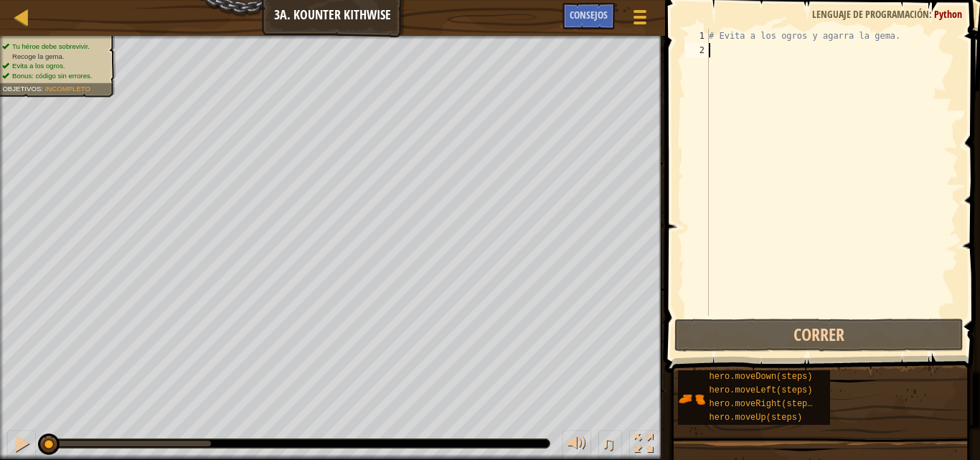
click at [756, 51] on div "# Evita a los ogros y agarra la gema." at bounding box center [832, 187] width 252 height 316
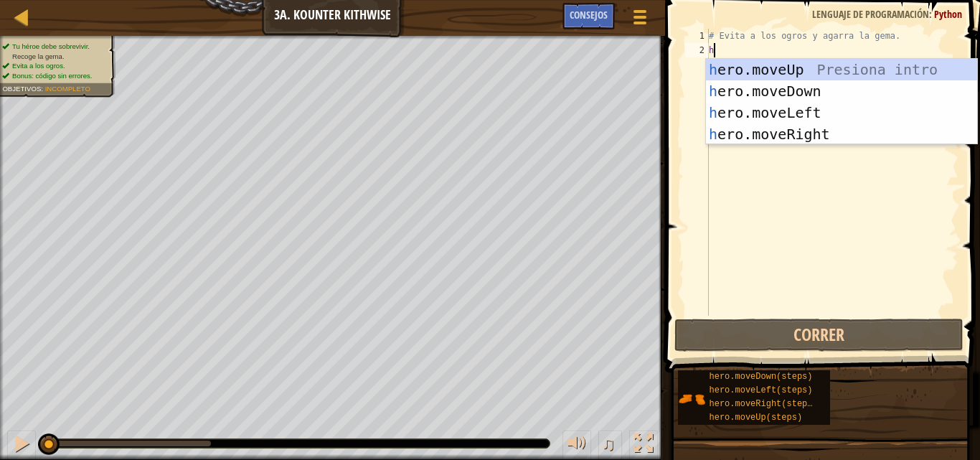
type textarea "h"
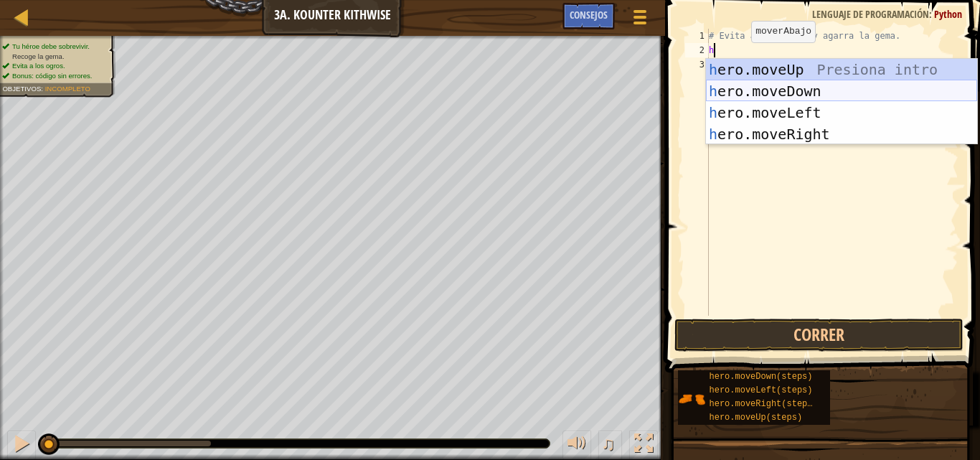
click at [752, 91] on div "h ero.moveUp Presiona intro h ero.moveDown Presiona intro h ero.moveLeft Presio…" at bounding box center [841, 123] width 271 height 129
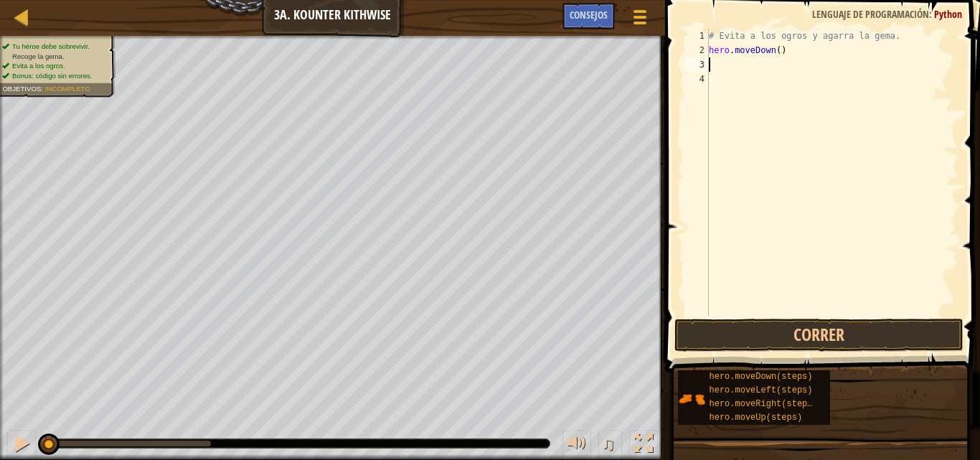
type textarea "h"
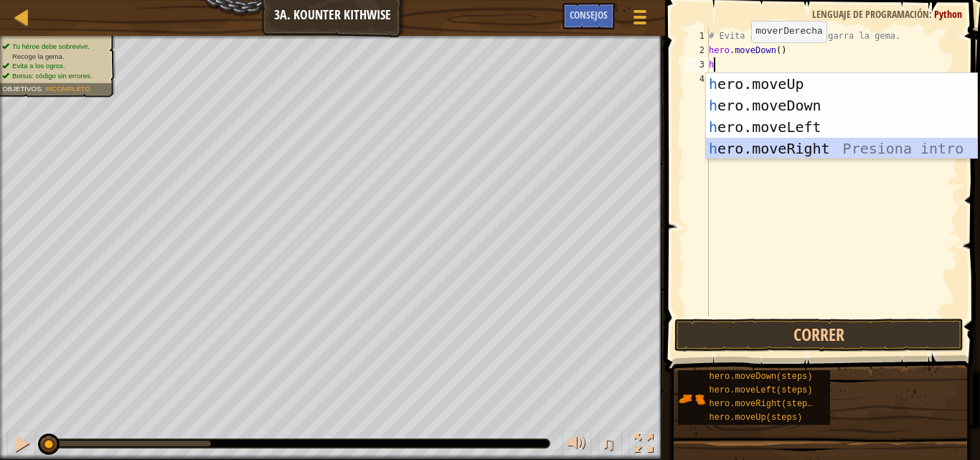
click at [749, 153] on div "h ero.moveUp Presiona intro h ero.moveDown Presiona intro h ero.moveLeft Presio…" at bounding box center [841, 137] width 271 height 129
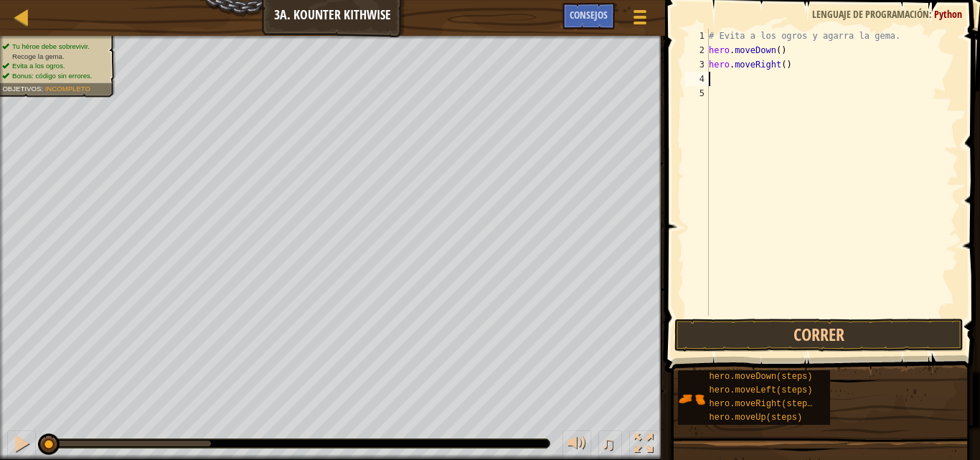
type textarea "h"
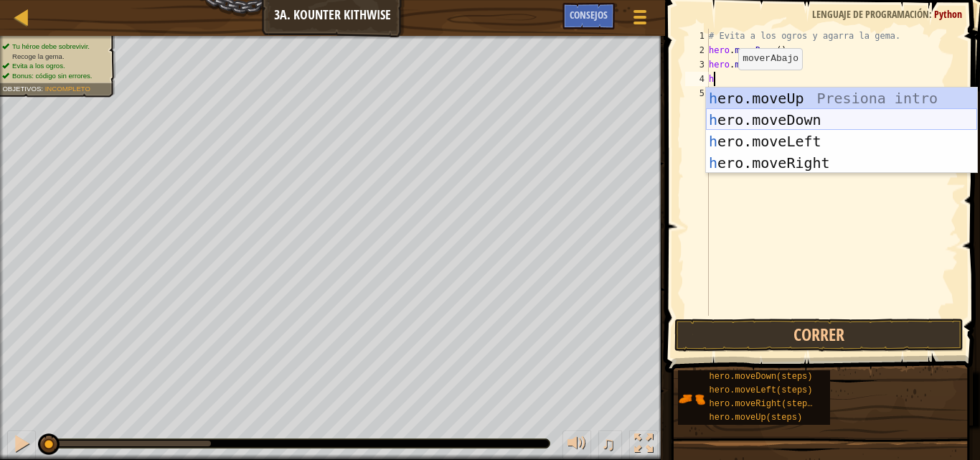
click at [754, 123] on div "h ero.moveUp Presiona intro h ero.moveDown Presiona intro h ero.moveLeft Presio…" at bounding box center [841, 151] width 271 height 129
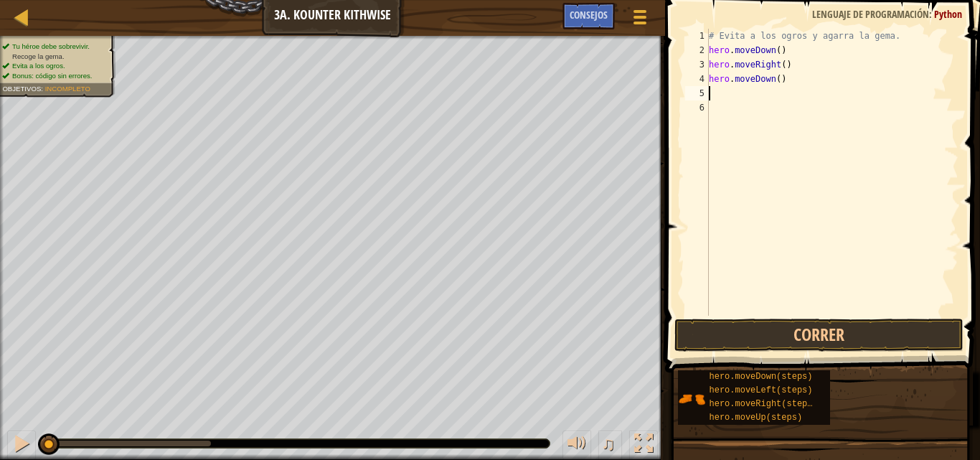
click at [784, 82] on div "# Evita a los ogros y agarra la gema. hero . moveDown ( ) hero . moveRight ( ) …" at bounding box center [832, 187] width 252 height 316
type textarea "h"
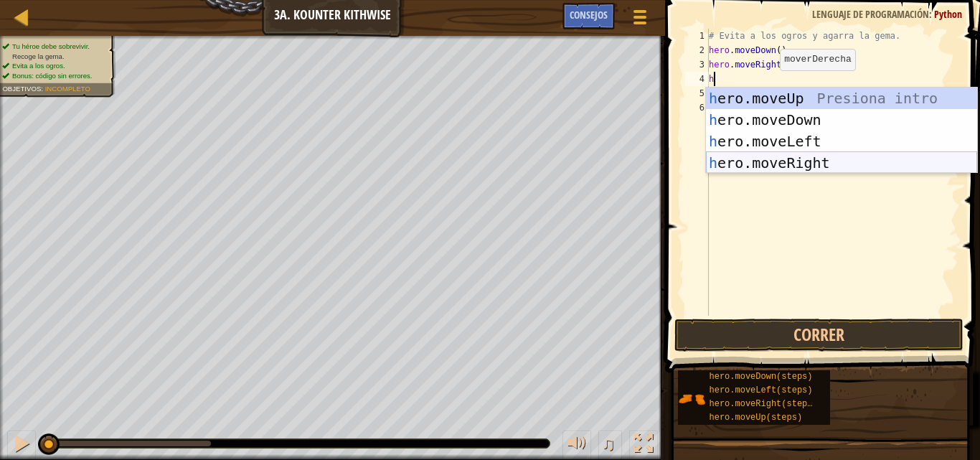
click at [800, 159] on div "h ero.moveUp Presiona intro h ero.moveDown Presiona intro h ero.moveLeft Presio…" at bounding box center [841, 151] width 271 height 129
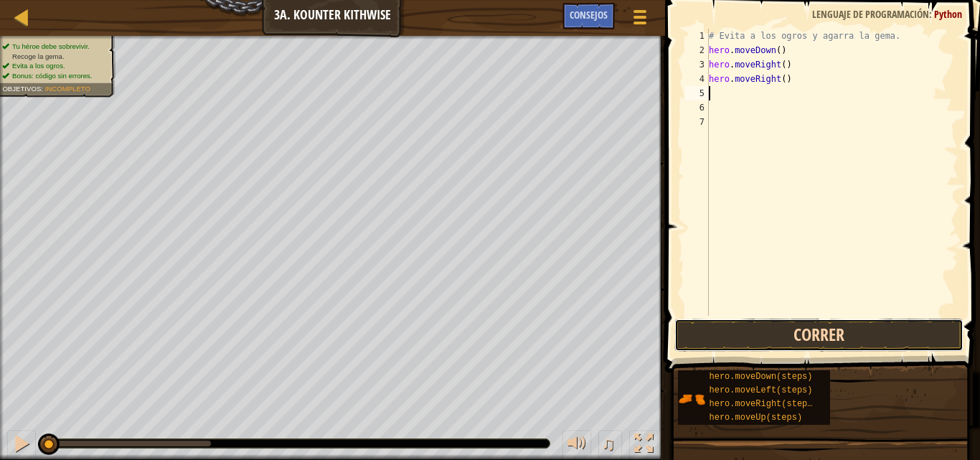
click at [828, 333] on button "Correr" at bounding box center [818, 334] width 288 height 33
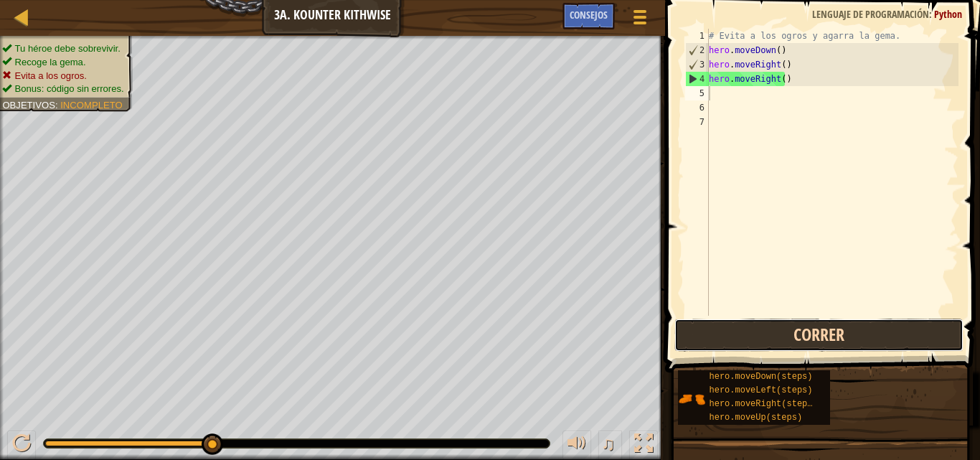
click at [828, 333] on button "Correr" at bounding box center [818, 334] width 288 height 33
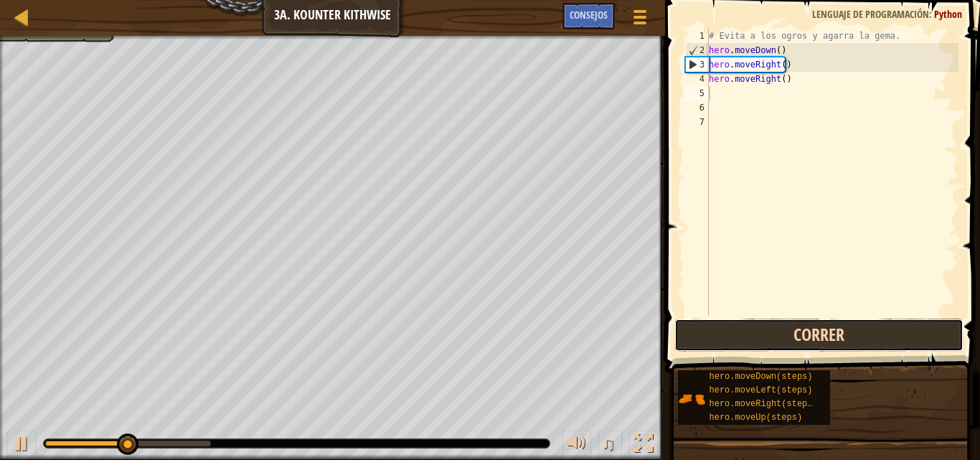
click at [828, 333] on button "Correr" at bounding box center [818, 334] width 288 height 33
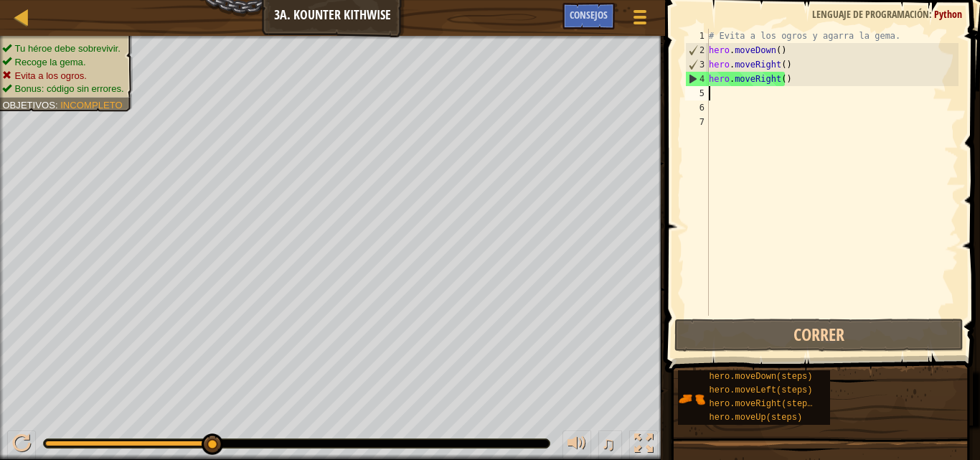
click at [833, 98] on div "# Evita a los ogros y agarra la gema. hero . moveDown ( ) hero . moveRight ( ) …" at bounding box center [832, 187] width 252 height 316
click at [833, 84] on div "# Evita a los ogros y agarra la gema. hero . moveDown ( ) hero . moveRight ( ) …" at bounding box center [832, 187] width 252 height 316
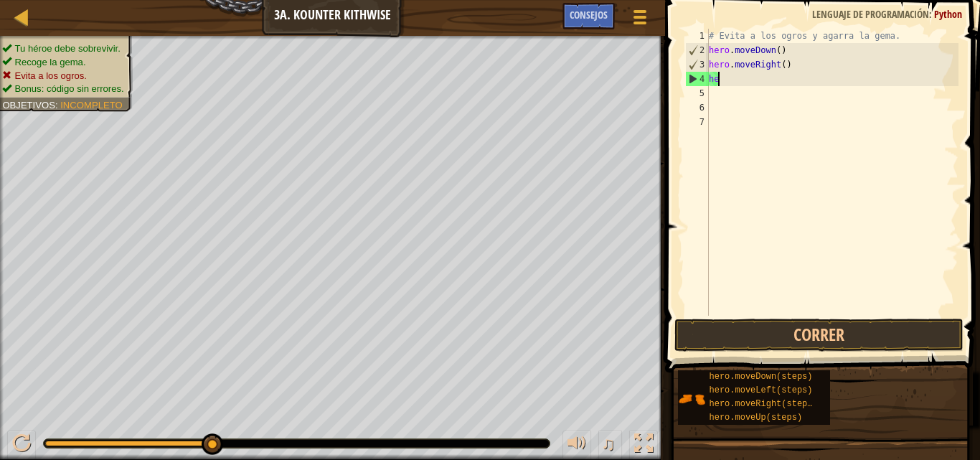
type textarea "h"
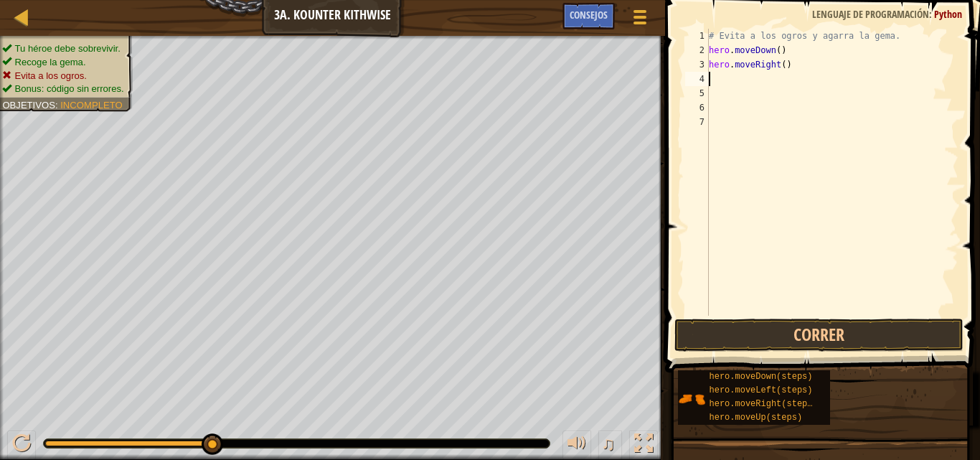
click at [750, 72] on div "# Evita a los ogros y agarra la gema. hero . moveDown ( ) hero . moveRight ( )" at bounding box center [832, 187] width 252 height 316
type textarea "k"
type textarea "h"
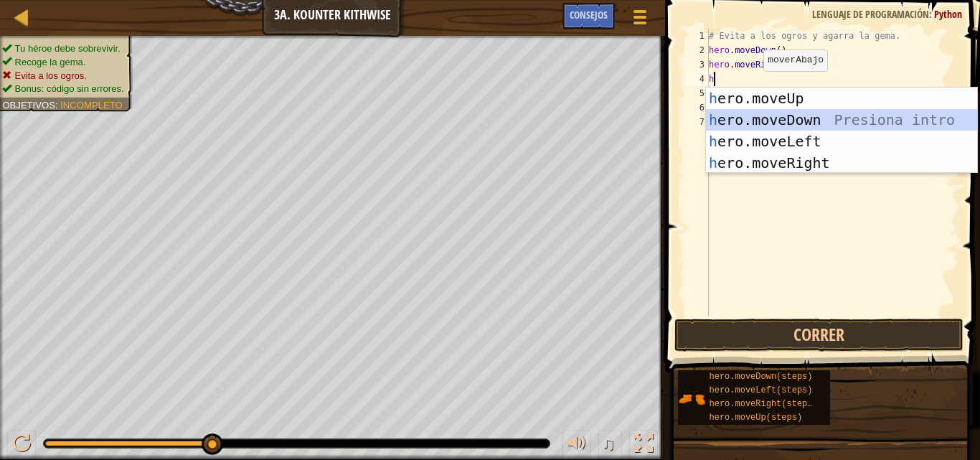
click at [753, 112] on div "h ero.moveUp Presiona intro h ero.moveDown Presiona intro h ero.moveLeft Presio…" at bounding box center [841, 151] width 271 height 129
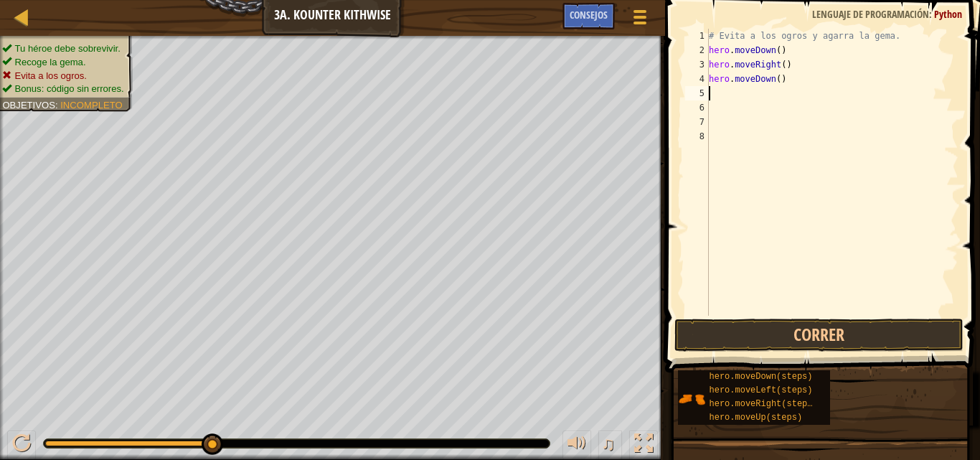
type textarea "h"
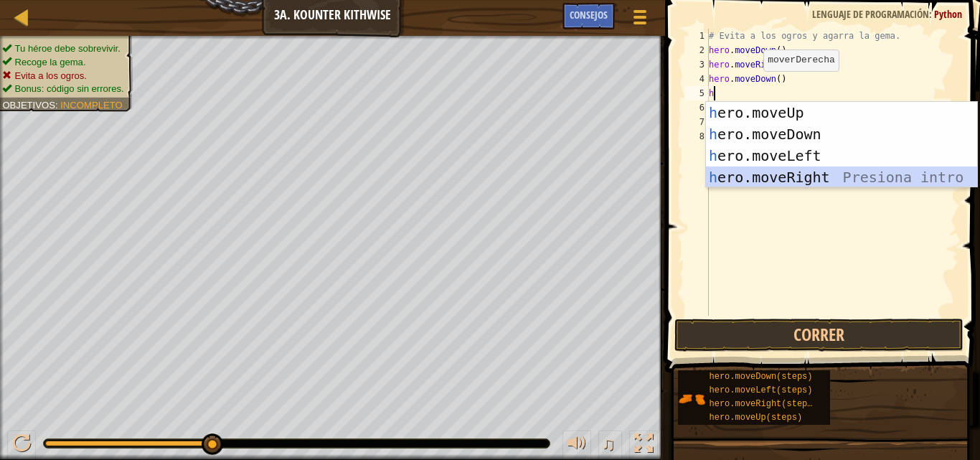
click at [751, 174] on div "h ero.moveUp Presiona intro h ero.moveDown Presiona intro h ero.moveLeft Presio…" at bounding box center [841, 166] width 271 height 129
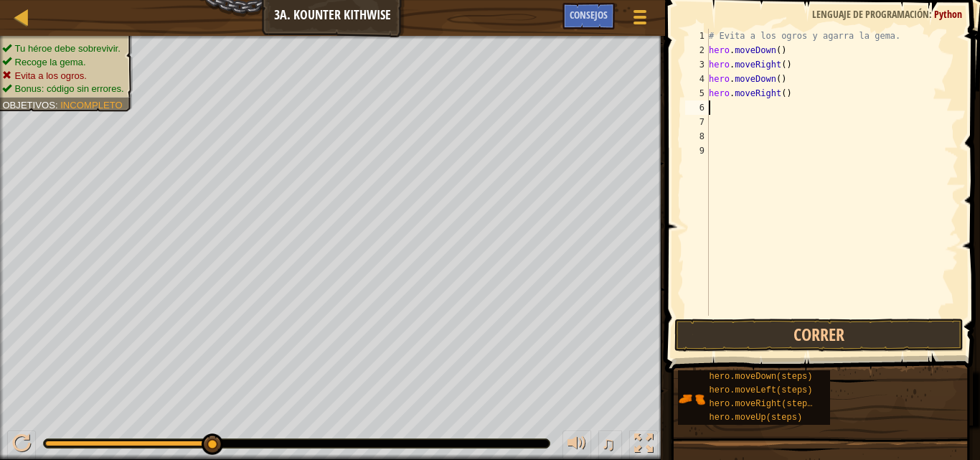
type textarea "h"
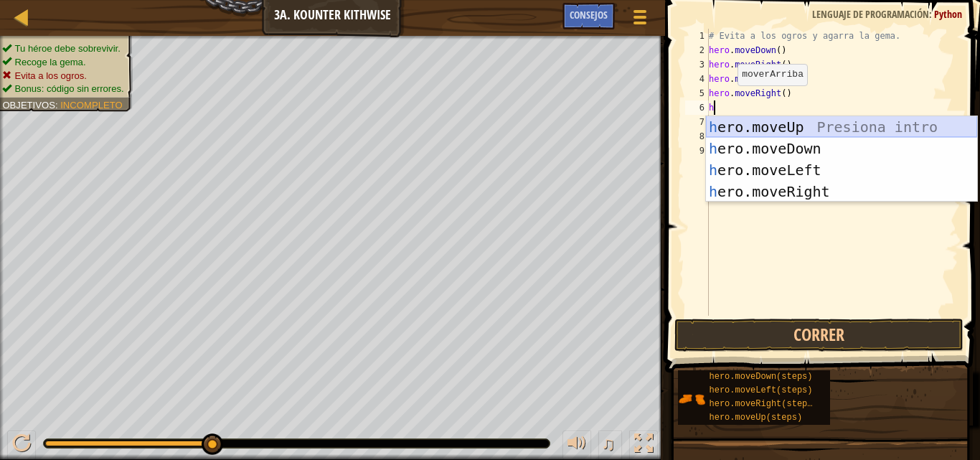
click at [764, 127] on div "h ero.moveUp Presiona intro h ero.moveDown Presiona intro h ero.moveLeft Presio…" at bounding box center [841, 180] width 271 height 129
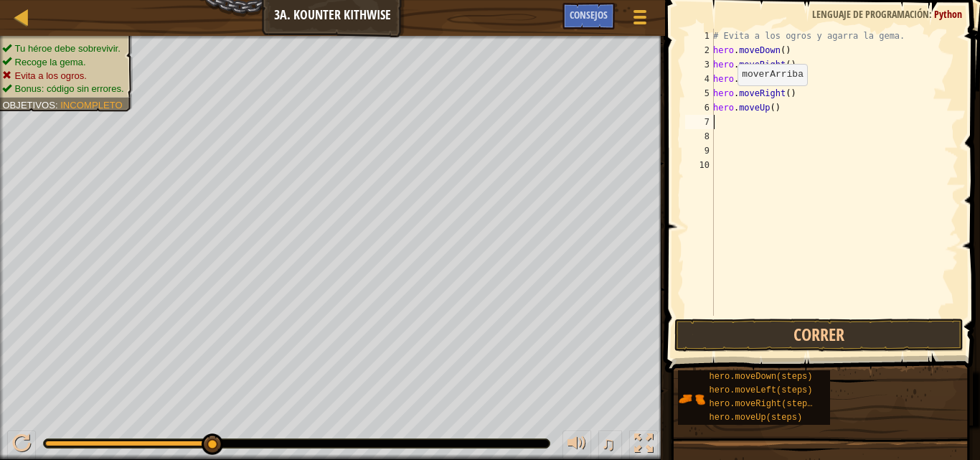
type textarea "h"
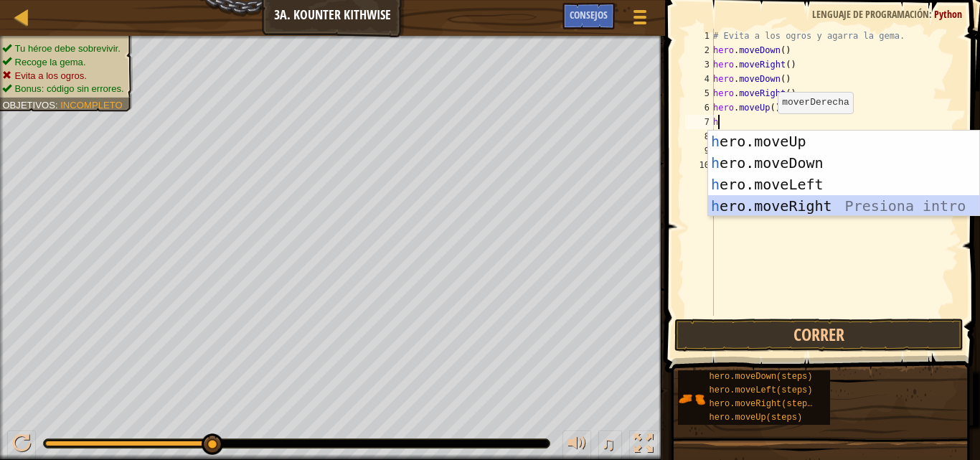
click at [802, 200] on div "h ero.moveUp Presiona intro h ero.moveDown Presiona intro h ero.moveLeft Presio…" at bounding box center [843, 195] width 271 height 129
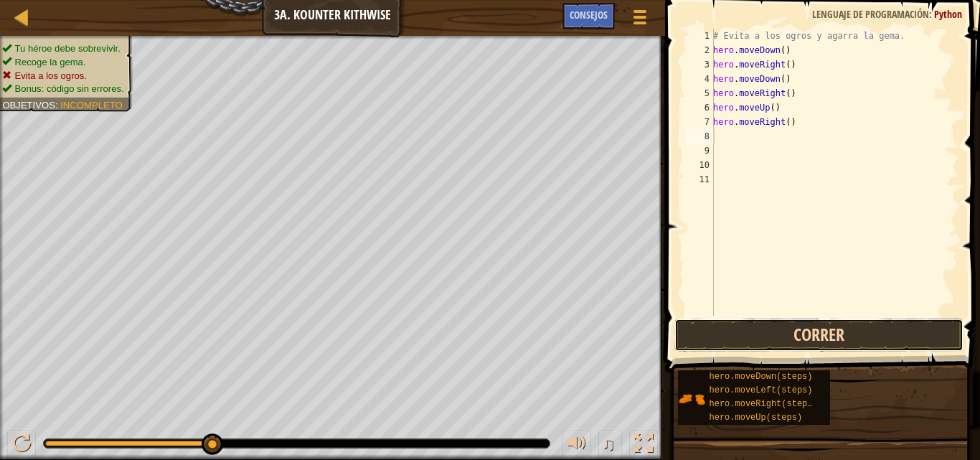
click at [807, 335] on button "Correr" at bounding box center [818, 334] width 288 height 33
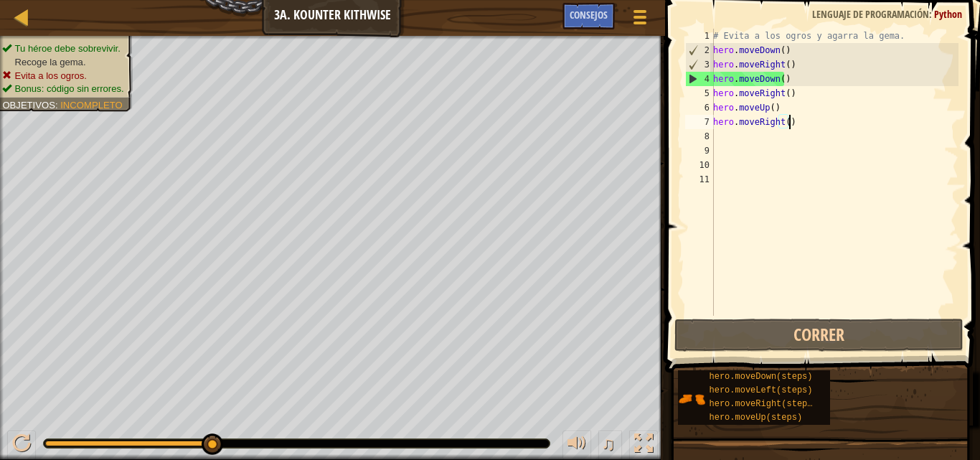
click at [799, 125] on div "# Evita a los ogros y agarra la gema. hero . moveDown ( ) hero . moveRight ( ) …" at bounding box center [834, 187] width 248 height 316
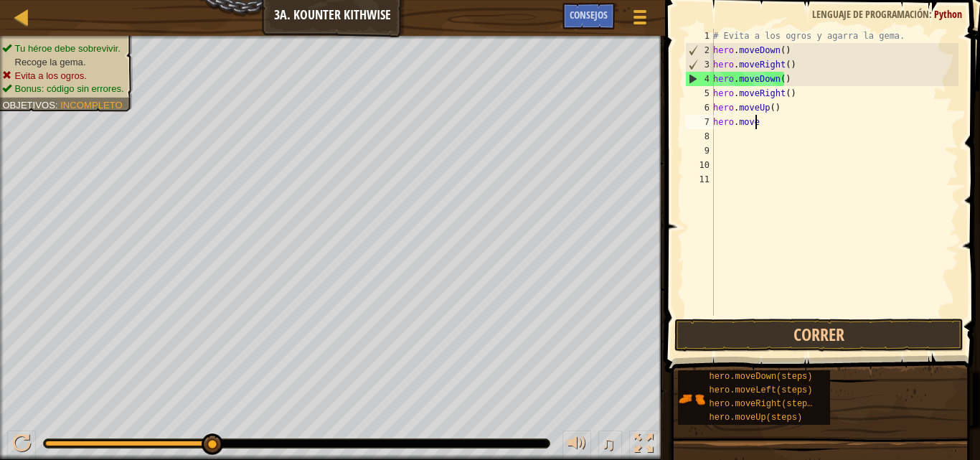
type textarea "h"
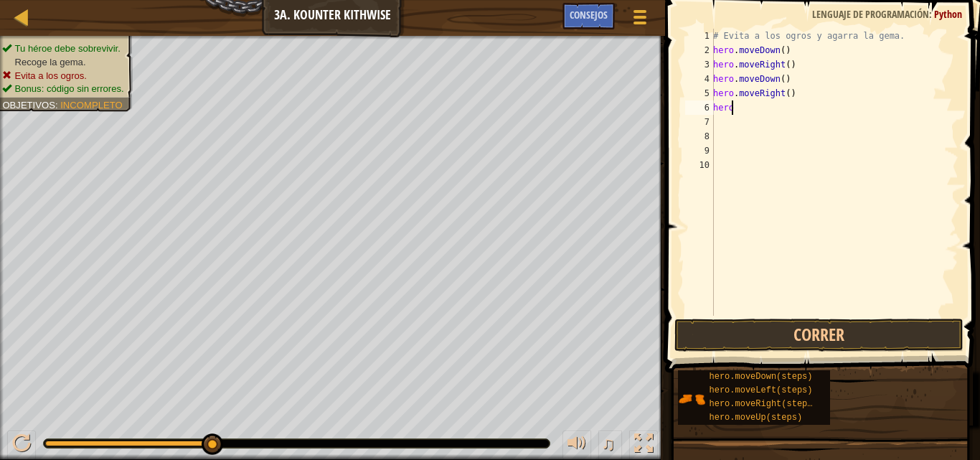
type textarea "h"
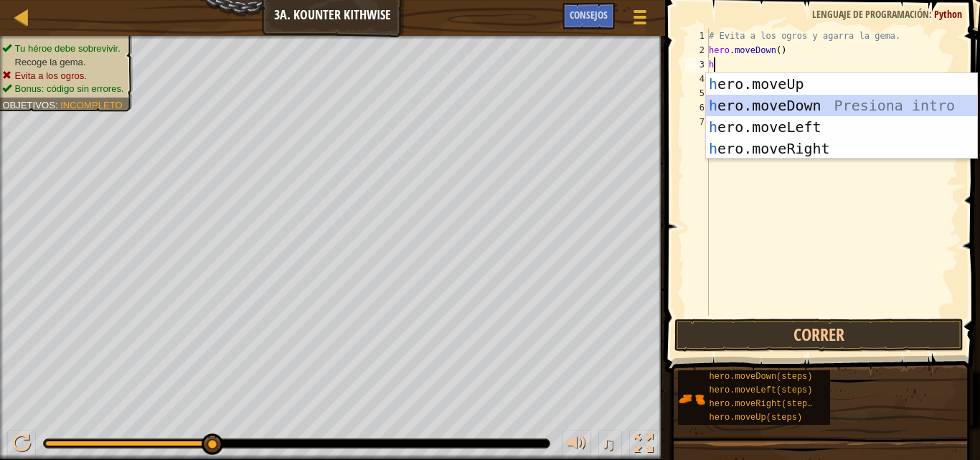
click at [800, 108] on div "h ero.moveUp Presiona intro h ero.moveDown Presiona intro h ero.moveLeft Presio…" at bounding box center [841, 137] width 271 height 129
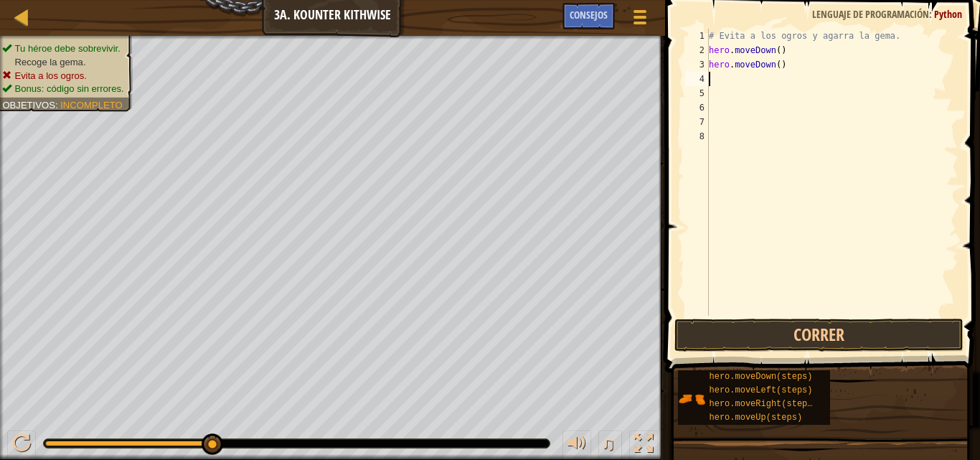
type textarea "h"
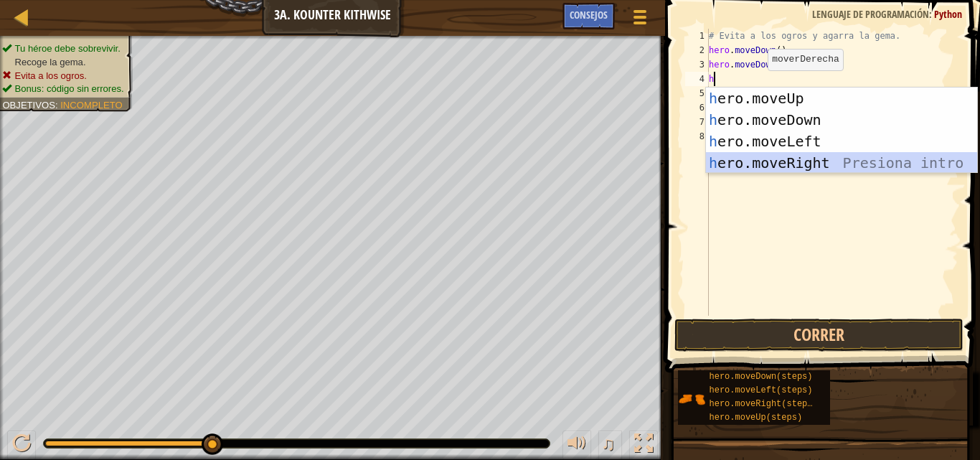
click at [804, 160] on div "h ero.moveUp Presiona intro h ero.moveDown Presiona intro h ero.moveLeft Presio…" at bounding box center [841, 151] width 271 height 129
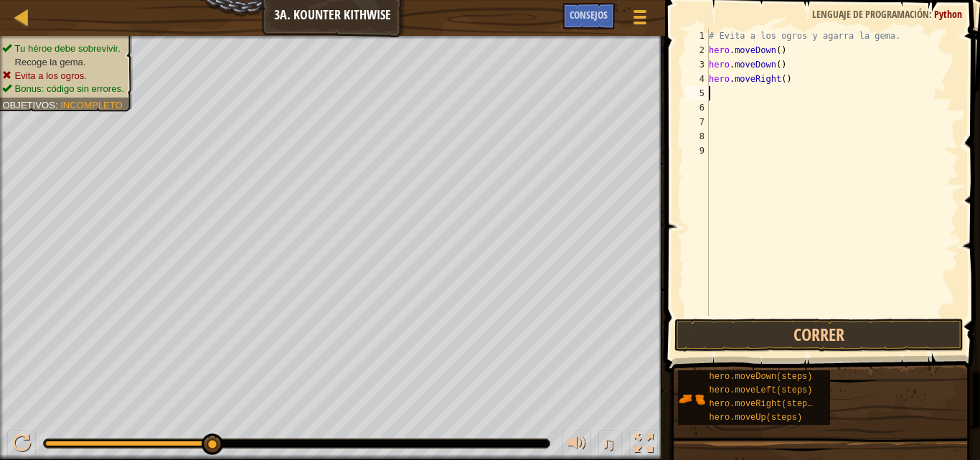
type textarea "h"
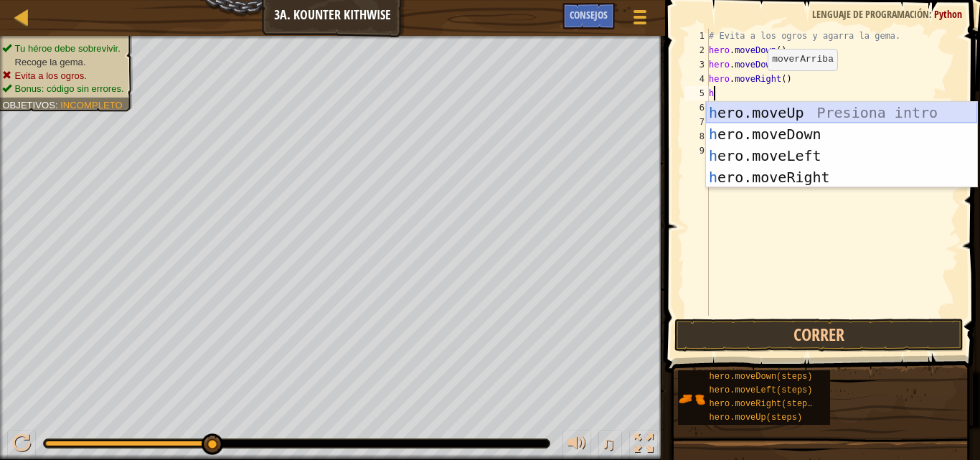
click at [776, 109] on div "h ero.moveUp Presiona intro h ero.moveDown Presiona intro h ero.moveLeft Presio…" at bounding box center [841, 166] width 271 height 129
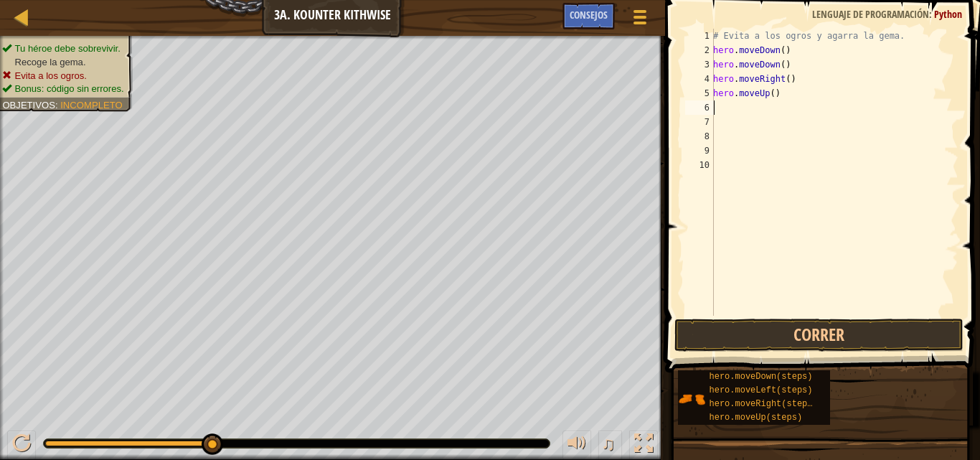
type textarea "h"
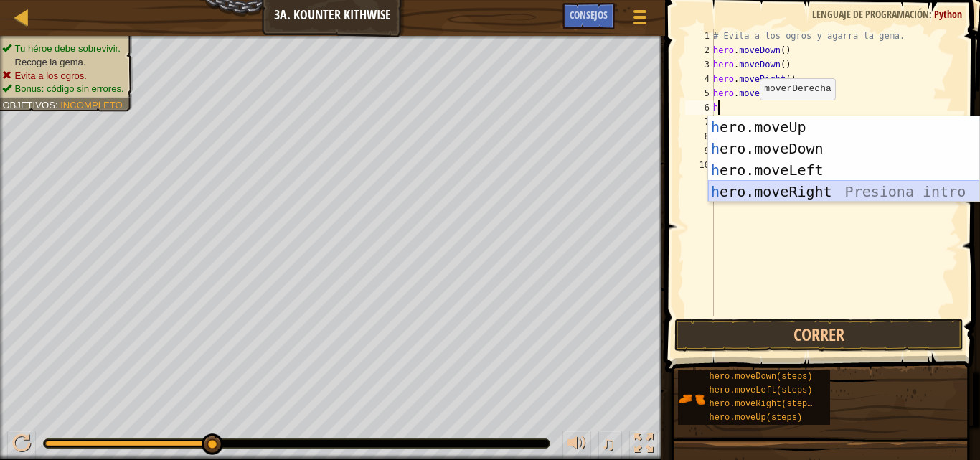
drag, startPoint x: 775, startPoint y: 189, endPoint x: 807, endPoint y: 189, distance: 32.3
click at [807, 189] on div "h ero.moveUp Presiona intro h ero.moveDown Presiona intro h ero.moveLeft Presio…" at bounding box center [843, 180] width 271 height 129
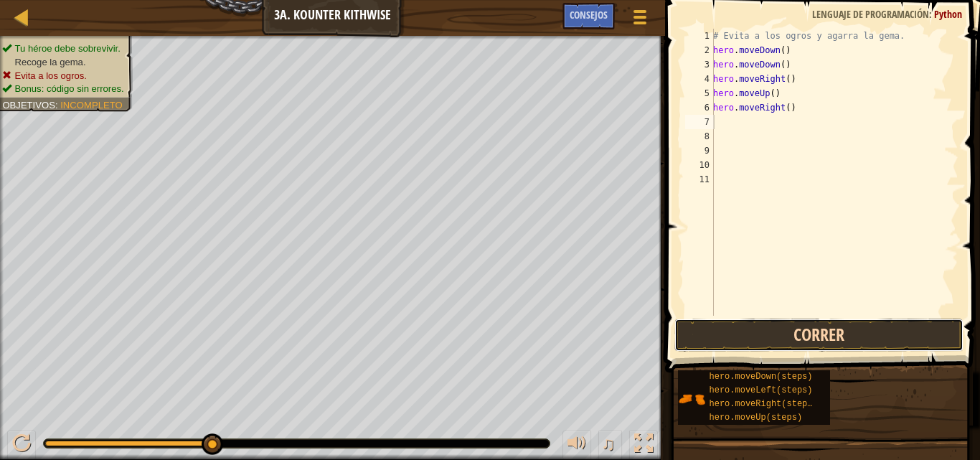
click at [777, 325] on button "Correr" at bounding box center [818, 334] width 288 height 33
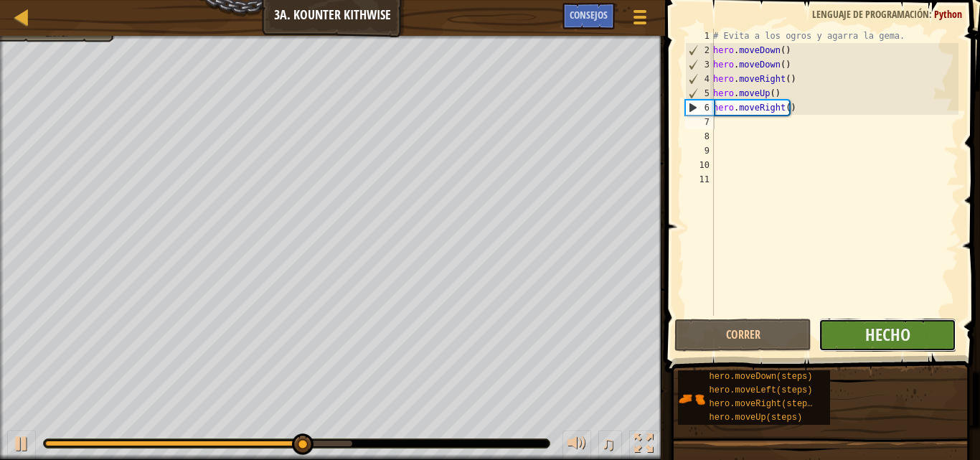
click at [845, 330] on button "Hecho" at bounding box center [886, 334] width 137 height 33
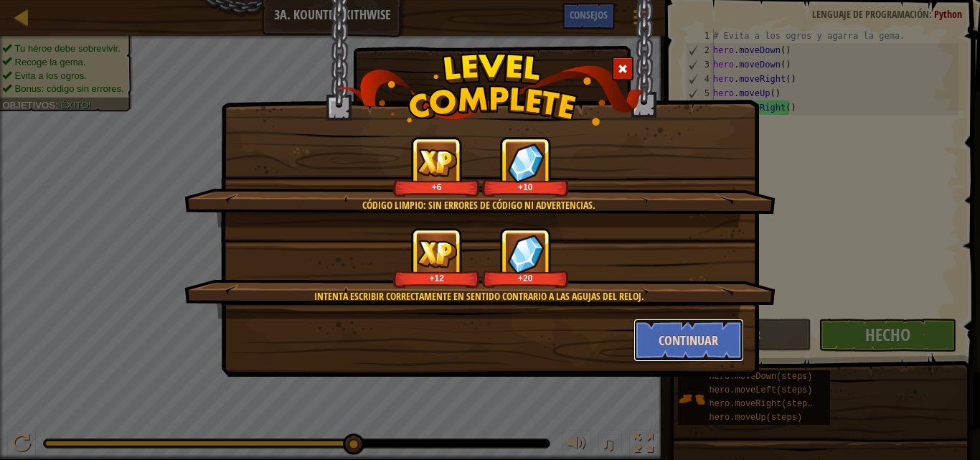
click at [720, 338] on button "Continuar" at bounding box center [688, 339] width 111 height 43
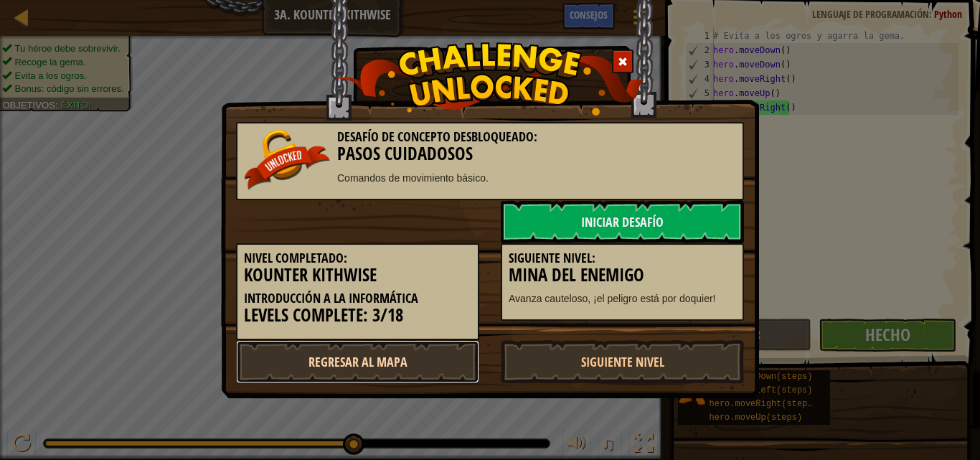
click at [409, 359] on link "Regresar al mapa" at bounding box center [357, 361] width 243 height 43
select select "es-ES"
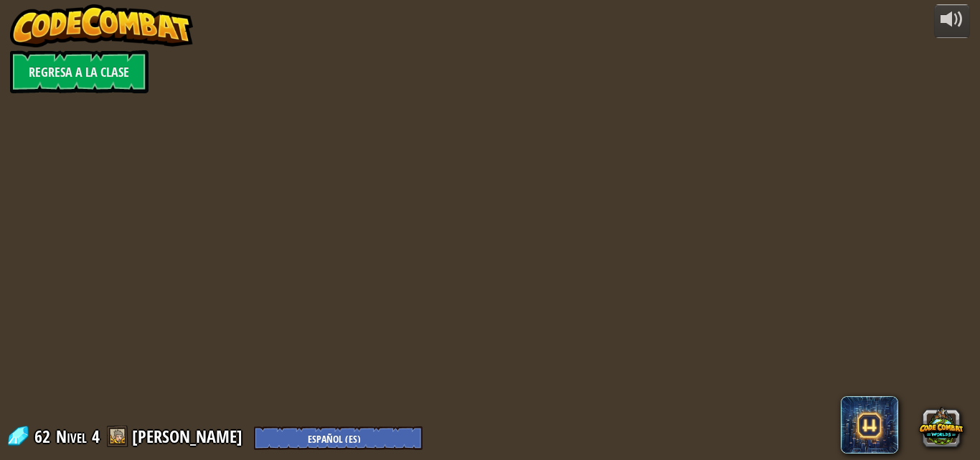
select select "es-ES"
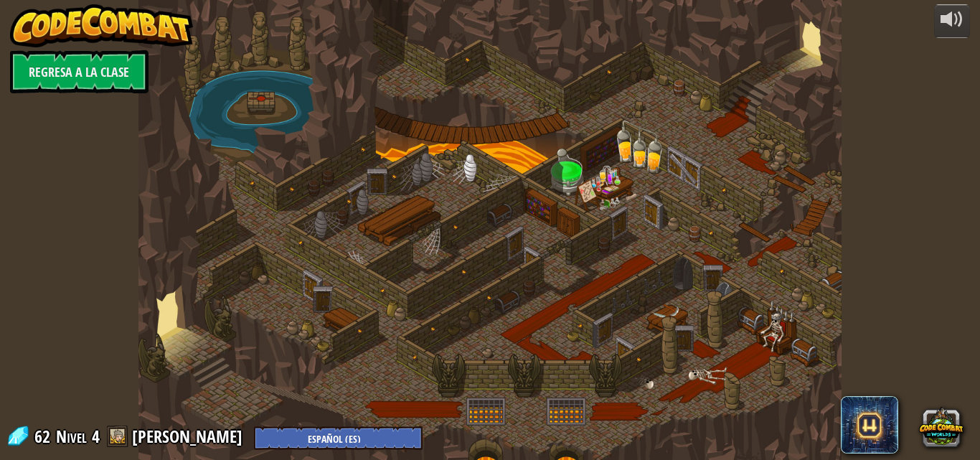
select select "es-ES"
click at [226, 316] on div at bounding box center [489, 230] width 703 height 460
click at [232, 330] on div at bounding box center [489, 230] width 703 height 460
click at [262, 297] on div at bounding box center [489, 230] width 703 height 460
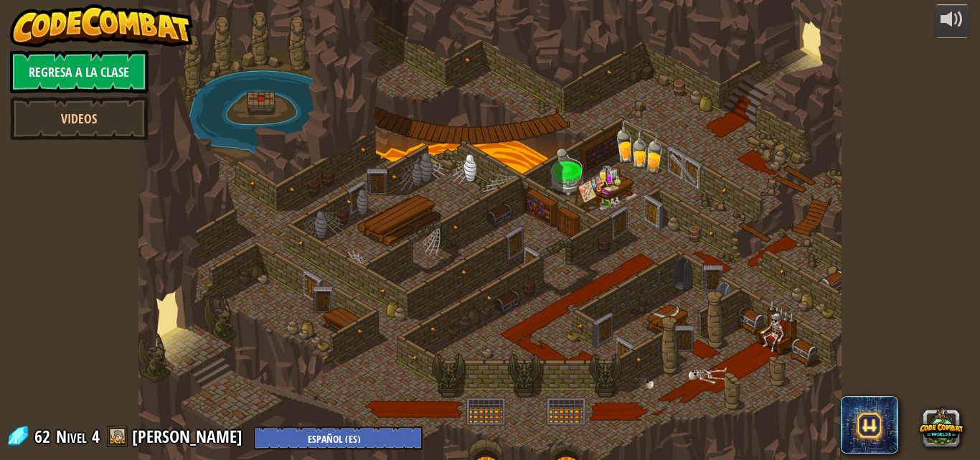
click at [262, 297] on div at bounding box center [489, 230] width 703 height 460
click at [323, 254] on div at bounding box center [489, 230] width 703 height 460
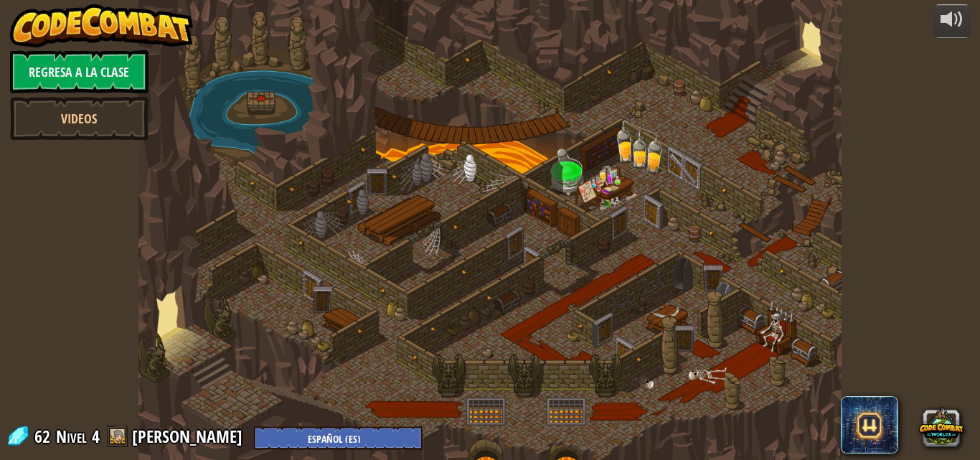
click at [323, 254] on div at bounding box center [489, 230] width 703 height 460
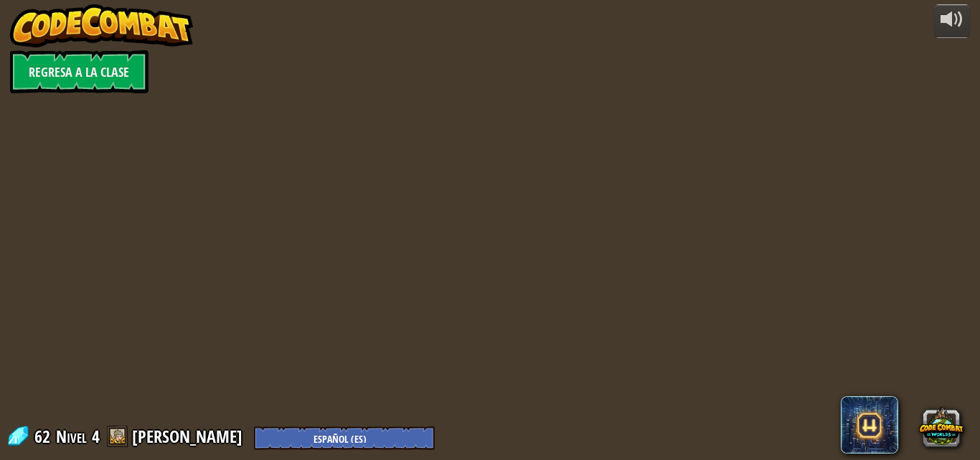
select select "es-ES"
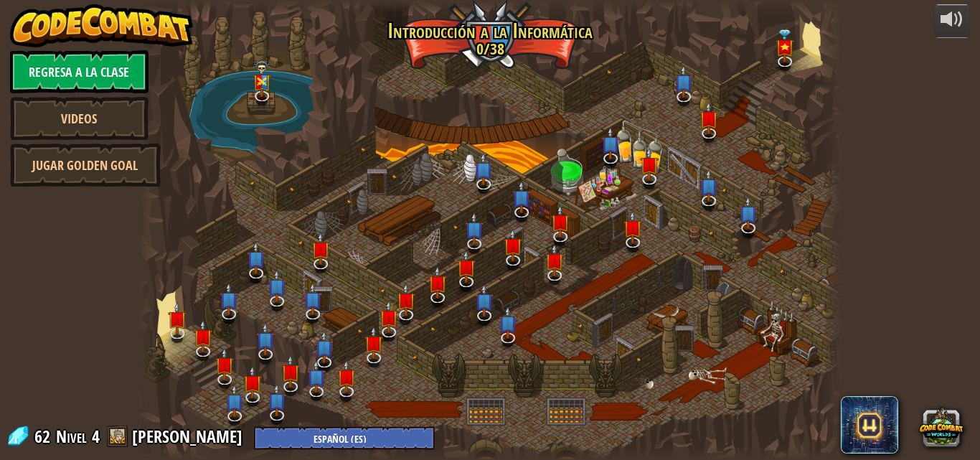
select select "es-ES"
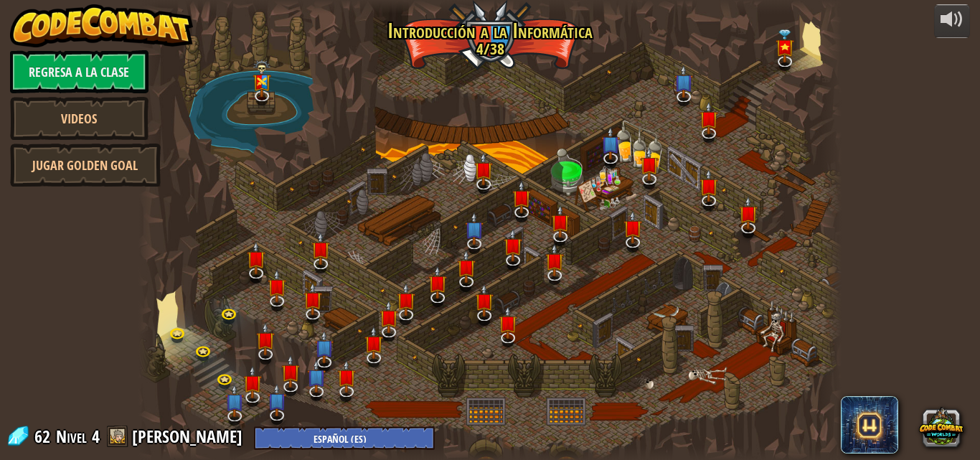
select select "es-ES"
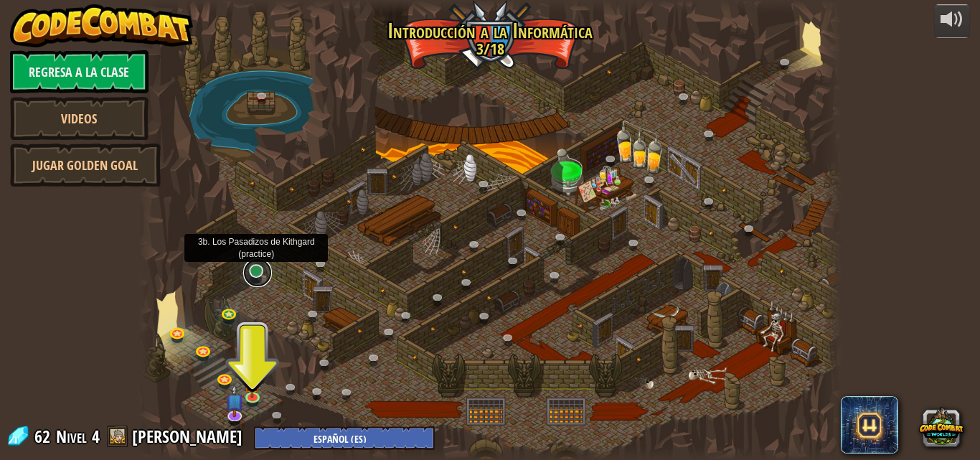
click at [252, 266] on link at bounding box center [257, 272] width 29 height 29
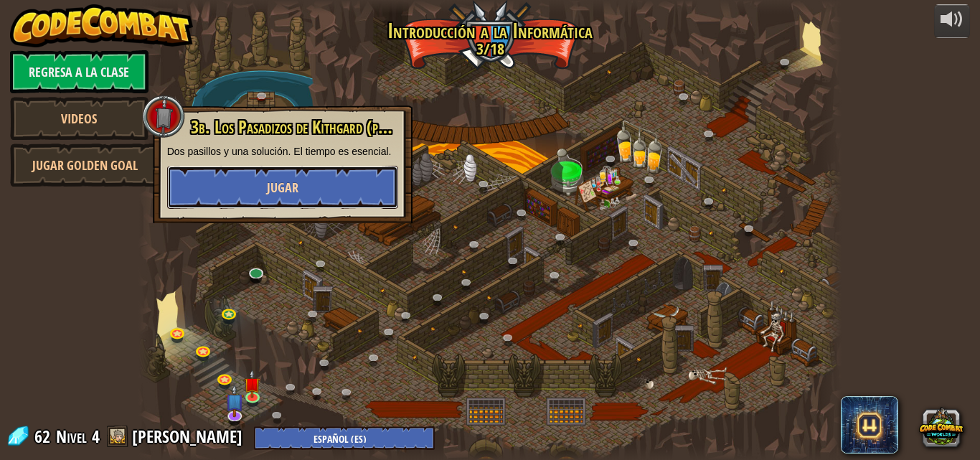
click at [288, 181] on span "Jugar" at bounding box center [283, 188] width 32 height 18
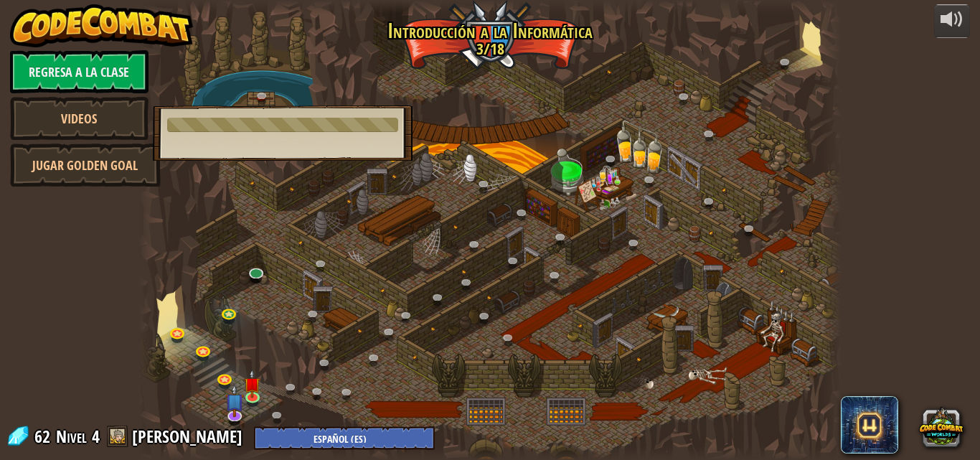
click at [300, 138] on div "3b. Los Pasadizos de Kithgard (practice) Dos pasillos y una solución. El tiempo…" at bounding box center [283, 132] width 260 height 55
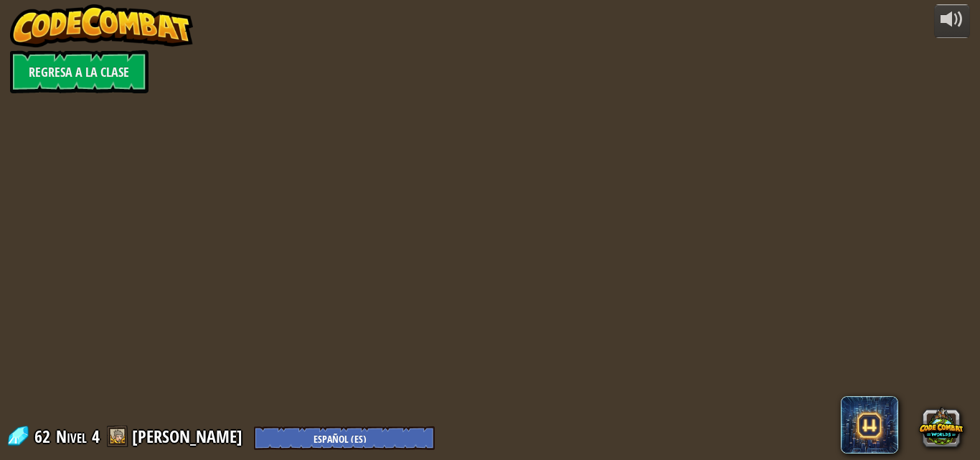
select select "es-ES"
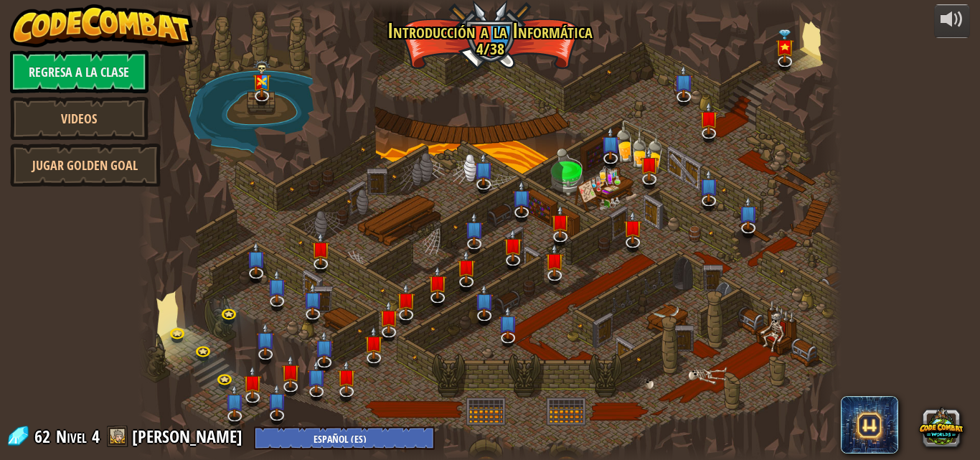
select select "es-ES"
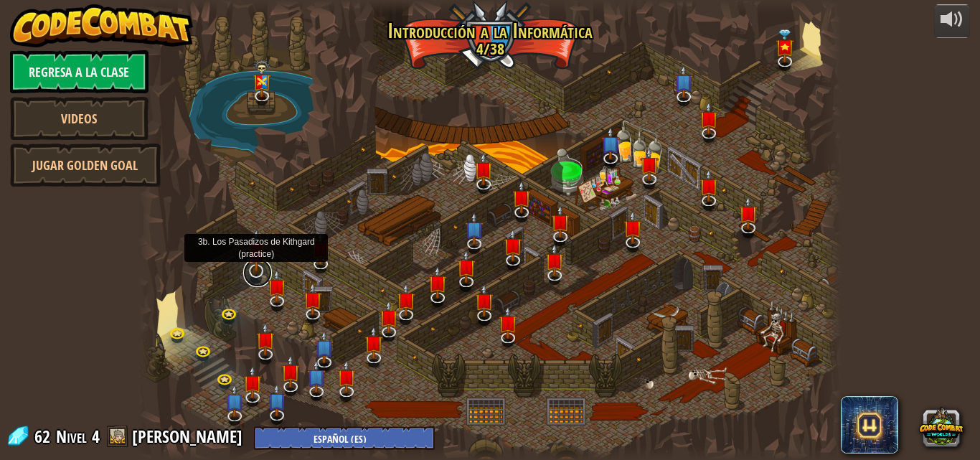
click at [252, 273] on link at bounding box center [257, 272] width 29 height 29
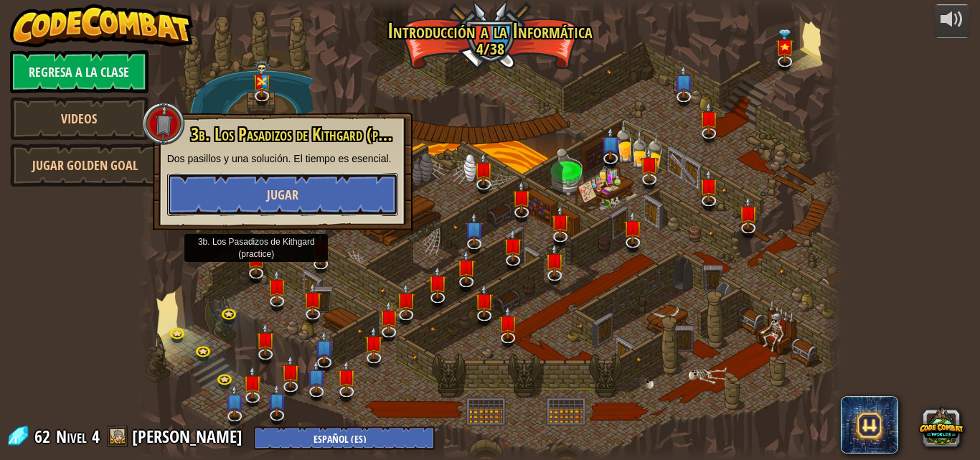
click at [309, 199] on button "Jugar" at bounding box center [282, 194] width 231 height 43
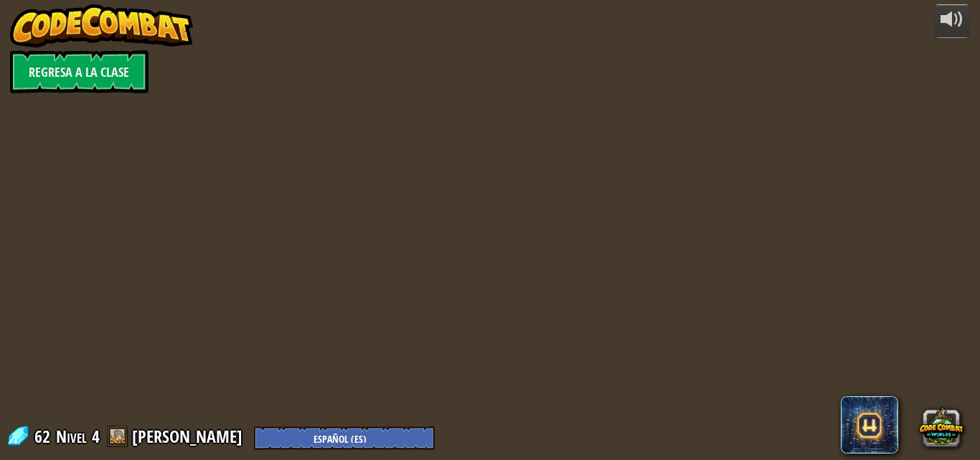
select select "es-ES"
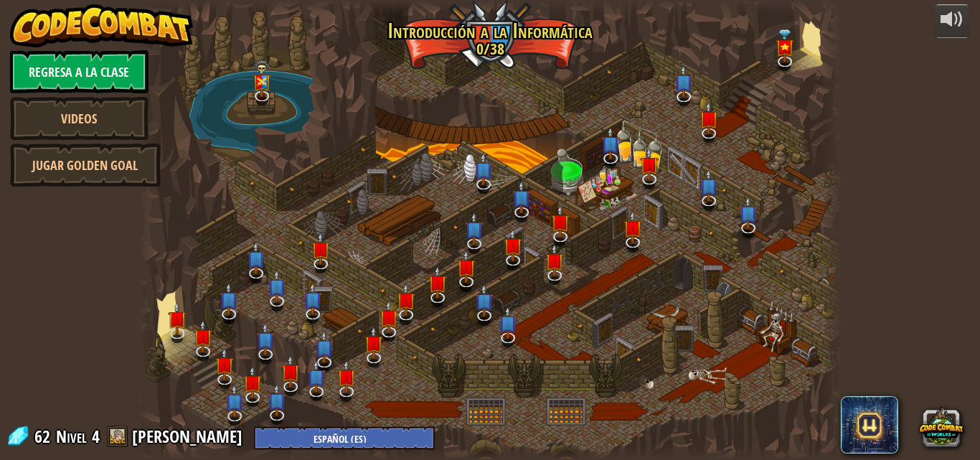
select select "es-ES"
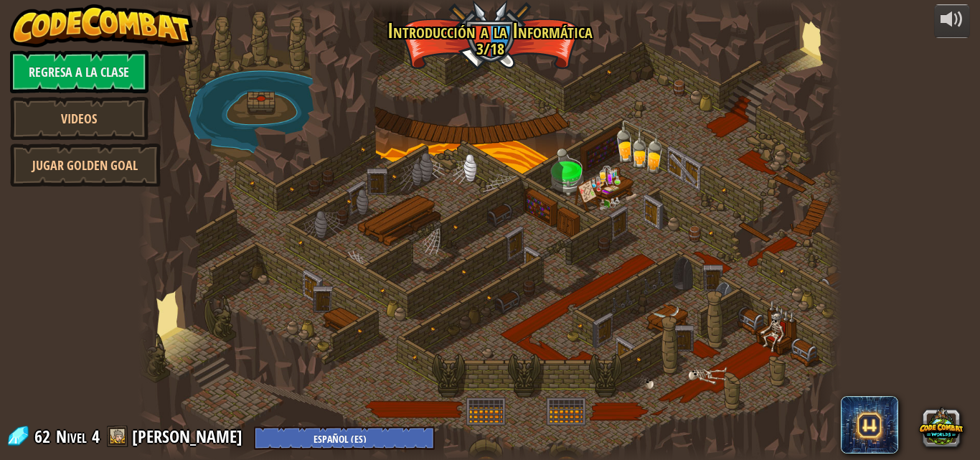
select select "es-ES"
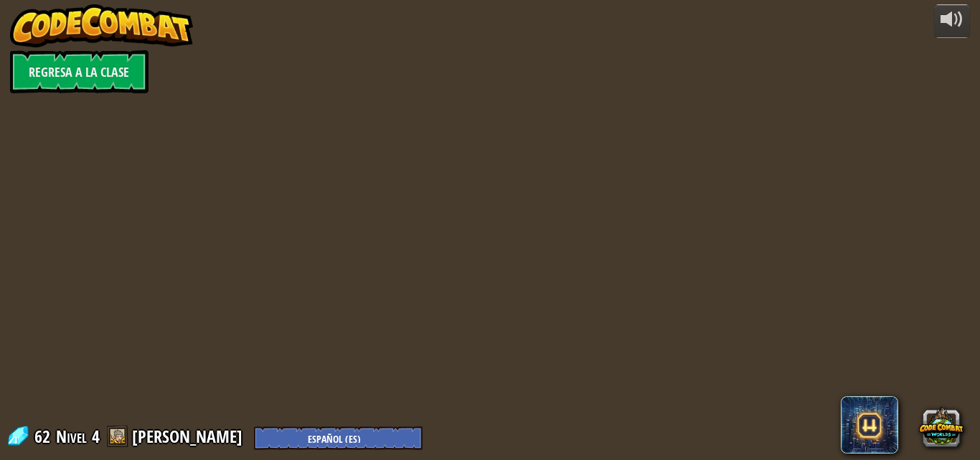
select select "es-ES"
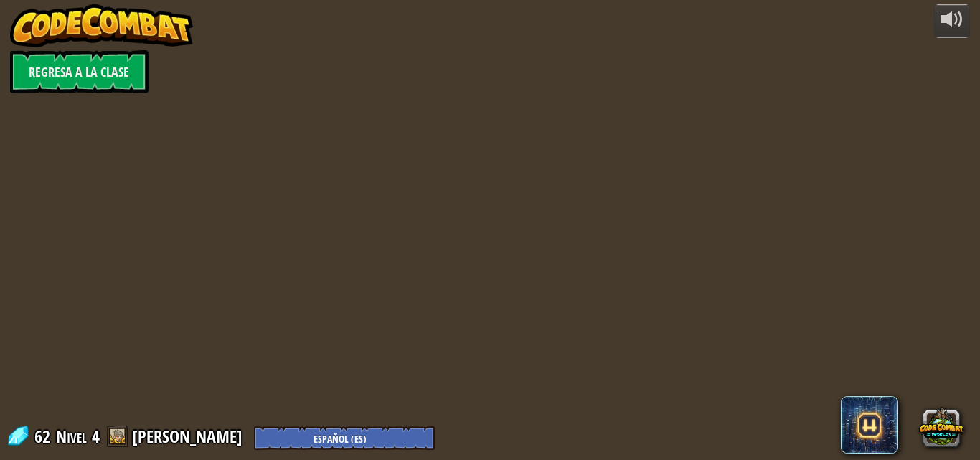
select select "es-ES"
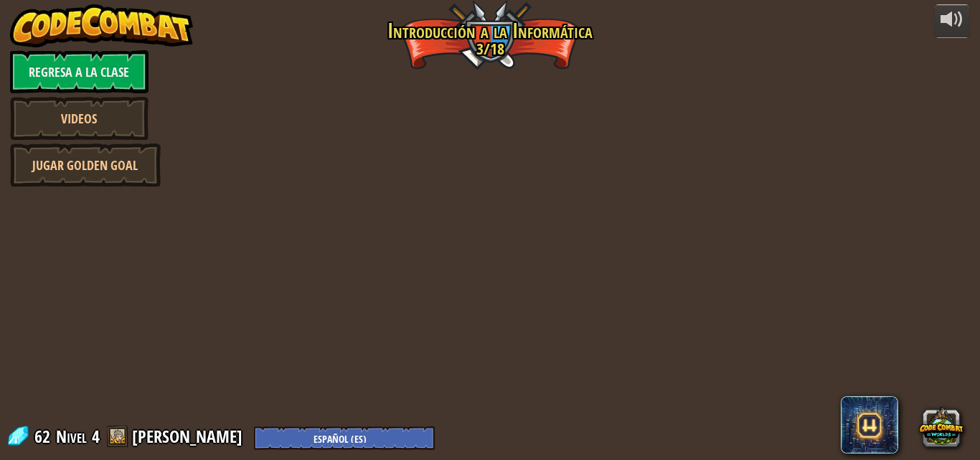
select select "es-ES"
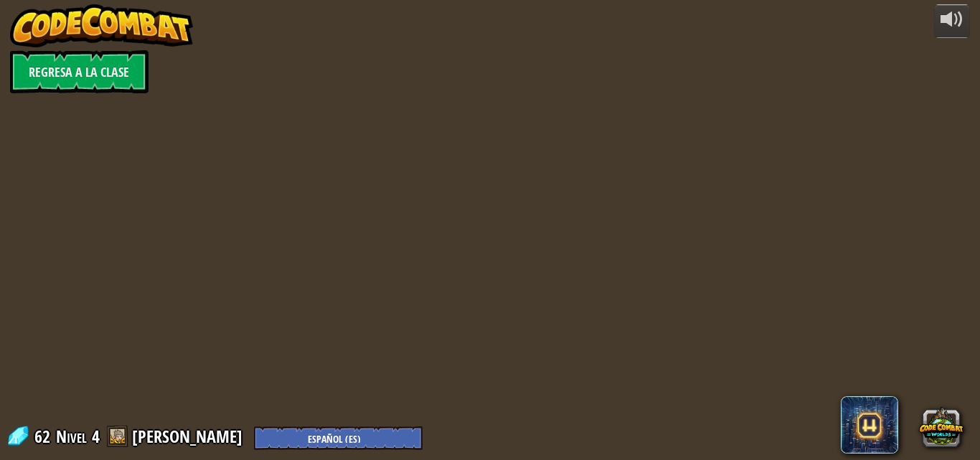
select select "es-ES"
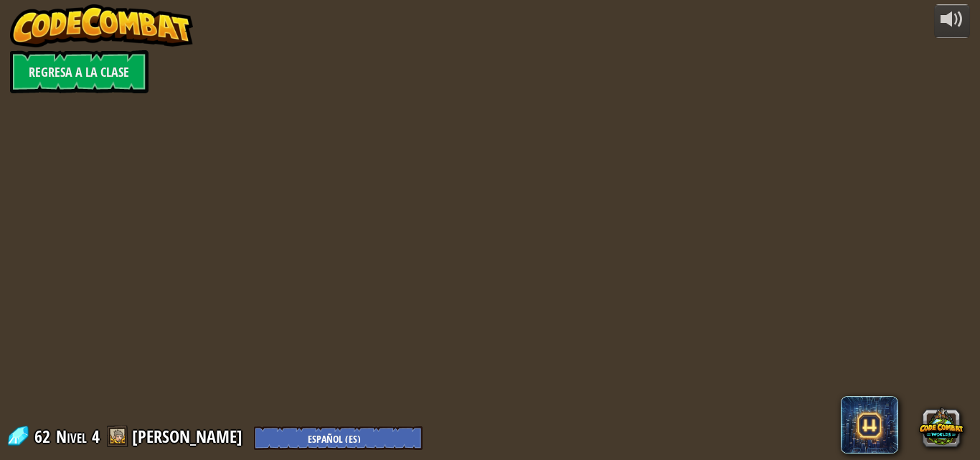
select select "es-ES"
click at [362, 164] on div at bounding box center [489, 230] width 703 height 460
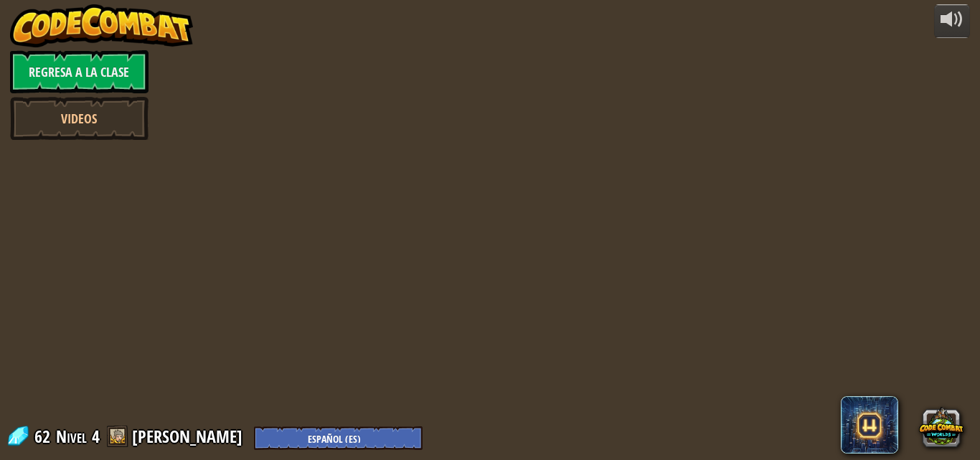
click at [362, 164] on div at bounding box center [489, 230] width 703 height 460
drag, startPoint x: 362, startPoint y: 164, endPoint x: 361, endPoint y: 133, distance: 31.6
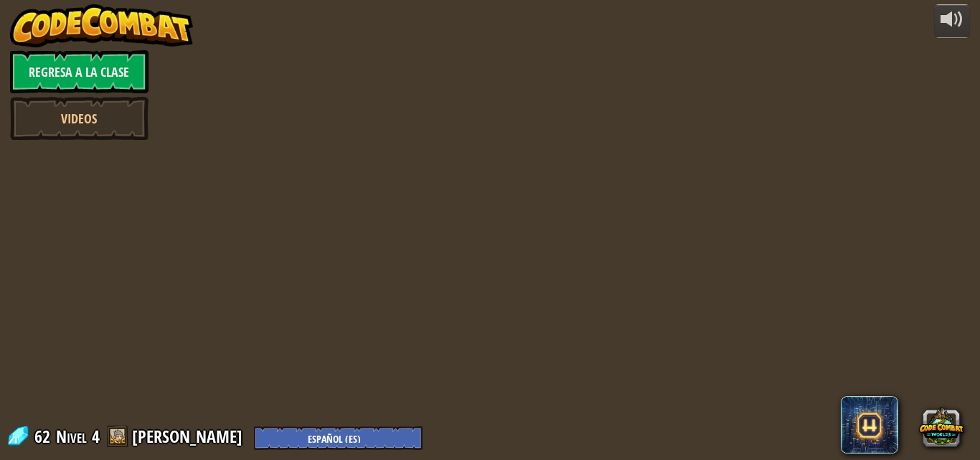
click at [361, 133] on div at bounding box center [489, 230] width 703 height 460
select select "es-ES"
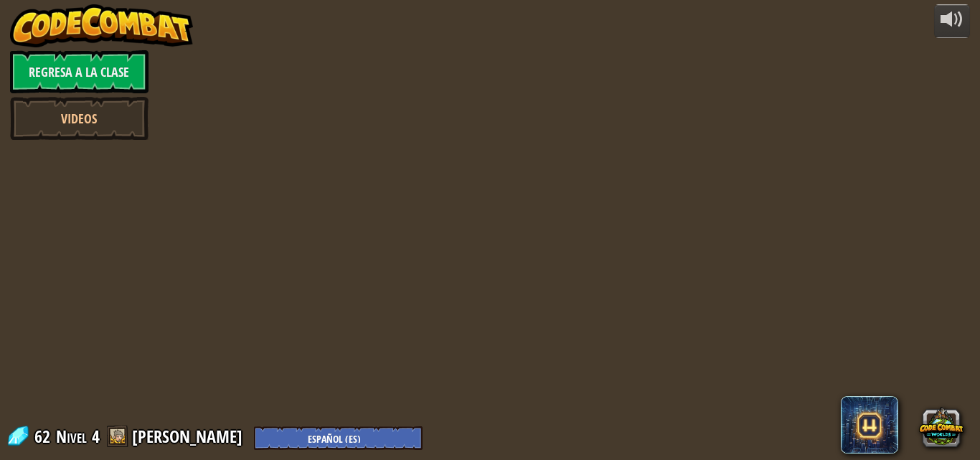
select select "es-ES"
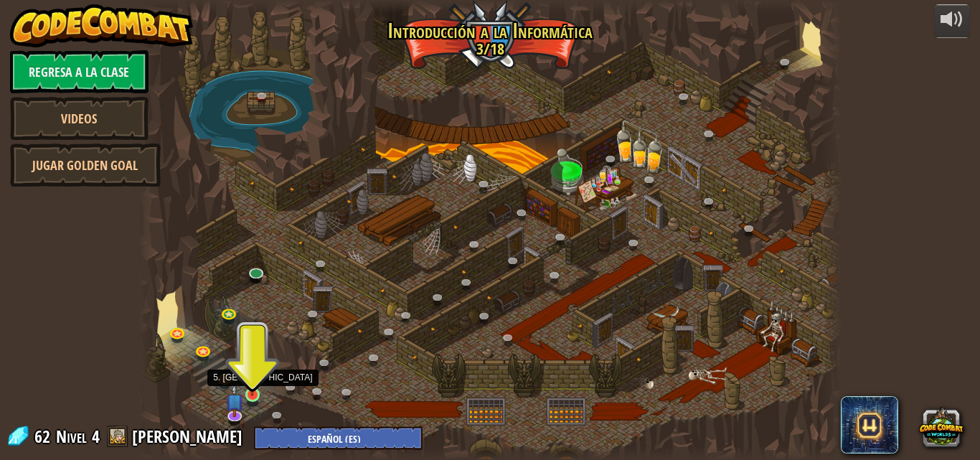
click at [252, 384] on img at bounding box center [252, 377] width 16 height 38
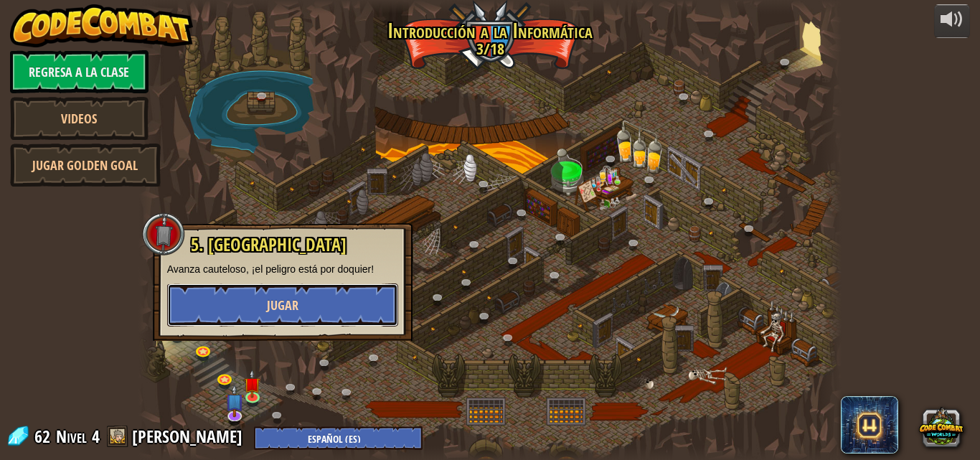
click at [302, 310] on button "Jugar" at bounding box center [282, 304] width 231 height 43
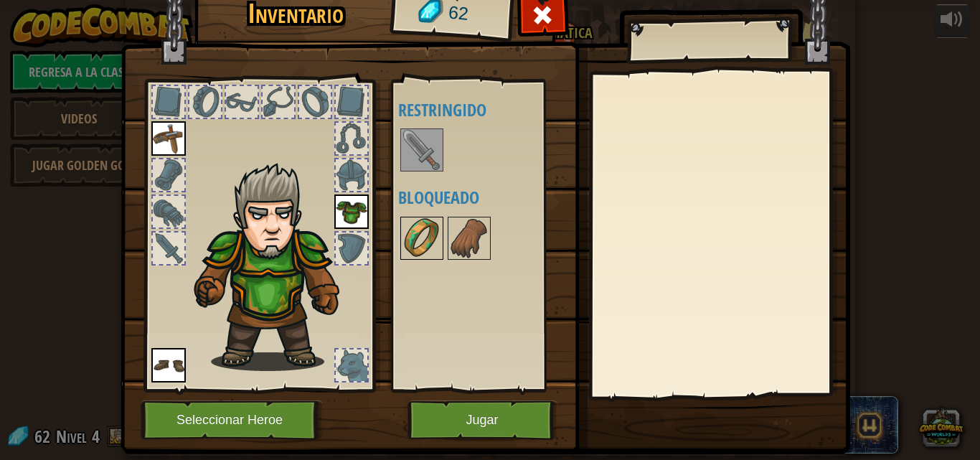
click at [417, 245] on img at bounding box center [422, 238] width 40 height 40
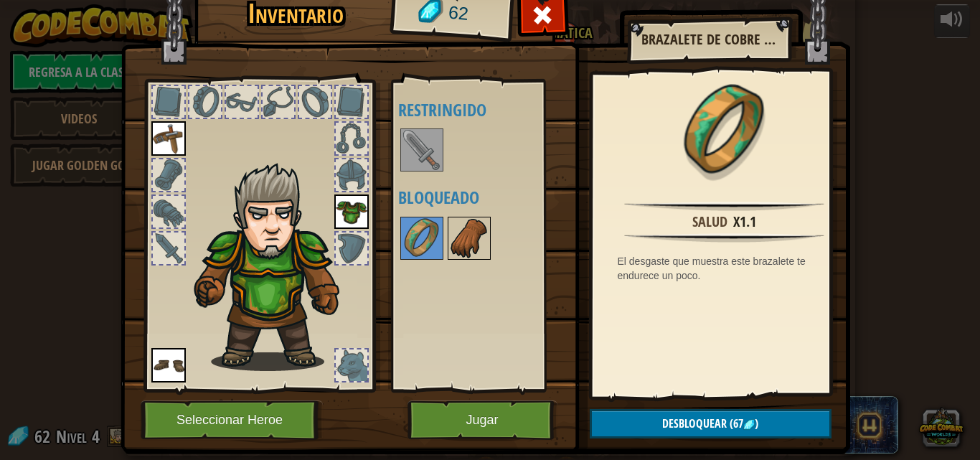
click at [449, 225] on img at bounding box center [469, 238] width 40 height 40
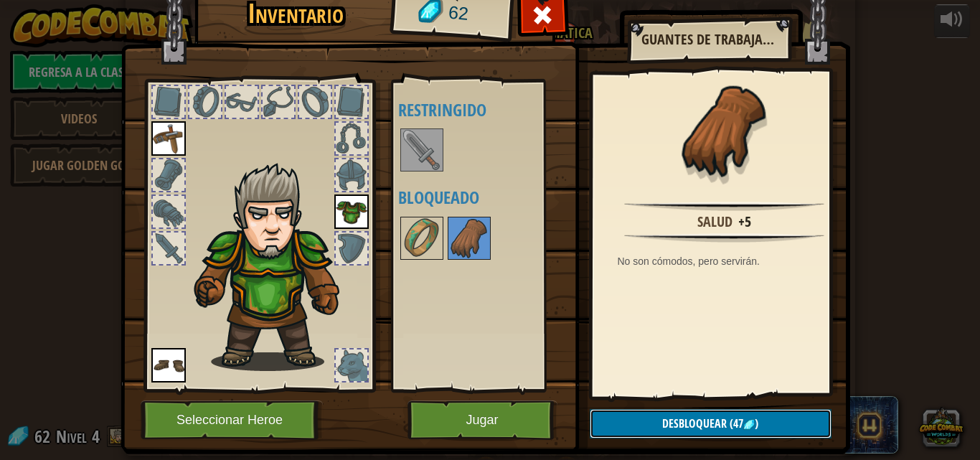
click at [654, 419] on button "Desbloquear (47 )" at bounding box center [710, 423] width 242 height 29
click at [654, 419] on button "Confirmar" at bounding box center [710, 423] width 242 height 29
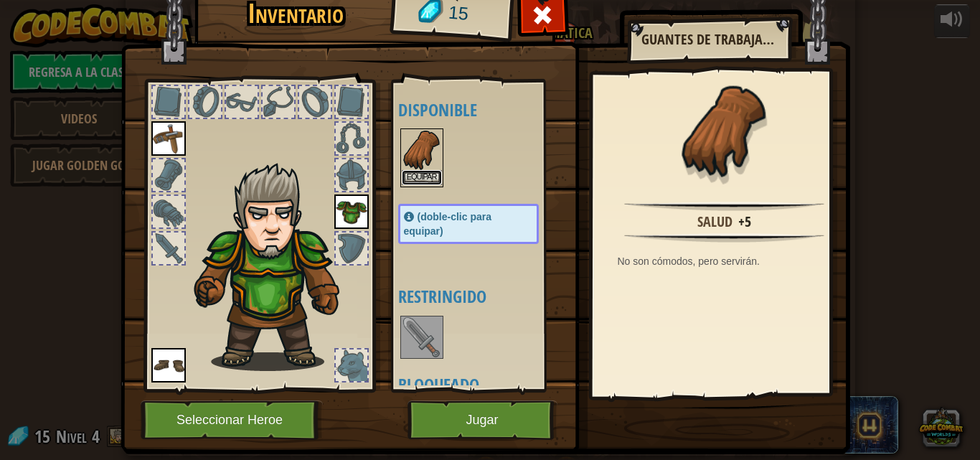
click at [419, 170] on button "Equipar" at bounding box center [422, 177] width 40 height 15
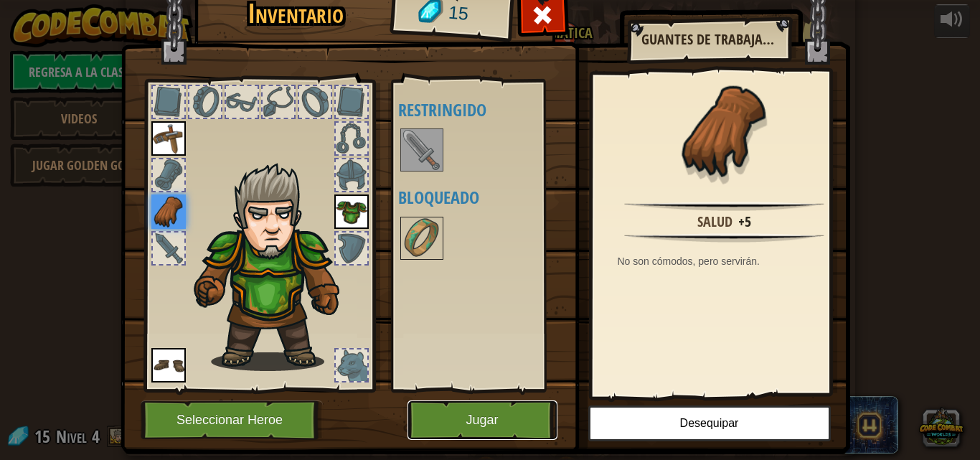
click at [479, 427] on button "Jugar" at bounding box center [482, 419] width 150 height 39
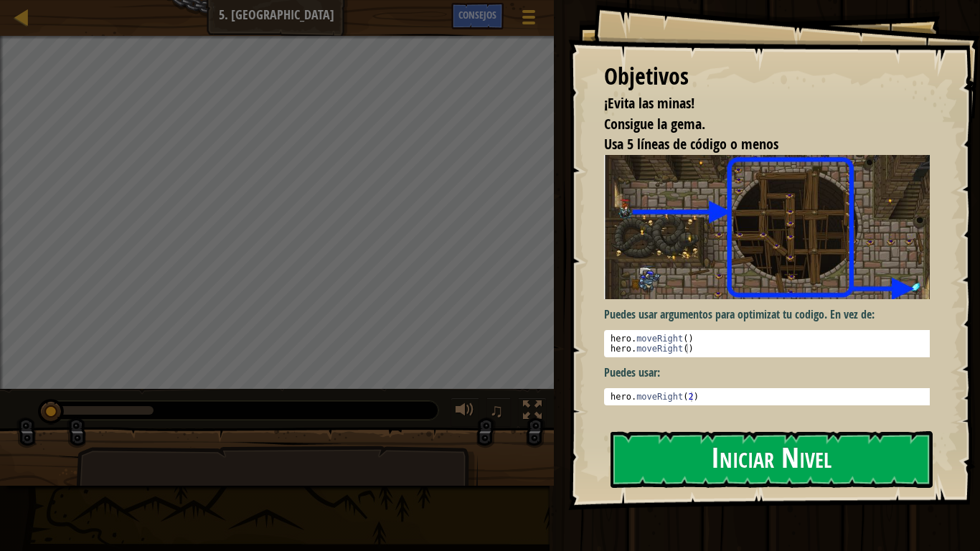
click at [671, 445] on button "Iniciar Nivel" at bounding box center [771, 459] width 322 height 57
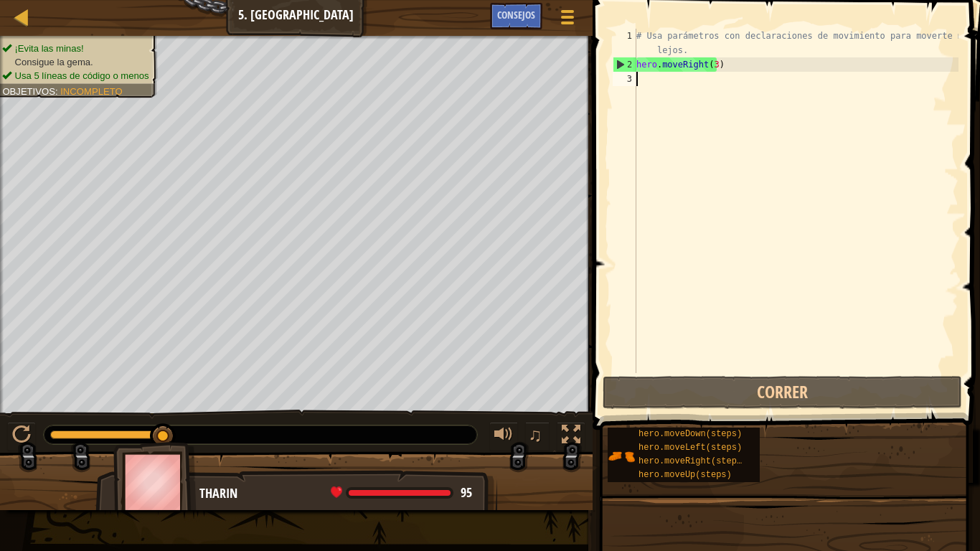
click at [645, 79] on div "# Usa parámetros con declaraciones de movimiento para moverte más lejos. hero .…" at bounding box center [795, 222] width 325 height 387
type textarea "h"
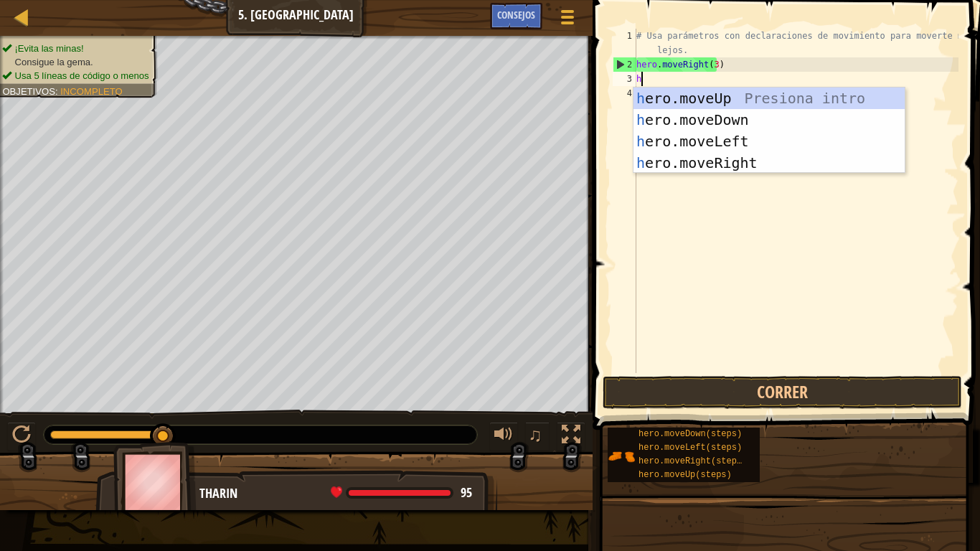
scroll to position [6, 0]
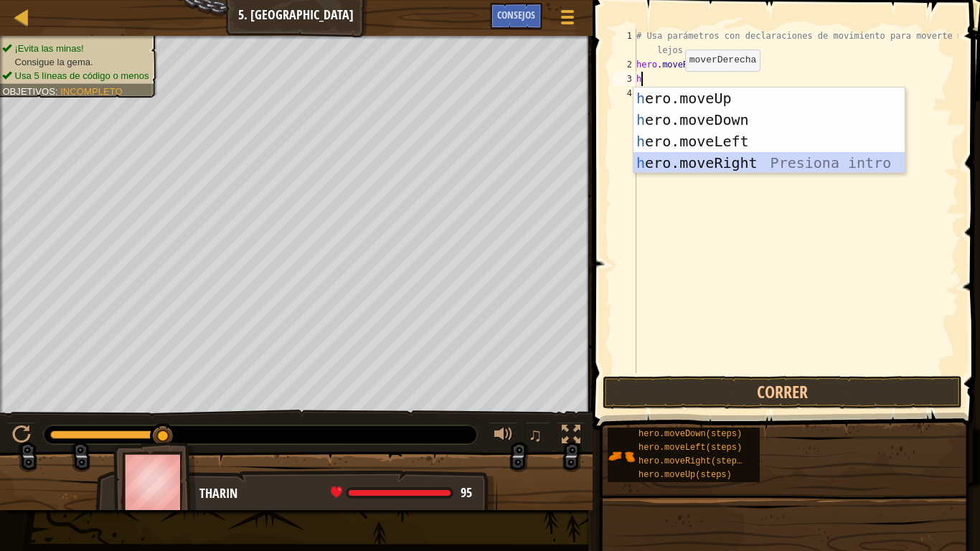
click at [711, 163] on div "h ero.moveUp Presiona intro h ero.moveDown Presiona intro h ero.moveLeft Presio…" at bounding box center [768, 151] width 271 height 129
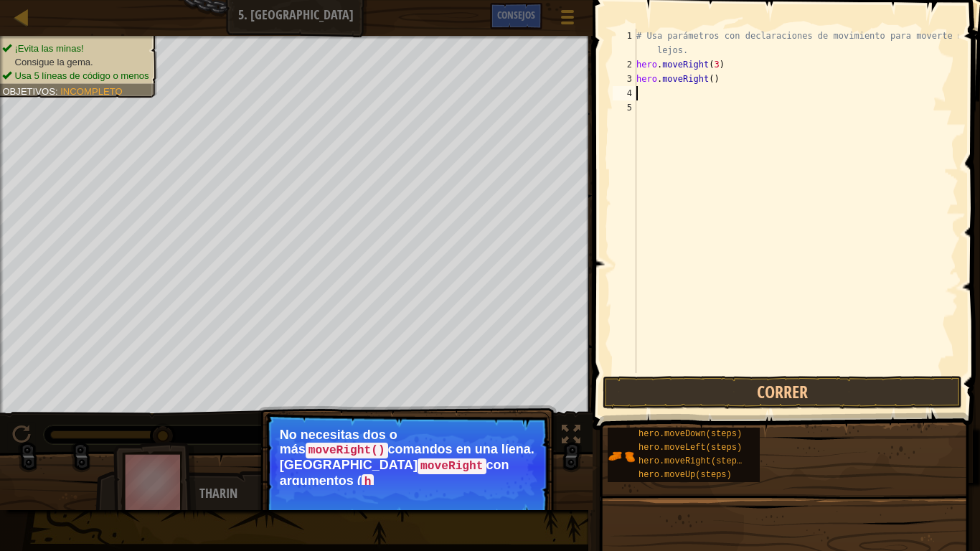
type textarea "h"
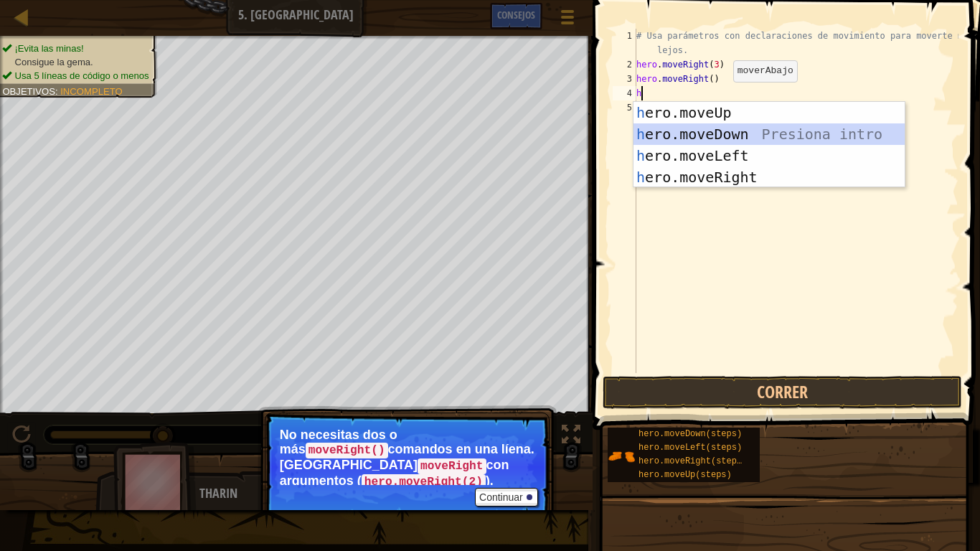
click at [762, 135] on div "h ero.moveUp Presiona intro h ero.moveDown Presiona intro h ero.moveLeft Presio…" at bounding box center [768, 166] width 271 height 129
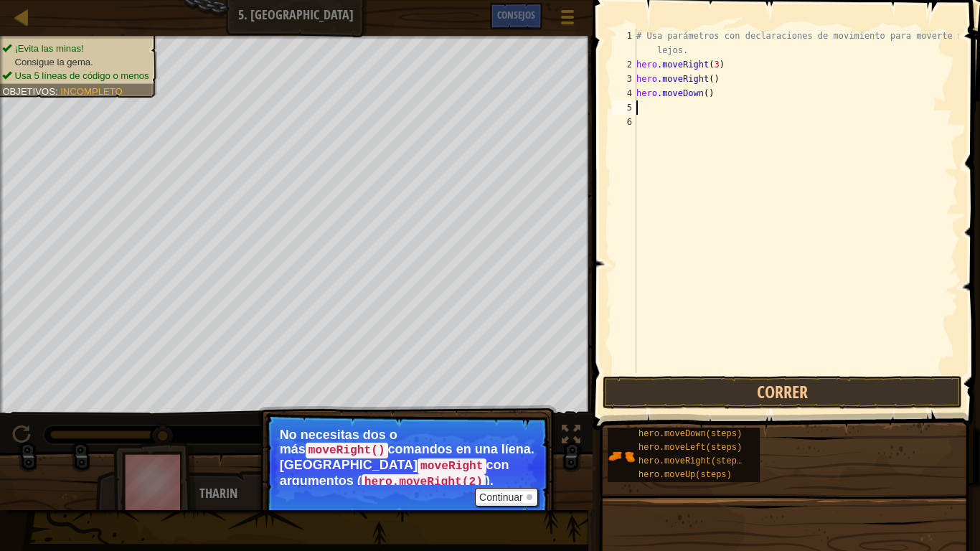
type textarea "h"
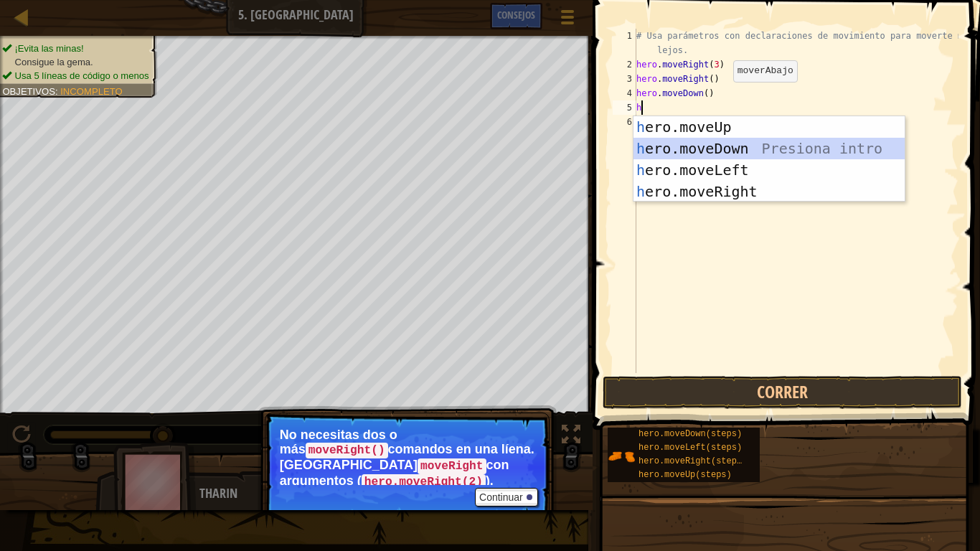
click at [731, 156] on div "h ero.moveUp Presiona intro h ero.moveDown Presiona intro h ero.moveLeft Presio…" at bounding box center [768, 180] width 271 height 129
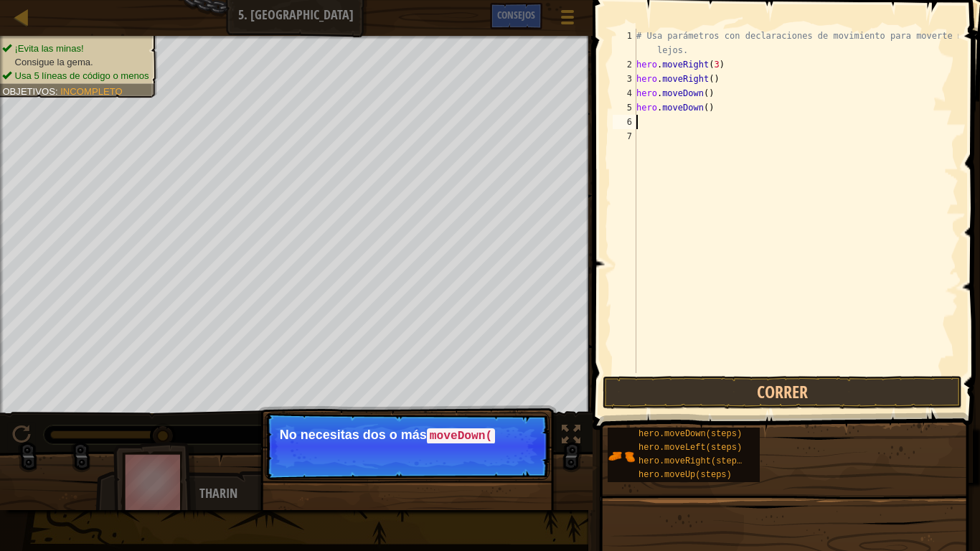
type textarea "h"
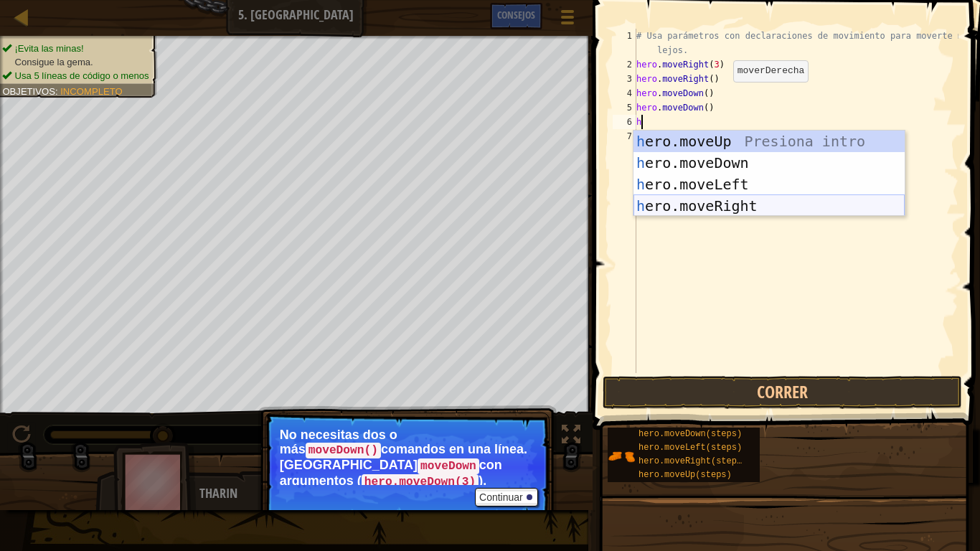
click at [751, 212] on div "h ero.moveUp Presiona intro h ero.moveDown Presiona intro h ero.moveLeft Presio…" at bounding box center [768, 195] width 271 height 129
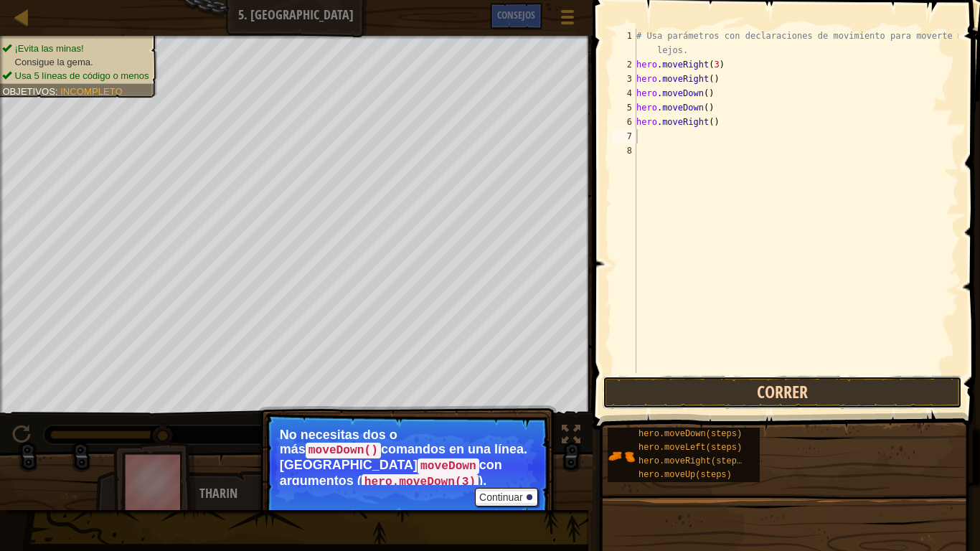
click at [784, 384] on button "Correr" at bounding box center [781, 392] width 359 height 33
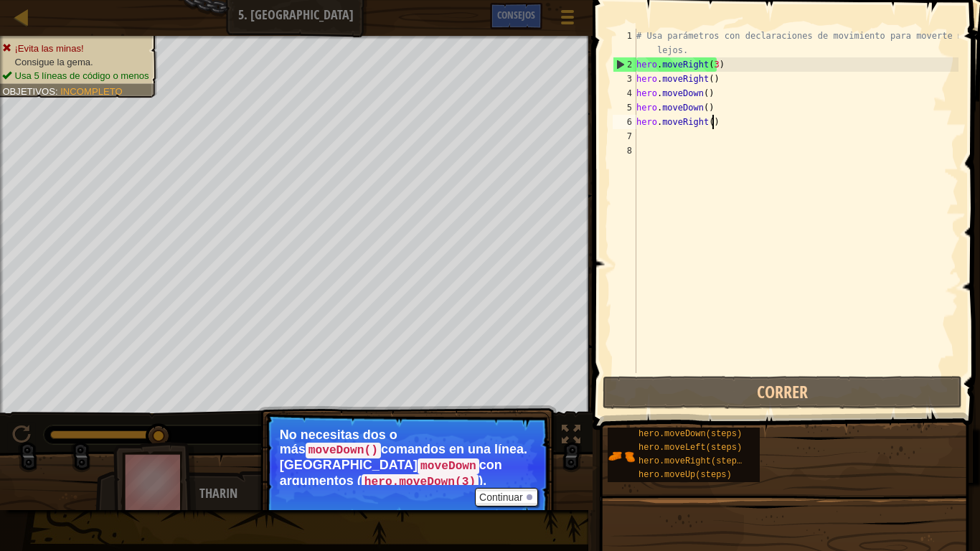
click at [719, 123] on div "# Usa parámetros con declaraciones de movimiento para moverte más lejos. hero .…" at bounding box center [795, 222] width 325 height 387
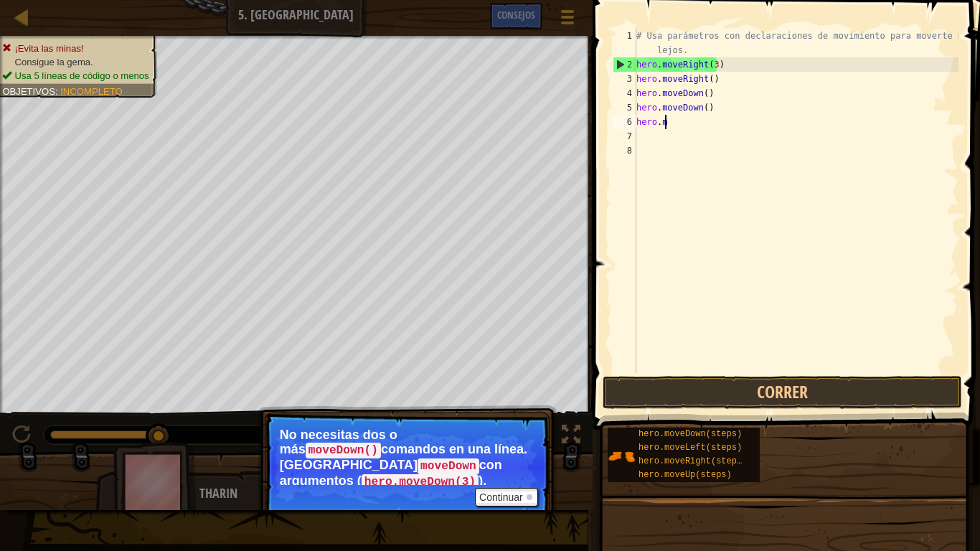
type textarea "h"
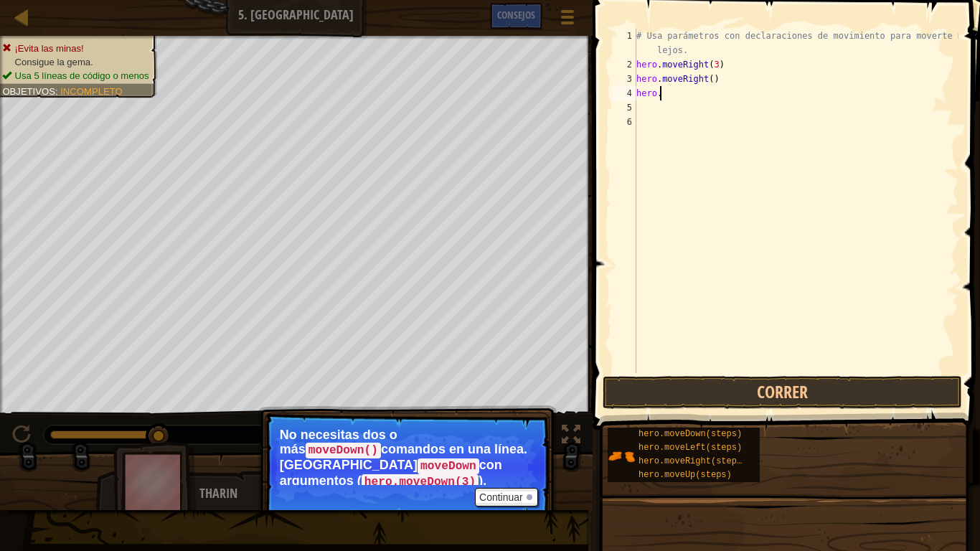
type textarea "h"
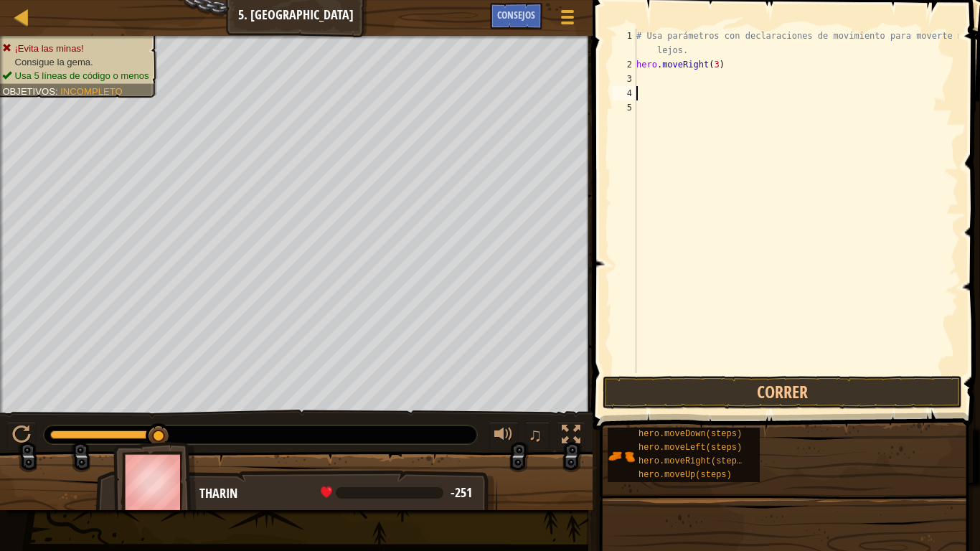
click at [667, 86] on div "# Usa parámetros con declaraciones de movimiento para moverte más lejos. hero .…" at bounding box center [795, 222] width 325 height 387
click at [712, 66] on div "# Usa parámetros con declaraciones de movimiento para moverte más lejos. hero .…" at bounding box center [795, 222] width 325 height 387
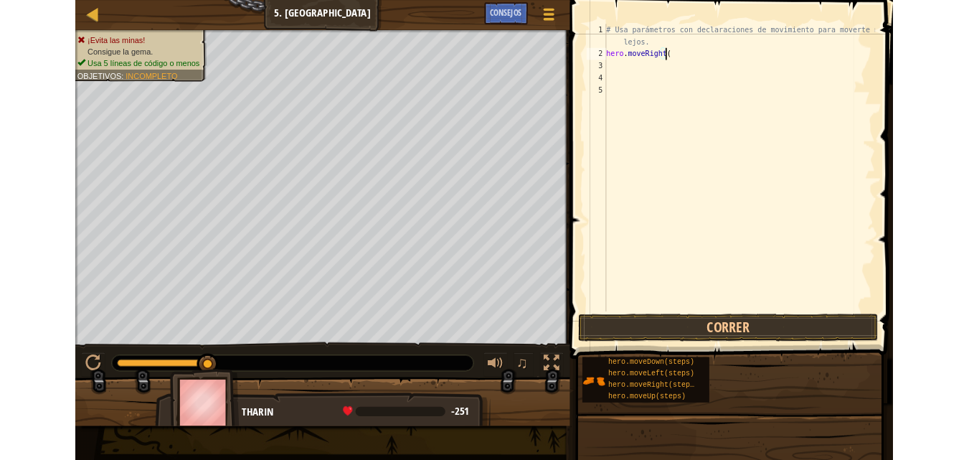
scroll to position [6, 5]
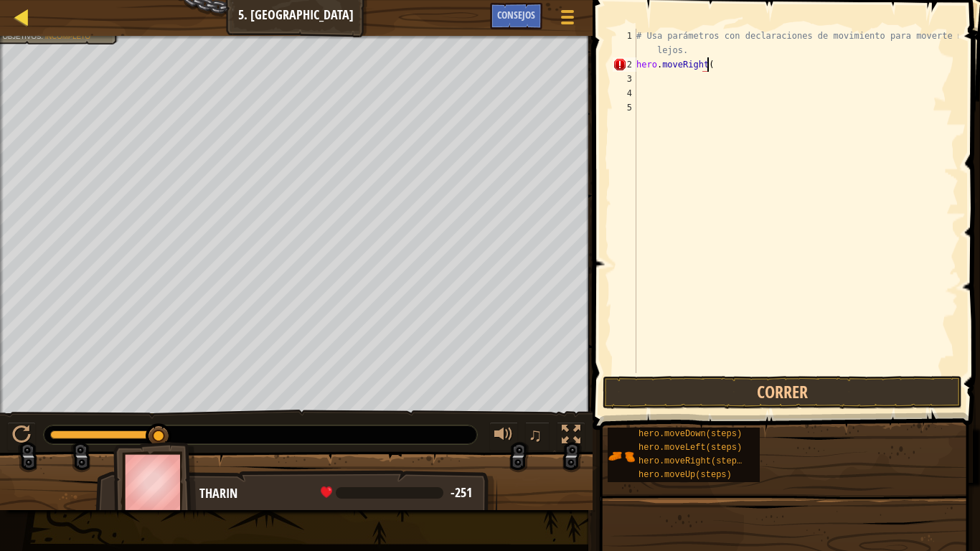
type textarea "hero.moveRight("
click at [22, 12] on div at bounding box center [22, 17] width 18 height 18
select select "es-ES"
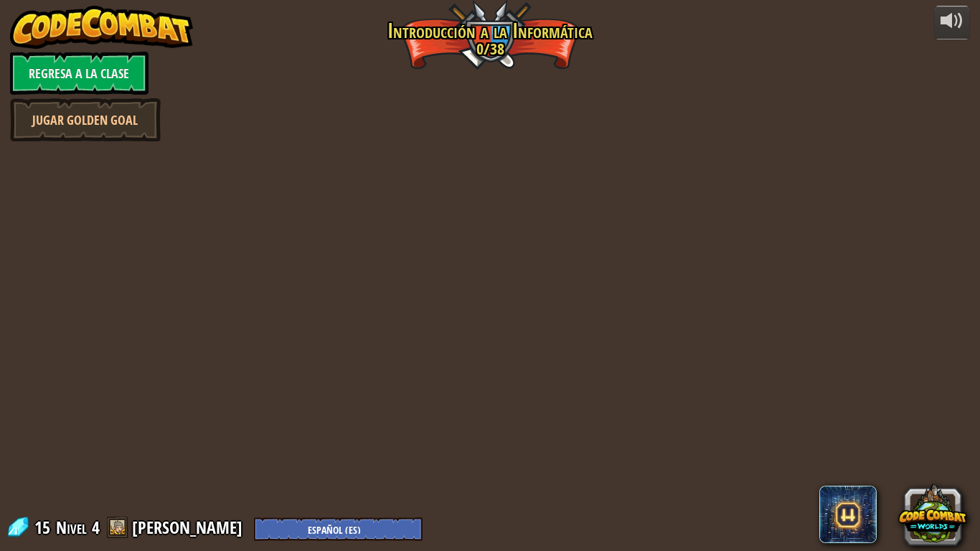
select select "es-ES"
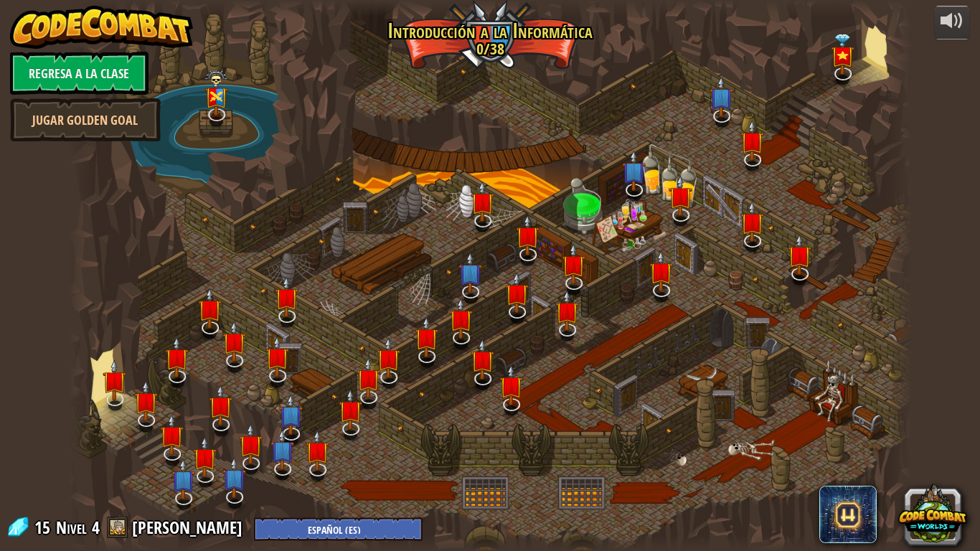
select select "es-ES"
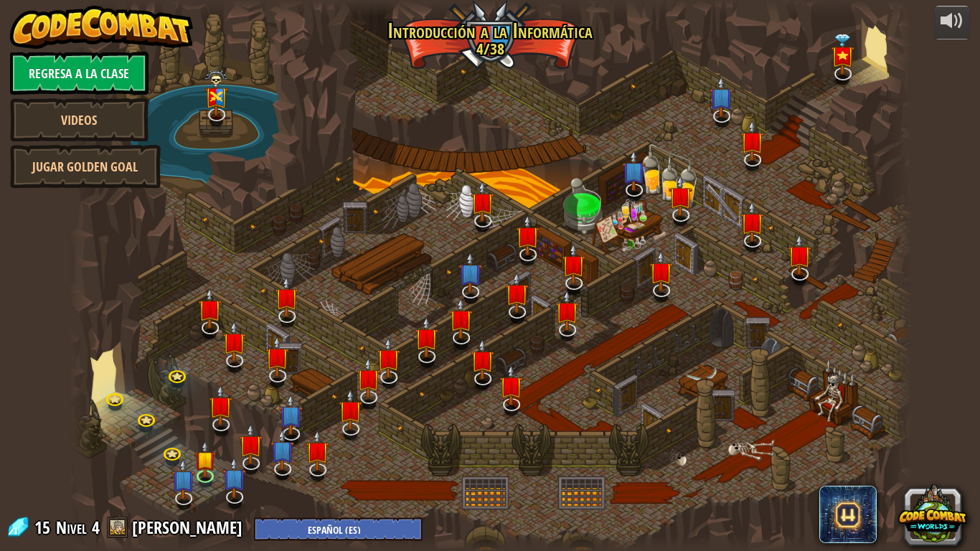
select select "es-ES"
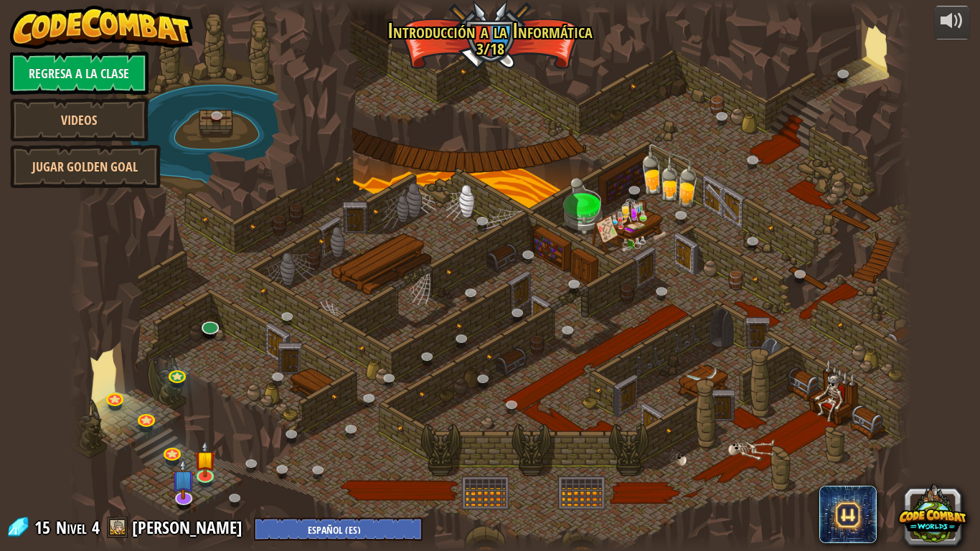
drag, startPoint x: 272, startPoint y: 384, endPoint x: 397, endPoint y: 319, distance: 140.5
click at [397, 319] on div at bounding box center [490, 275] width 843 height 551
click at [207, 459] on img at bounding box center [205, 449] width 22 height 49
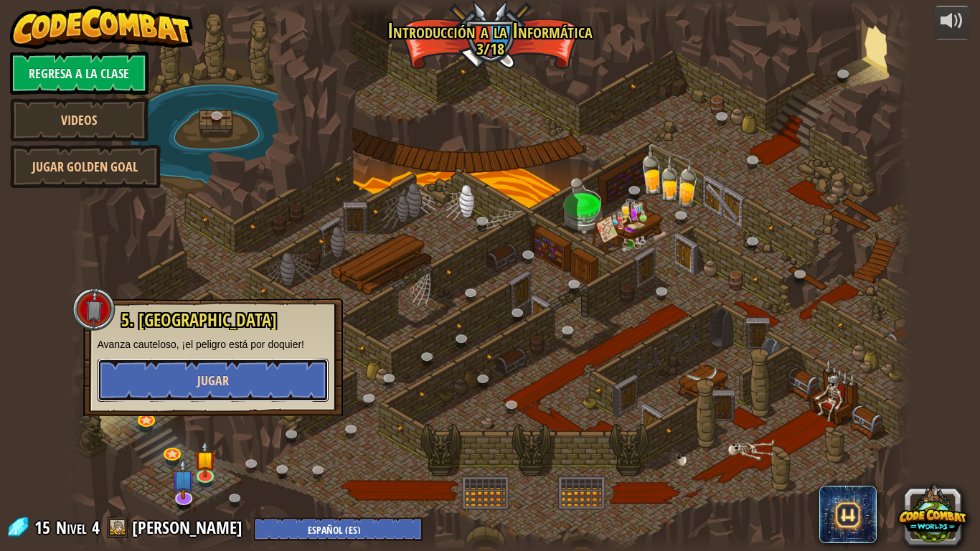
click at [232, 369] on button "Jugar" at bounding box center [213, 380] width 231 height 43
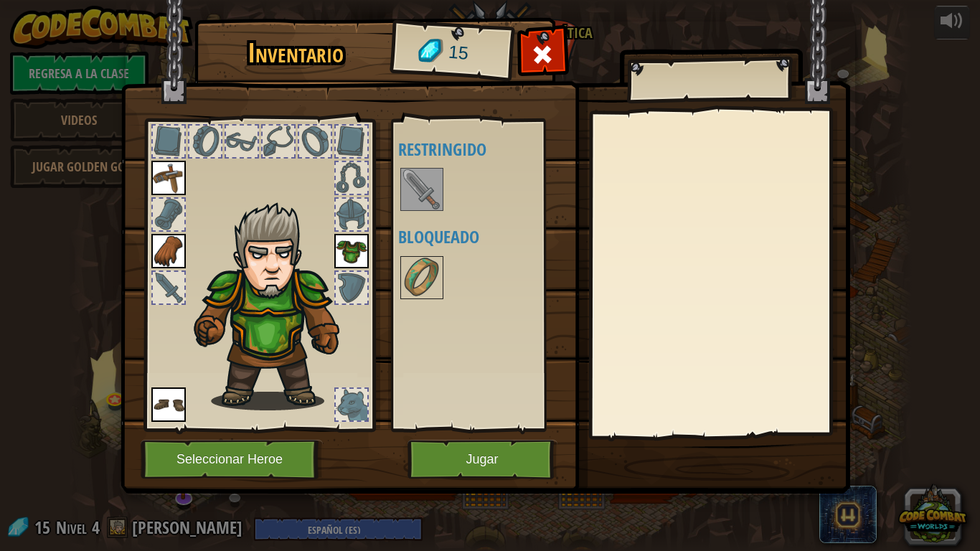
click at [416, 191] on img at bounding box center [422, 189] width 40 height 40
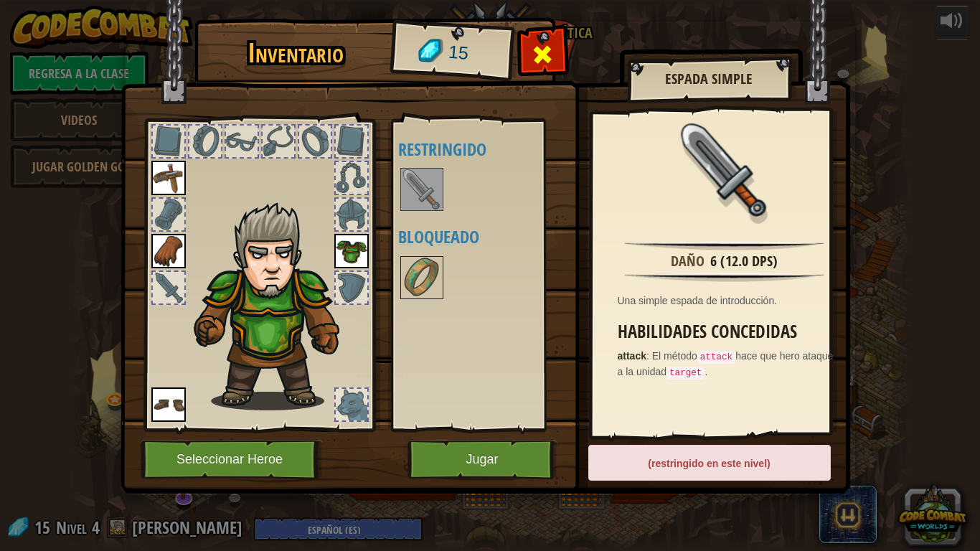
click at [549, 54] on span at bounding box center [542, 54] width 23 height 23
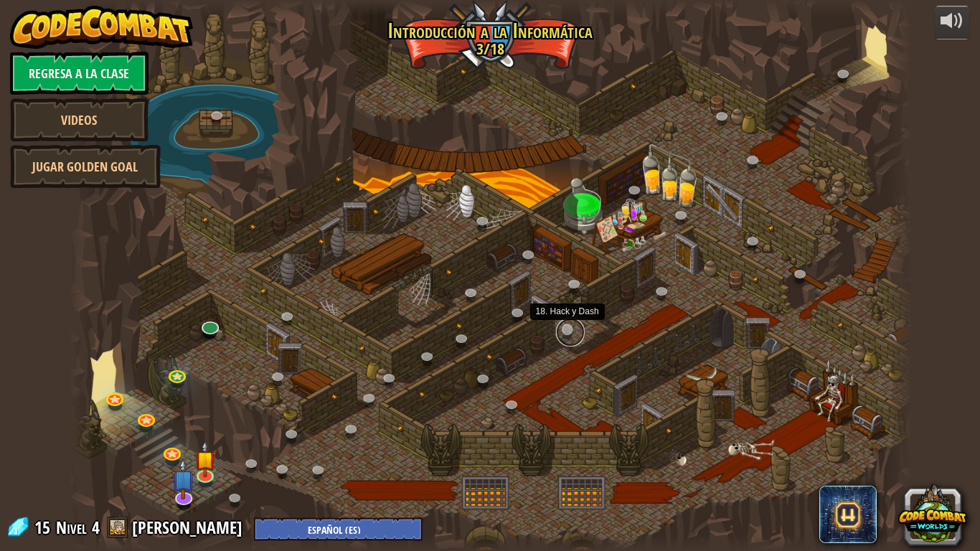
click at [562, 327] on link at bounding box center [570, 332] width 29 height 29
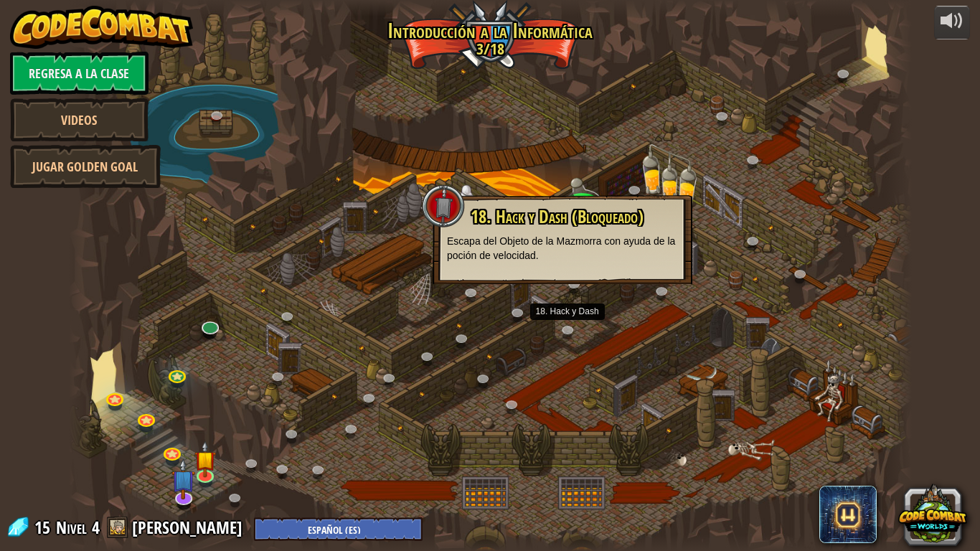
click at [516, 356] on div at bounding box center [490, 275] width 843 height 551
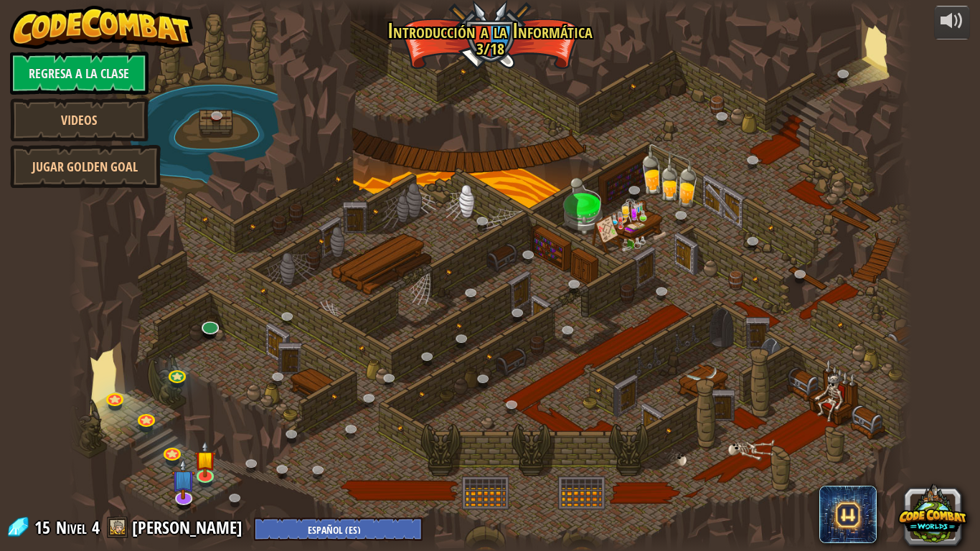
click at [426, 402] on div at bounding box center [490, 275] width 843 height 551
click at [417, 400] on div at bounding box center [490, 275] width 843 height 551
click at [560, 338] on link at bounding box center [570, 332] width 29 height 29
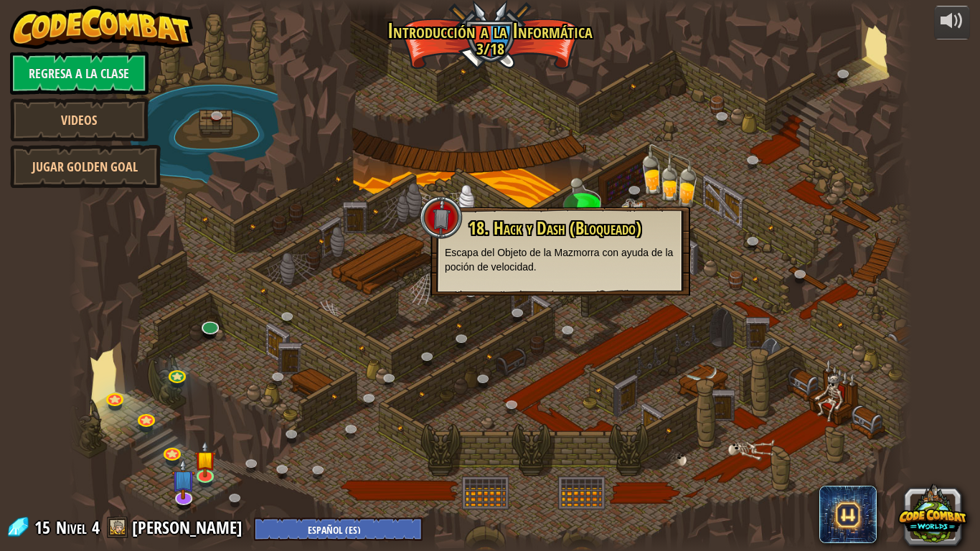
click at [524, 355] on div at bounding box center [490, 275] width 843 height 551
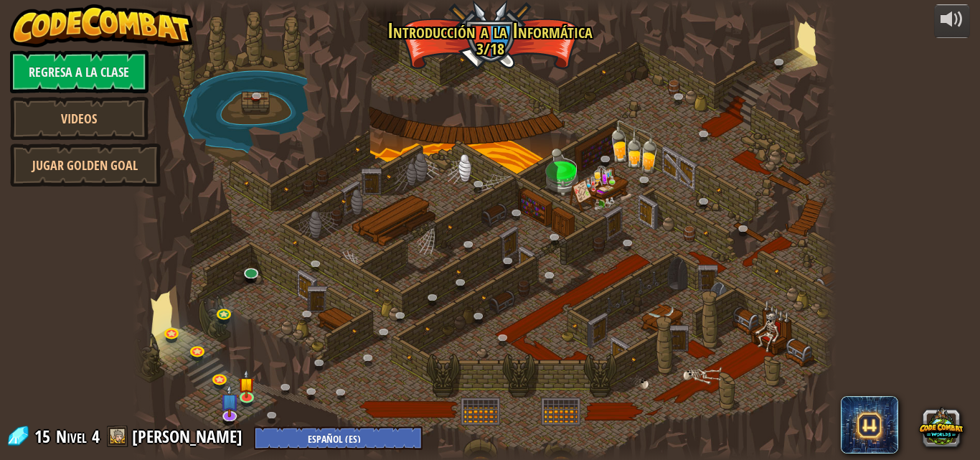
click at [115, 428] on span at bounding box center [118, 436] width 22 height 22
click at [115, 430] on span at bounding box center [118, 436] width 22 height 22
click at [181, 429] on link "[PERSON_NAME]" at bounding box center [189, 436] width 115 height 23
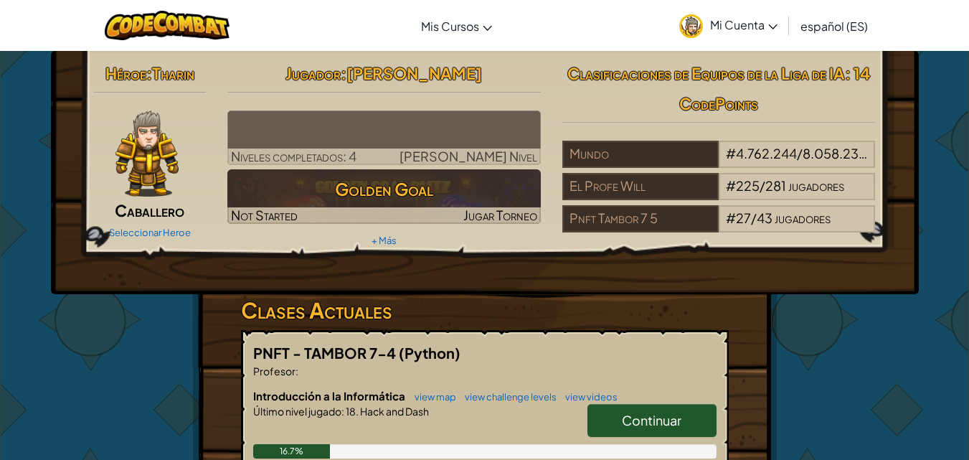
click at [777, 26] on icon at bounding box center [772, 26] width 9 height 5
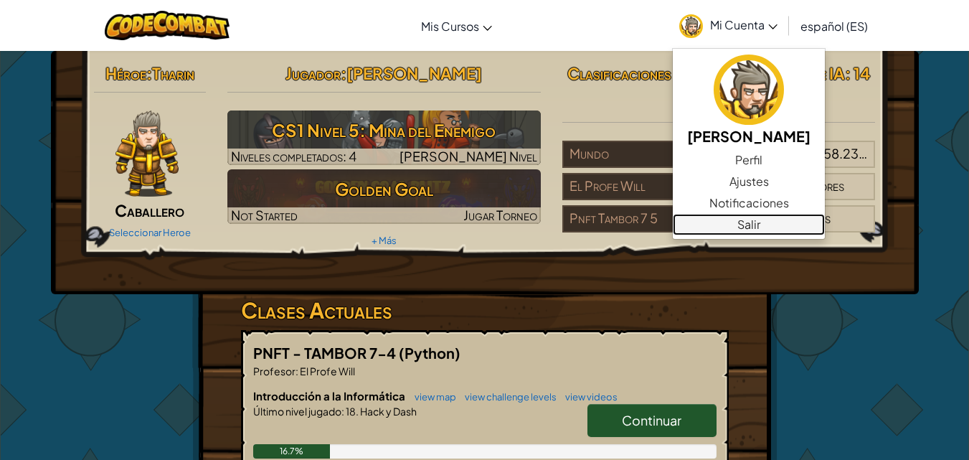
click at [746, 215] on link "Salir" at bounding box center [749, 225] width 152 height 22
